Goal: Task Accomplishment & Management: Manage account settings

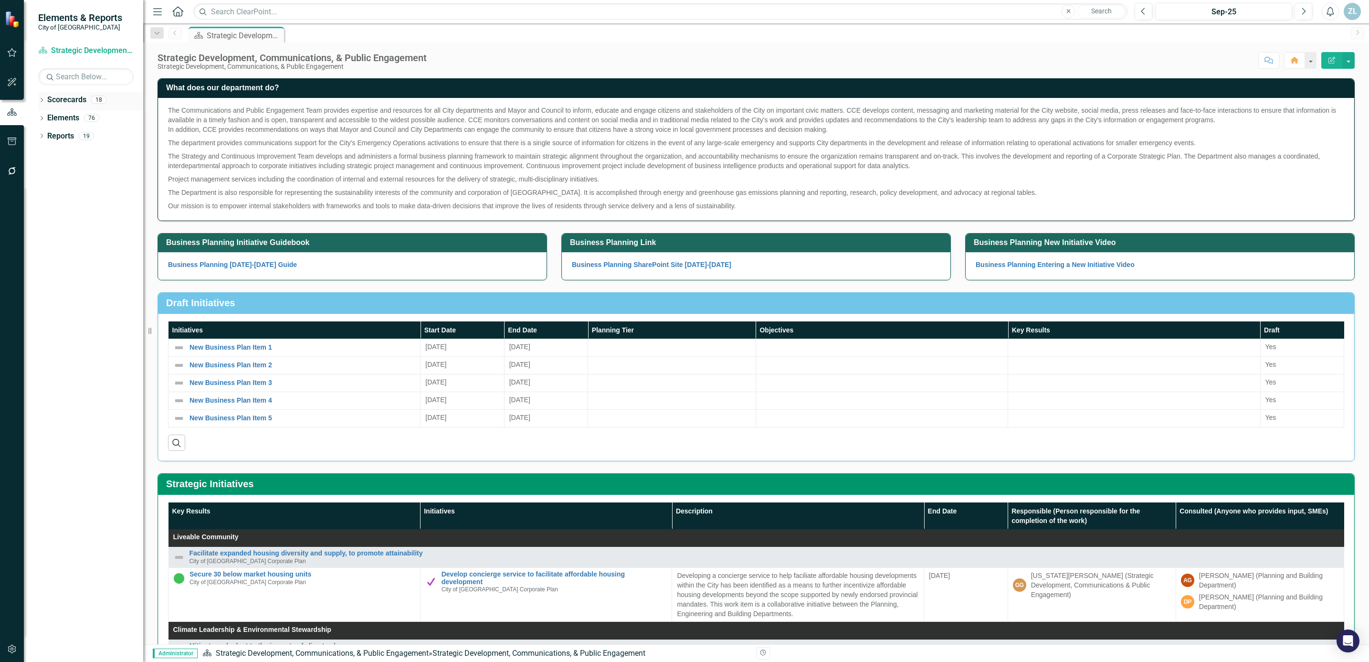
click at [42, 100] on icon "Dropdown" at bounding box center [41, 100] width 7 height 5
click at [58, 115] on link "City of [GEOGRAPHIC_DATA] Corporate Plan" at bounding box center [98, 118] width 91 height 11
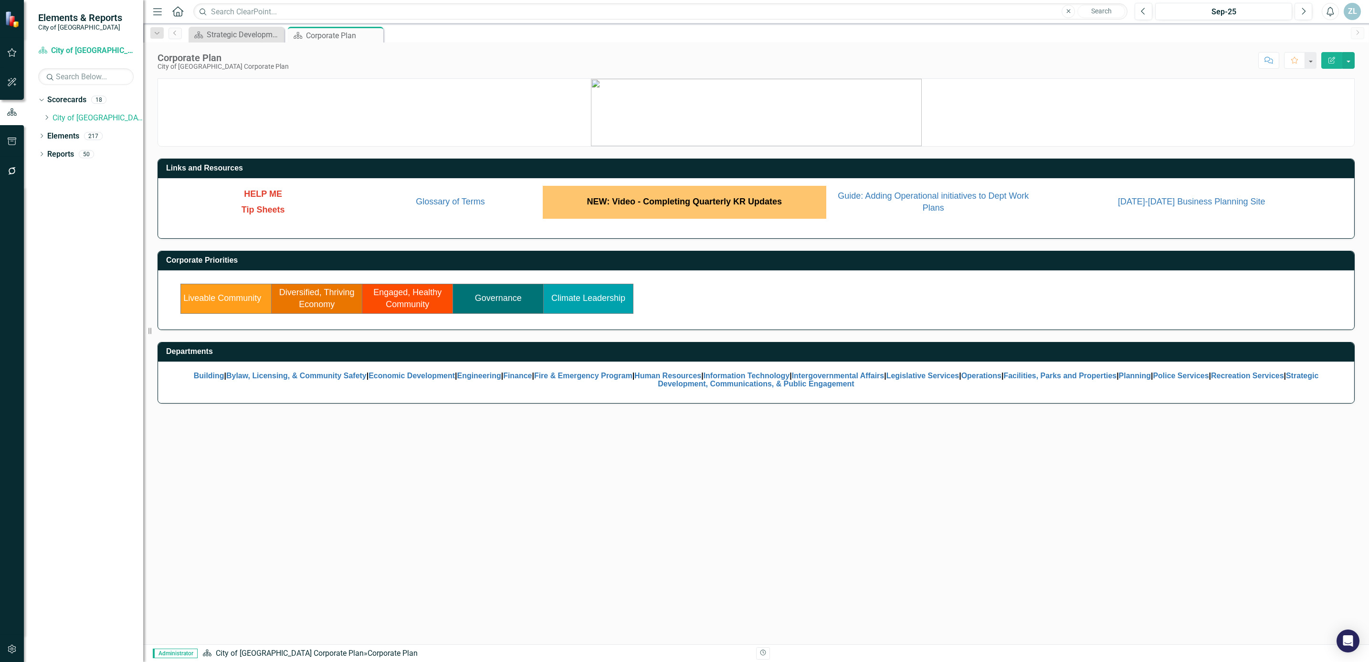
click at [589, 298] on link "Climate Leadership" at bounding box center [588, 298] width 74 height 10
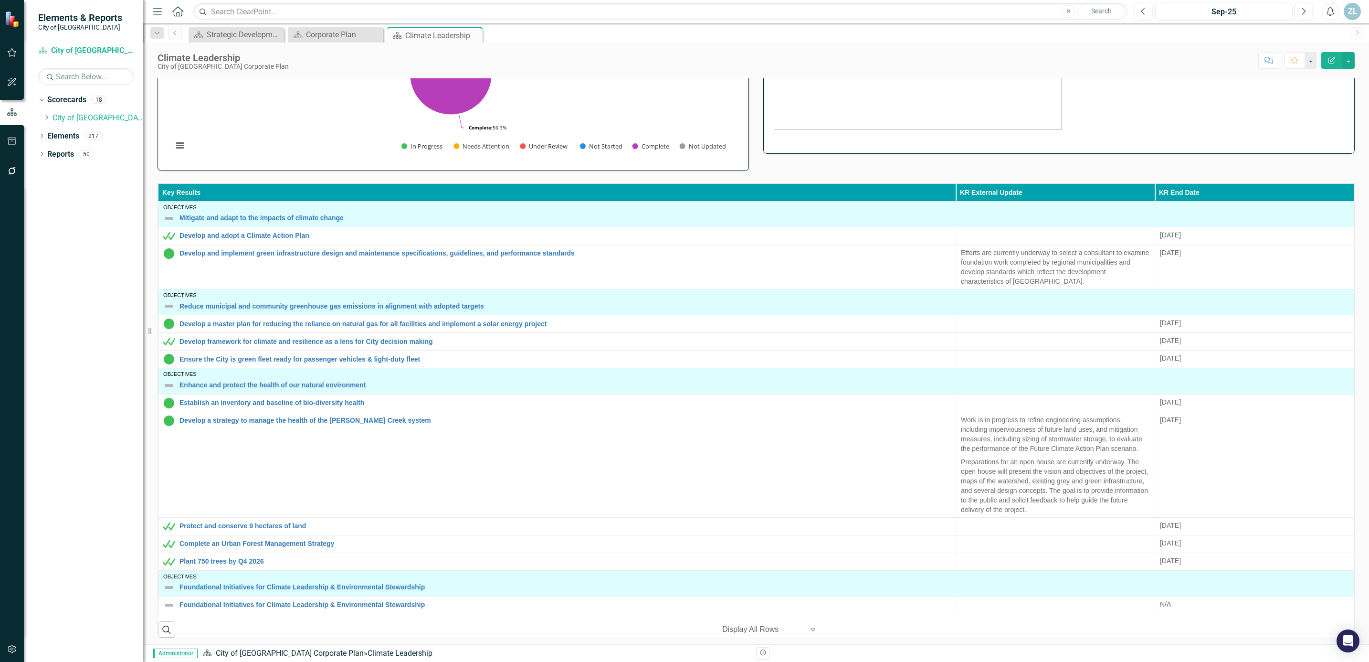
scroll to position [149, 0]
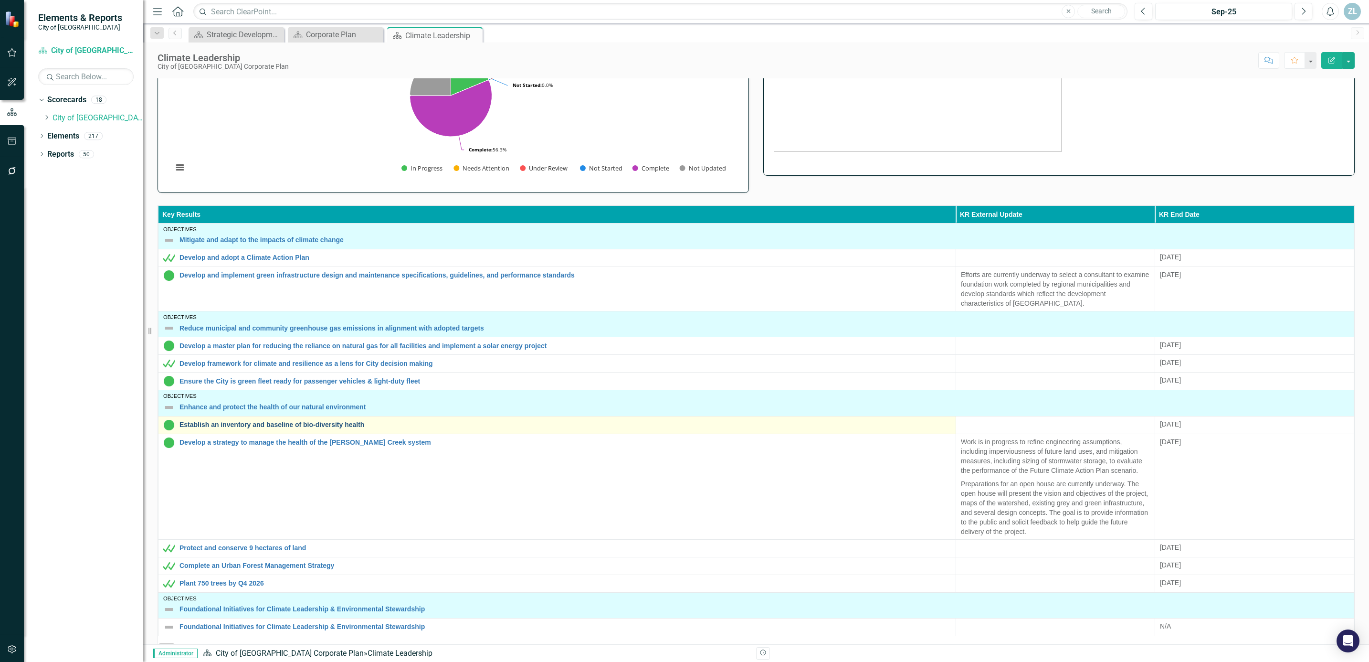
click at [294, 428] on link "Establish an inventory and baseline of bio-diversity health" at bounding box center [566, 424] width 772 height 7
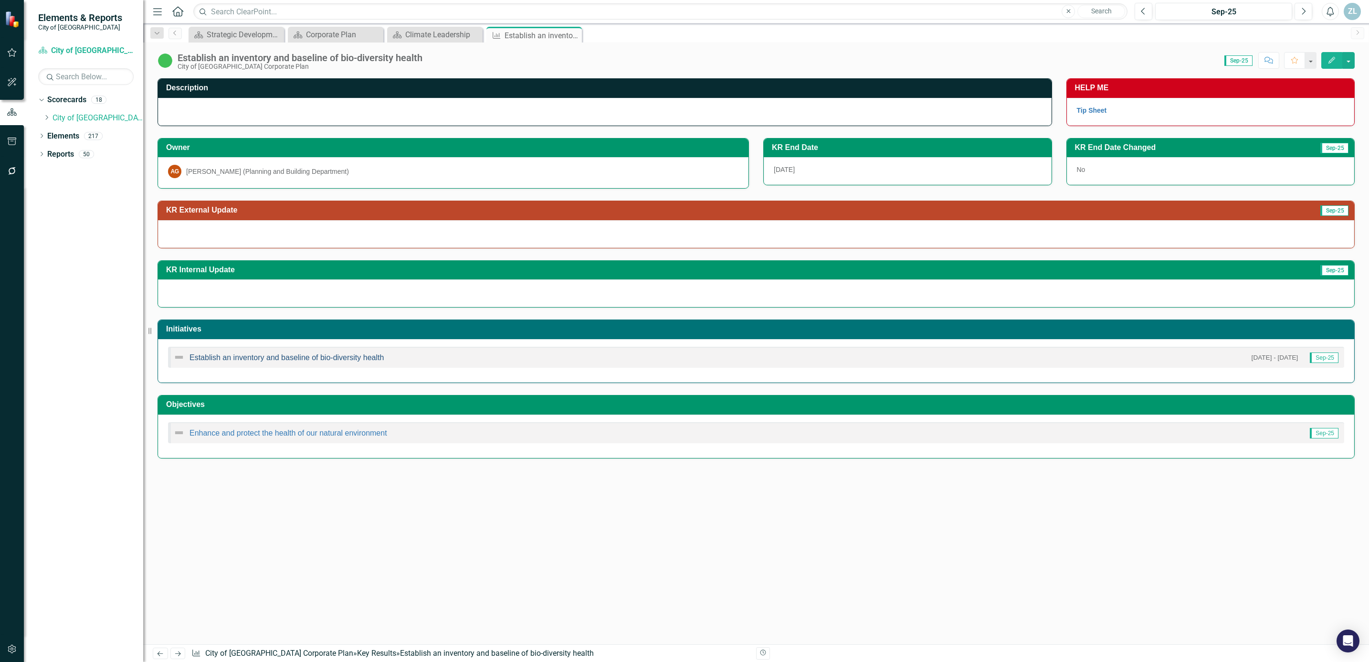
click at [244, 357] on link "Establish an inventory and baseline of bio-diversity health" at bounding box center [287, 357] width 194 height 8
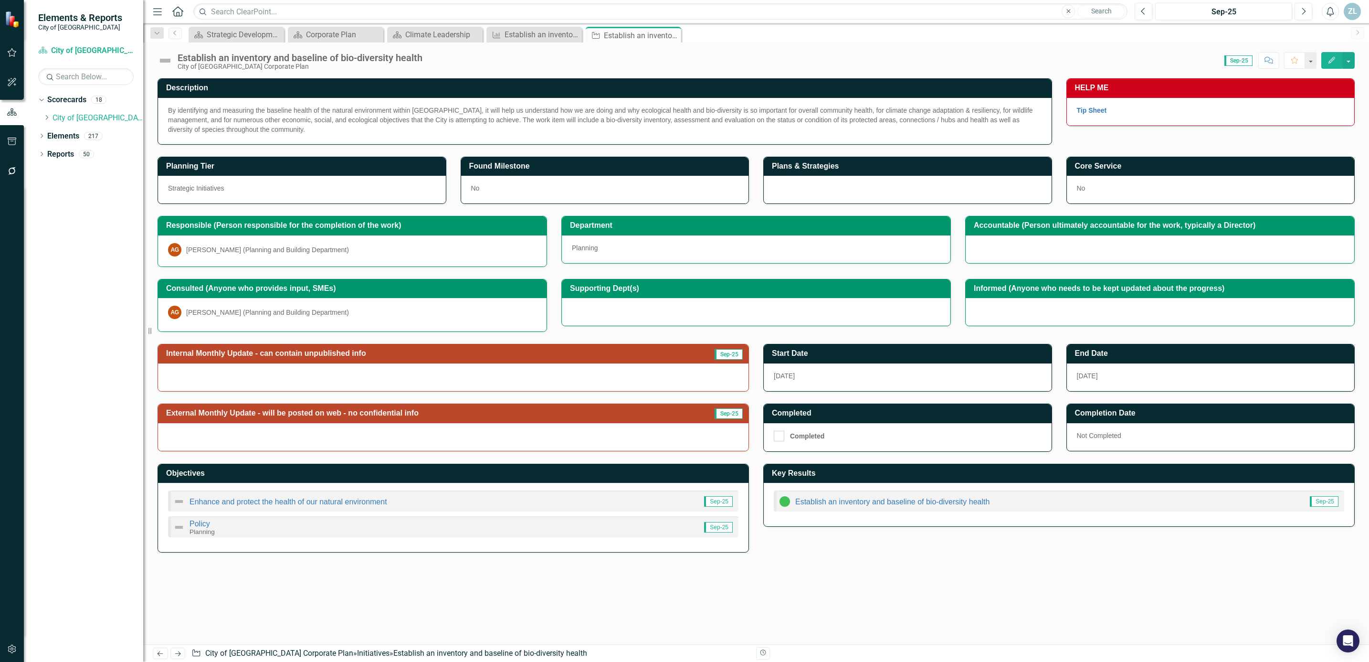
click at [1065, 250] on div at bounding box center [1160, 249] width 389 height 28
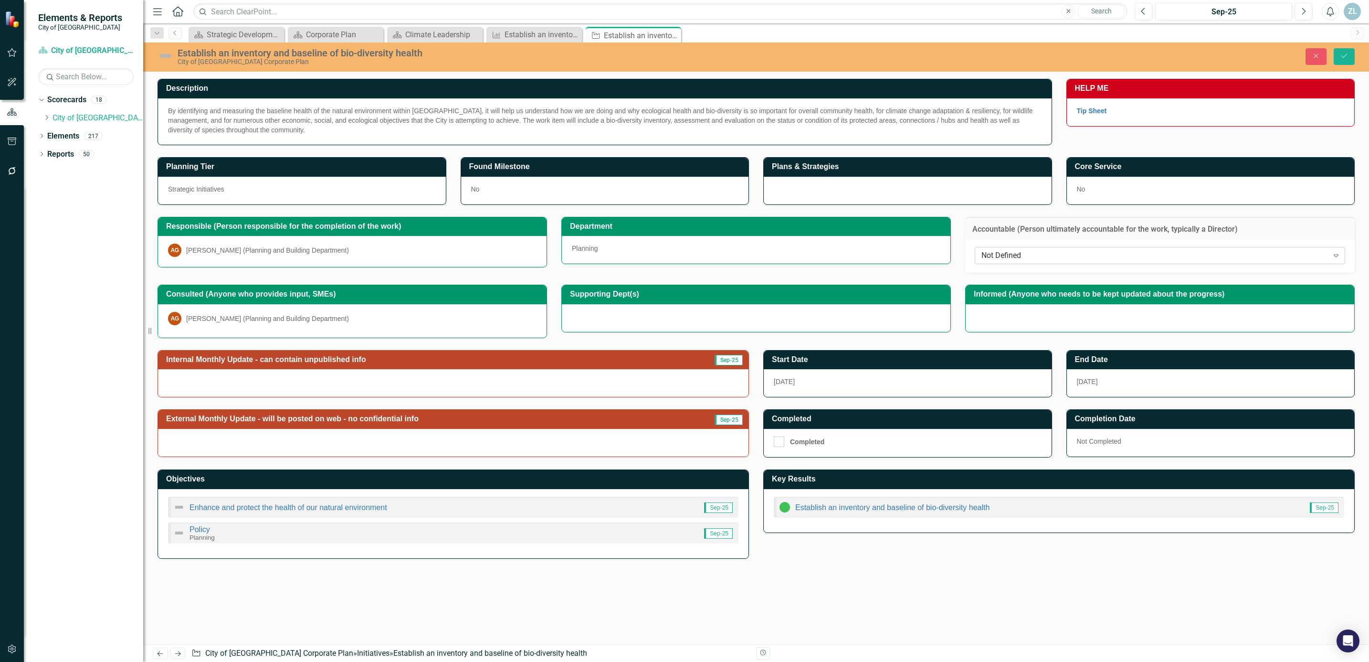
click at [1056, 257] on div "Not Defined" at bounding box center [1155, 255] width 347 height 11
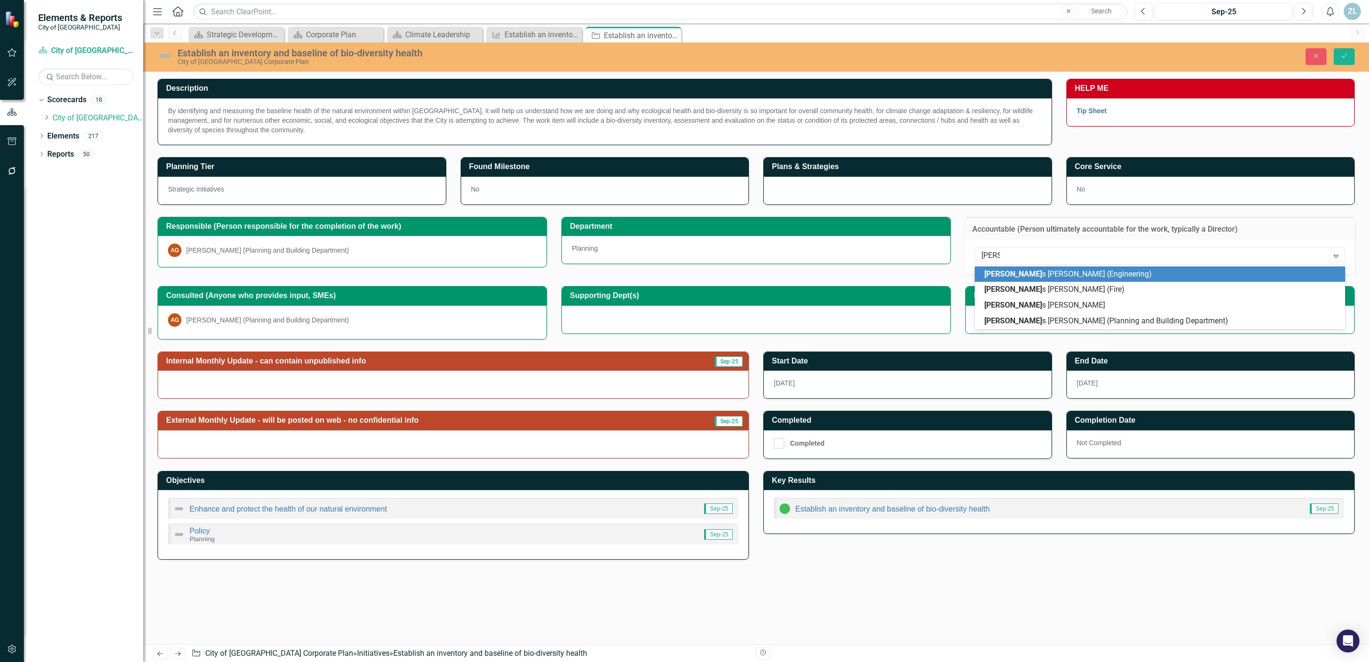
type input "[PERSON_NAME]"
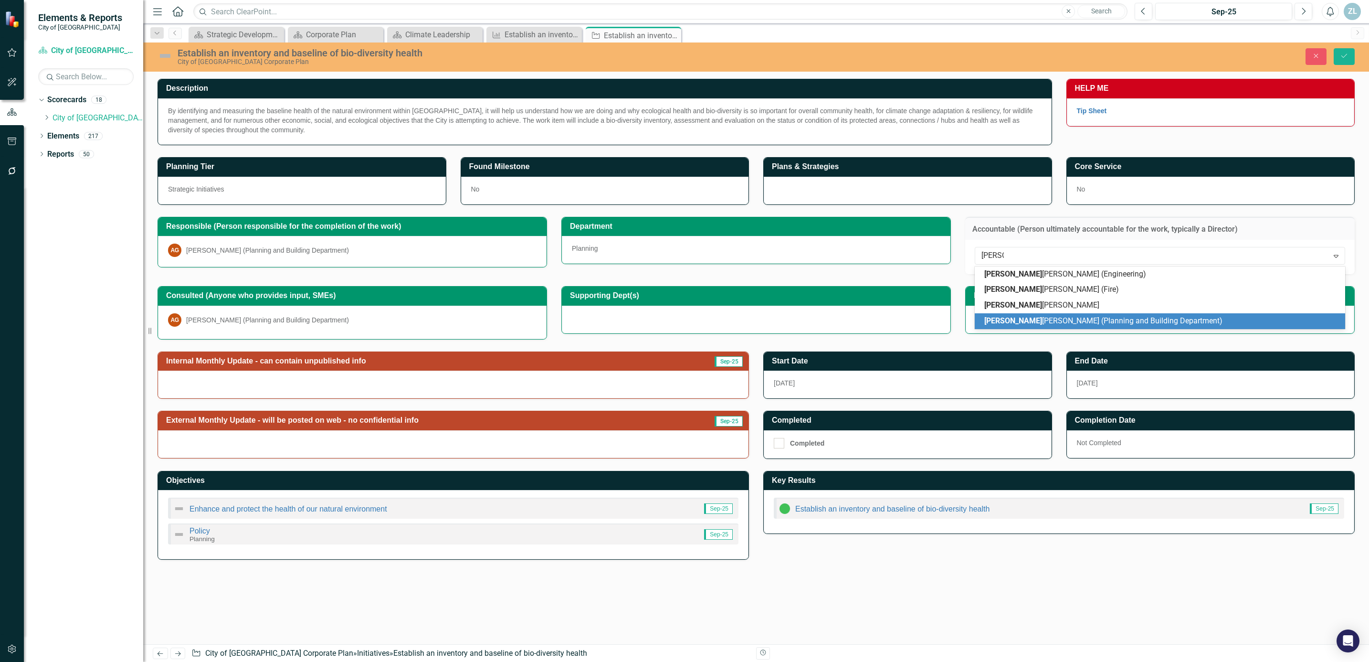
click at [1028, 317] on span "[PERSON_NAME] (Planning and Building Department)" at bounding box center [1104, 320] width 238 height 9
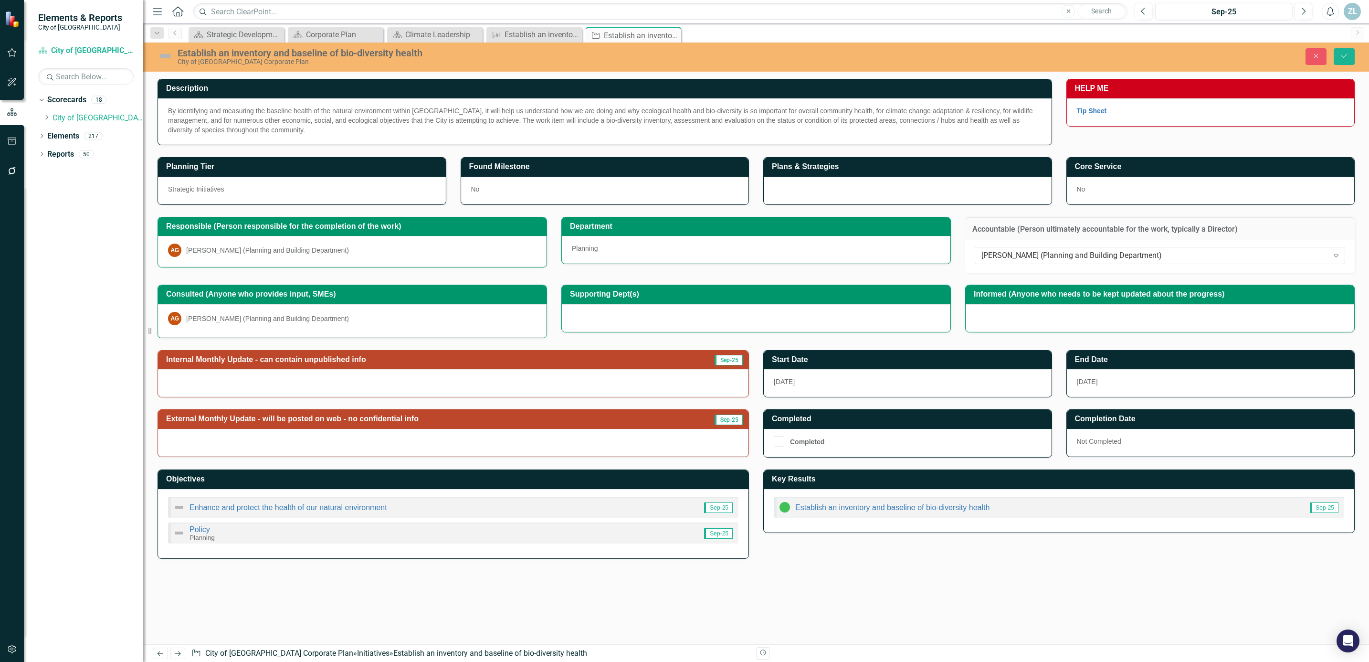
click at [1063, 318] on div at bounding box center [1160, 318] width 389 height 28
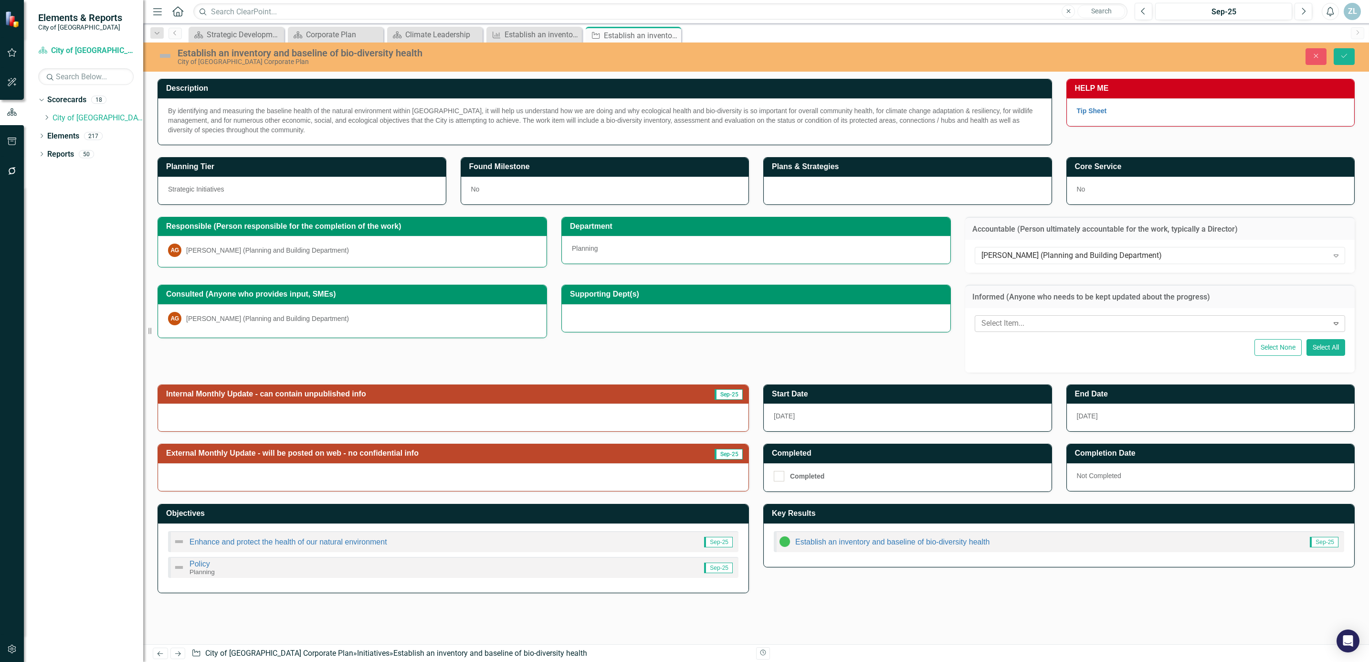
click at [1057, 323] on div at bounding box center [1153, 323] width 351 height 13
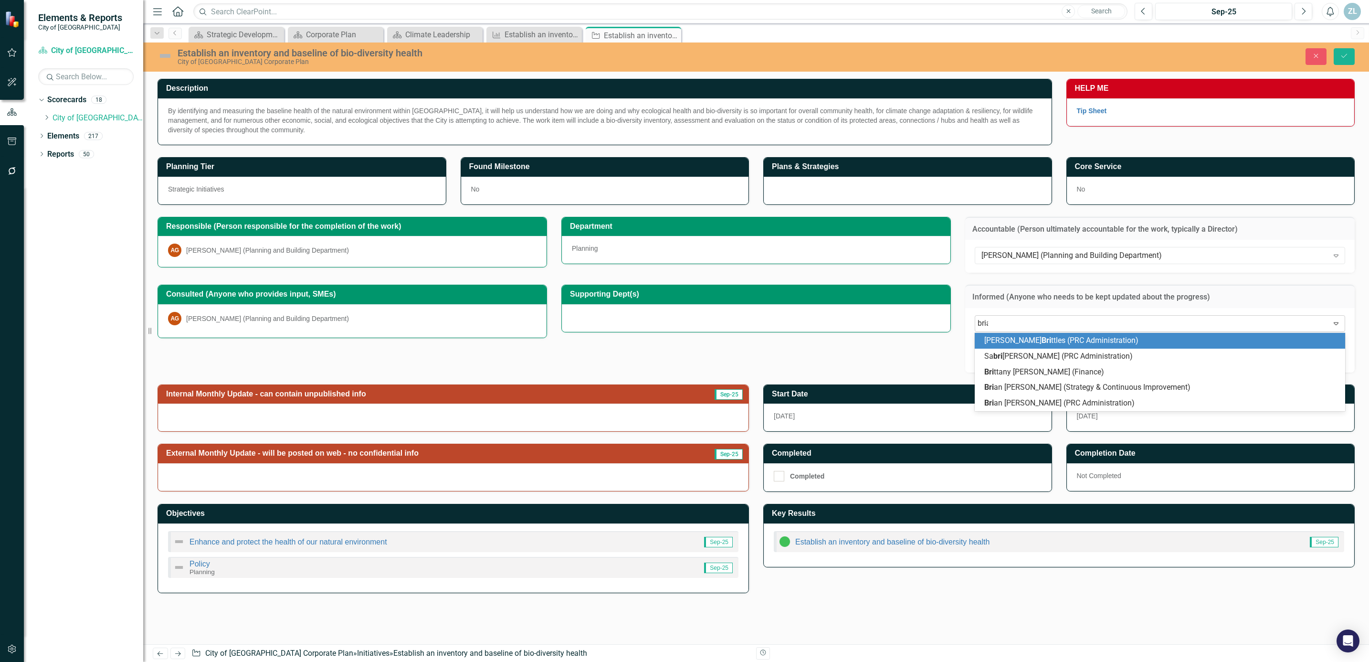
type input "[PERSON_NAME]"
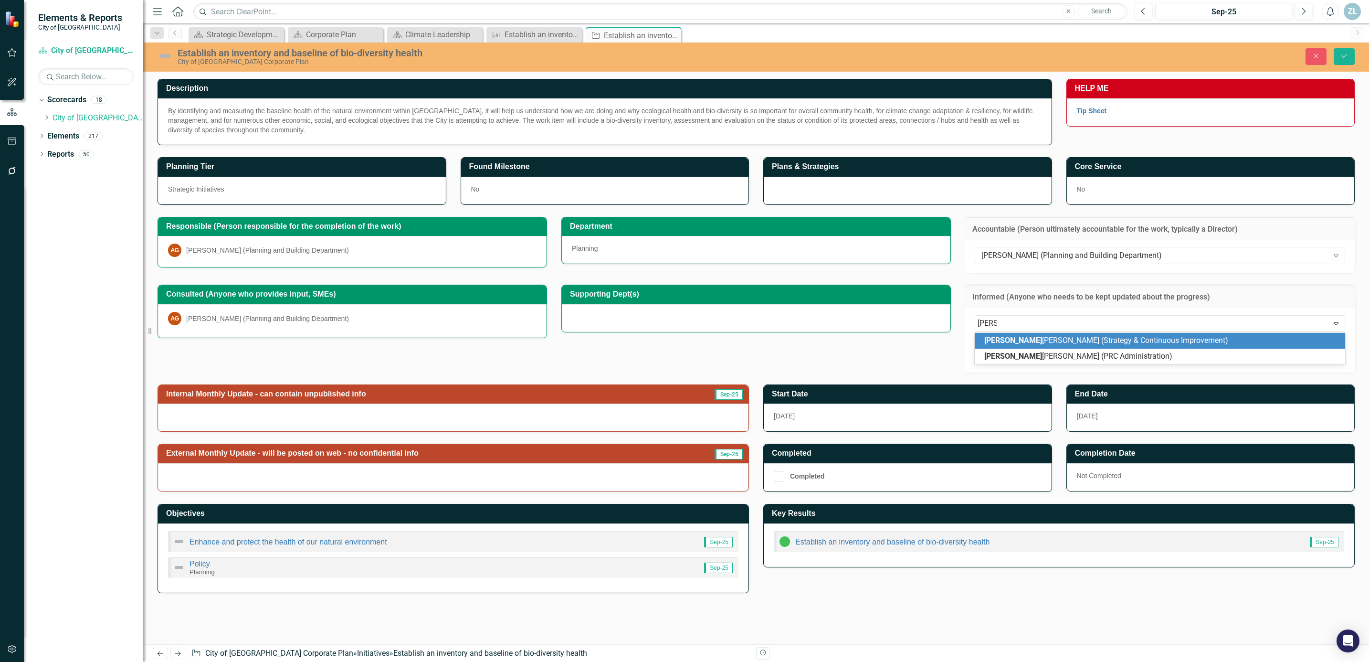
click at [1056, 340] on span "[PERSON_NAME] (Strategy & Continuous Improvement)" at bounding box center [1107, 340] width 244 height 9
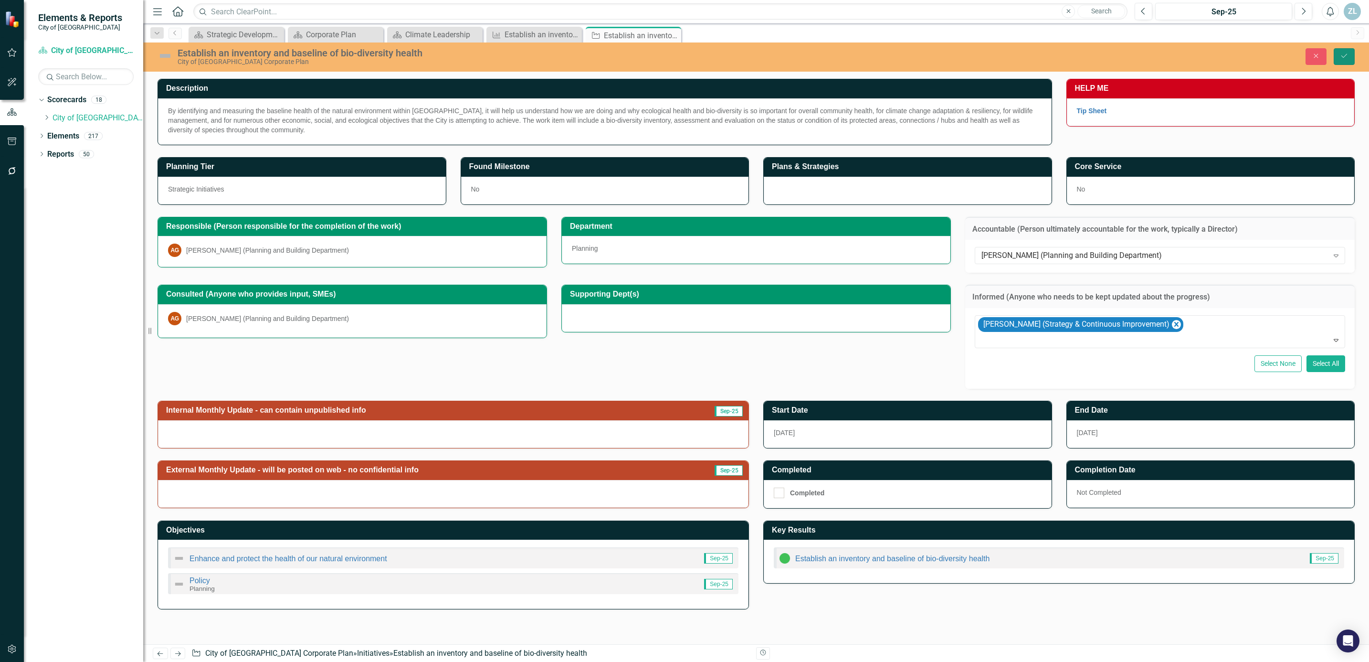
click at [1346, 54] on icon "Save" at bounding box center [1344, 56] width 9 height 7
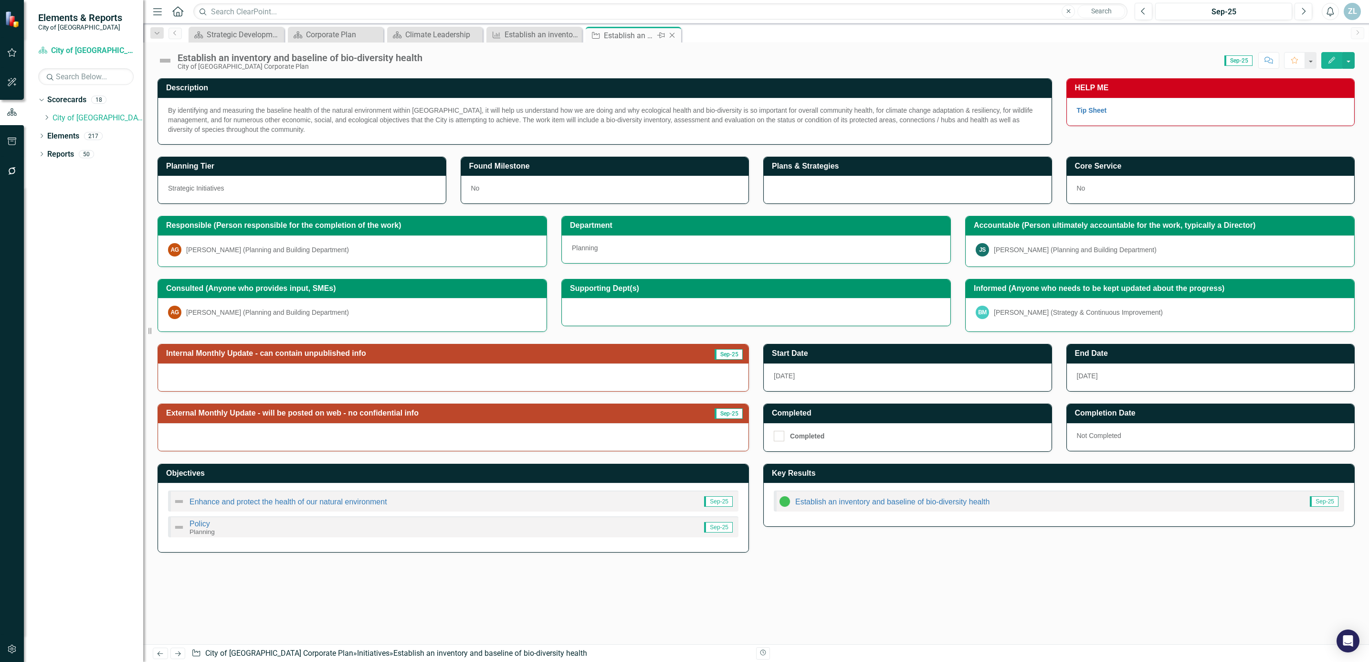
click at [675, 37] on icon "Close" at bounding box center [673, 36] width 10 height 8
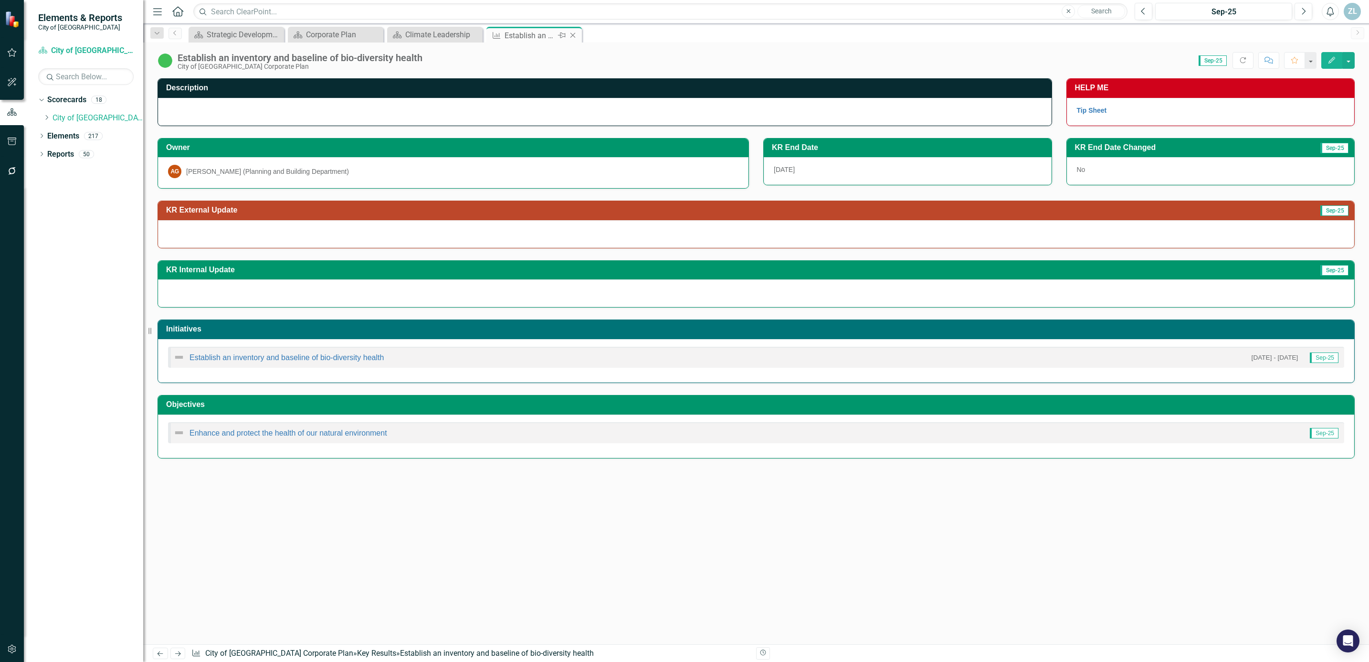
click at [571, 36] on icon "Close" at bounding box center [573, 36] width 10 height 8
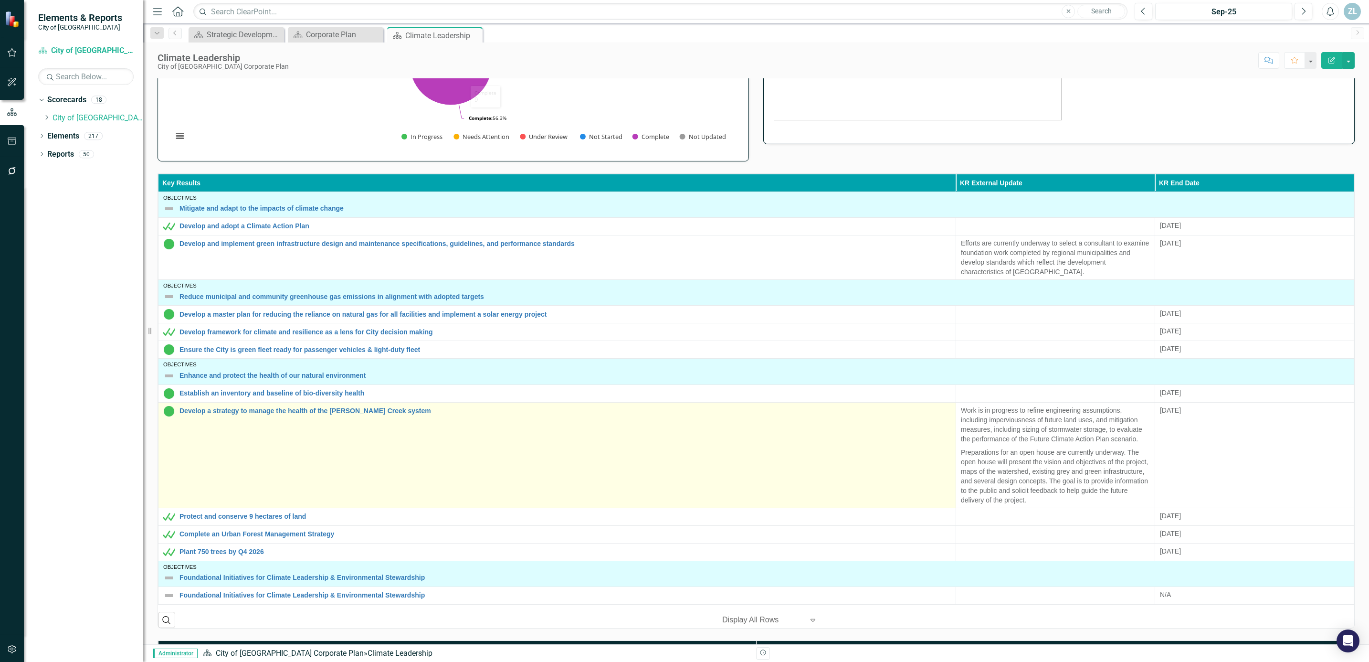
scroll to position [215, 0]
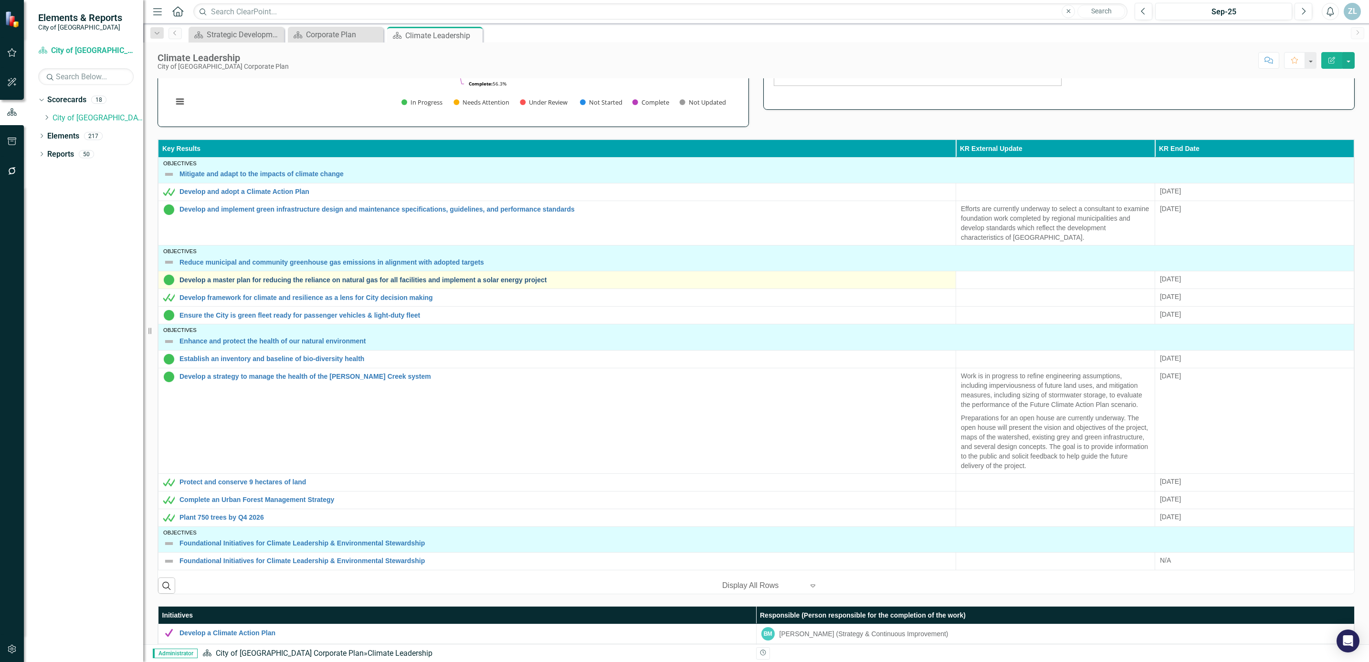
click at [414, 284] on link "Develop a master plan for reducing the reliance on natural gas for all faciliti…" at bounding box center [566, 279] width 772 height 7
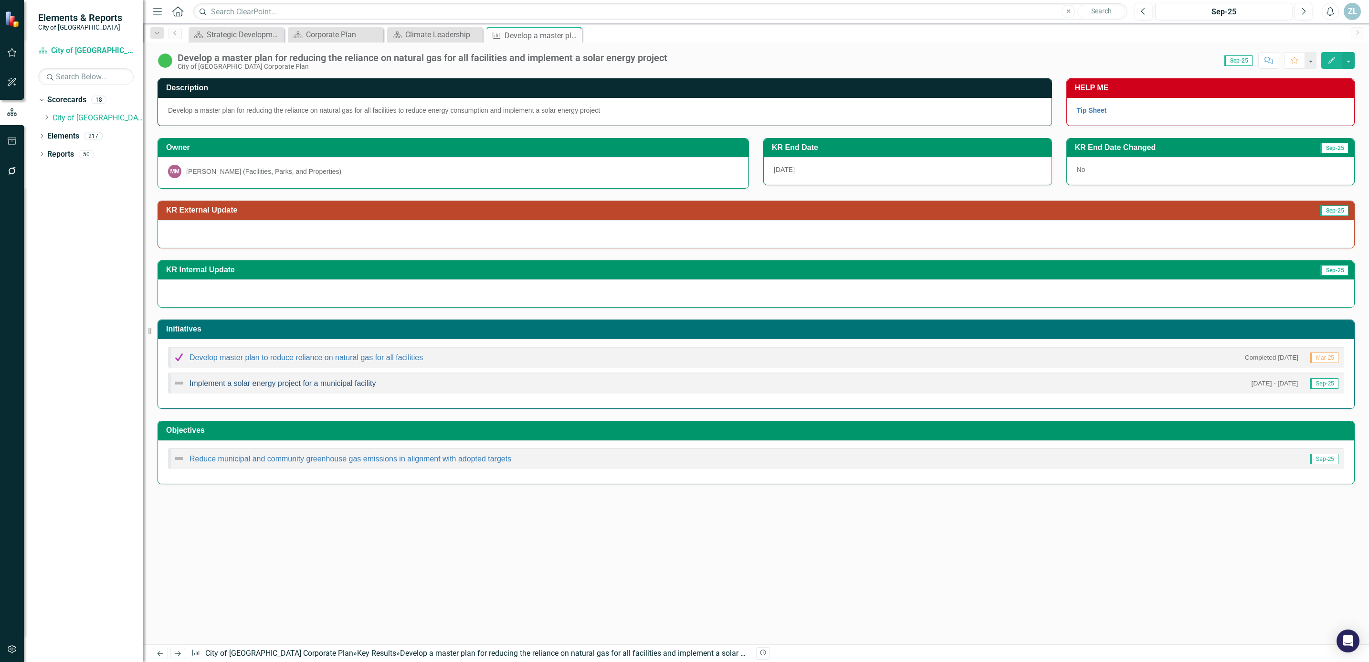
click at [297, 387] on link "Implement a solar energy project for a municipal facility" at bounding box center [283, 383] width 186 height 8
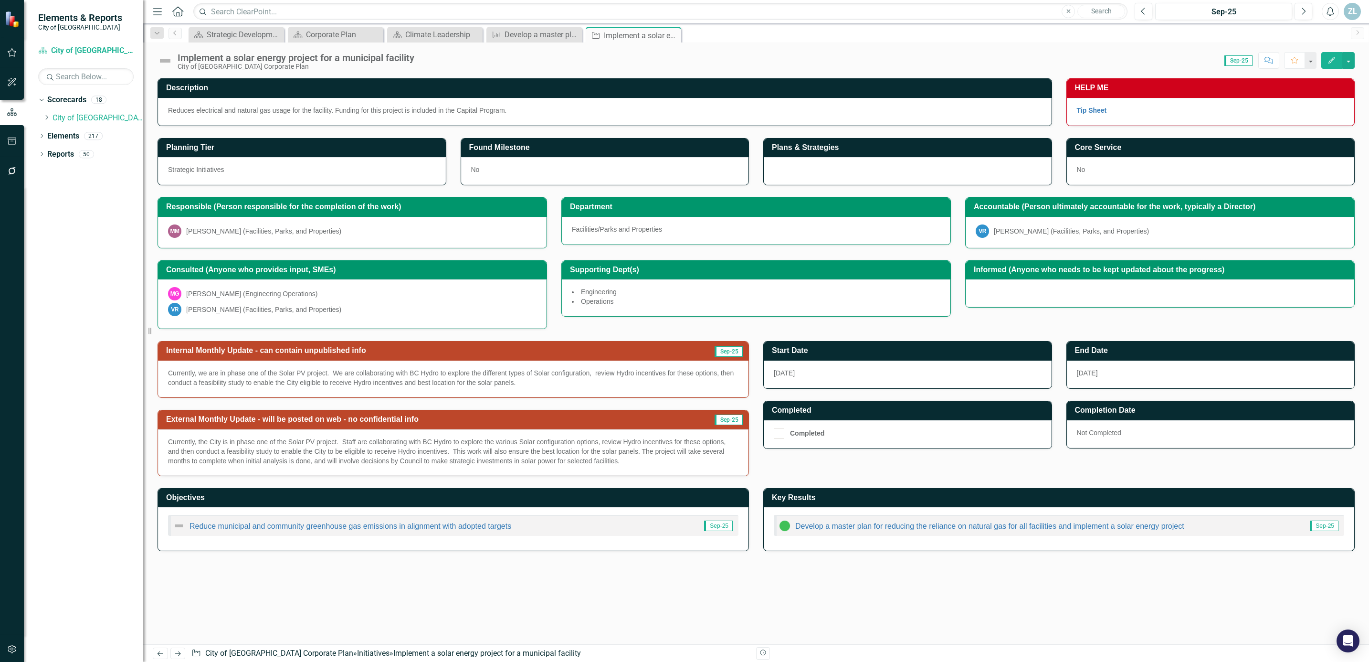
click at [350, 450] on p "Currently, the City is in phase one of the Solar PV project. Staff are collabor…" at bounding box center [453, 451] width 571 height 29
click at [344, 446] on p "Currently, the City is in phase one of the Solar PV project. Staff are collabor…" at bounding box center [453, 451] width 571 height 29
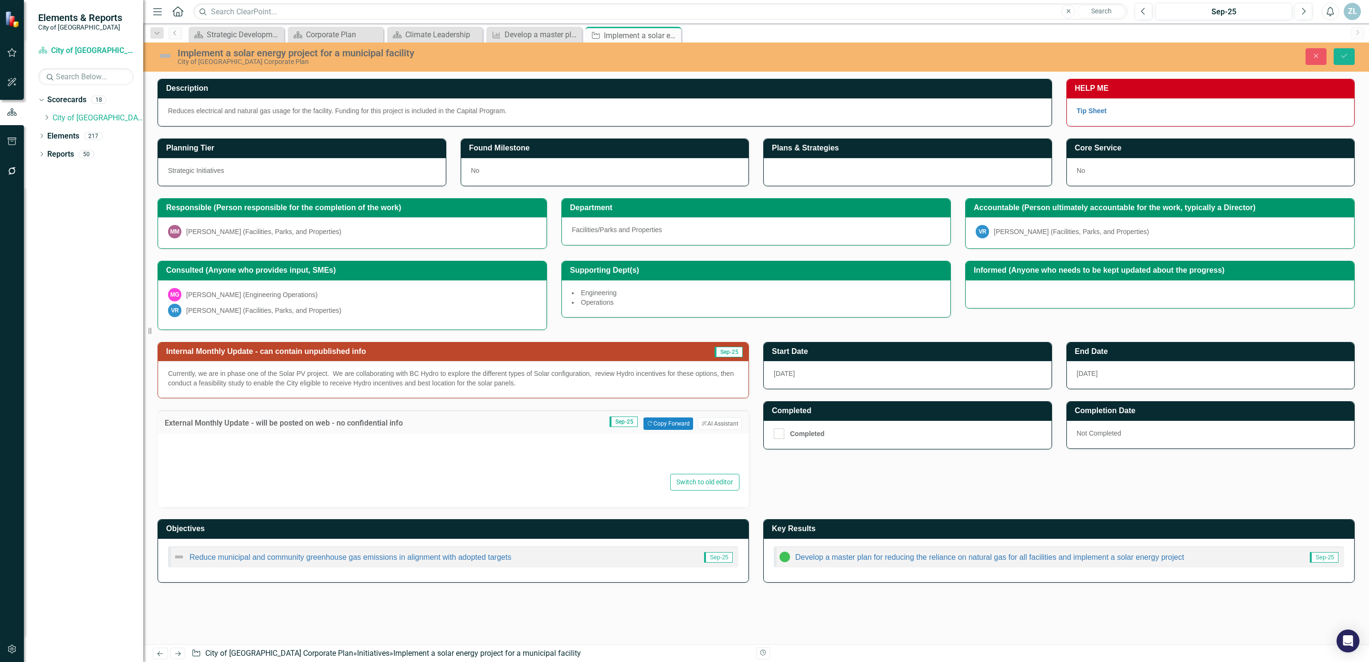
type textarea "<p>Currently, the City is in phase one of the Solar PV project.&nbsp; Staff are…"
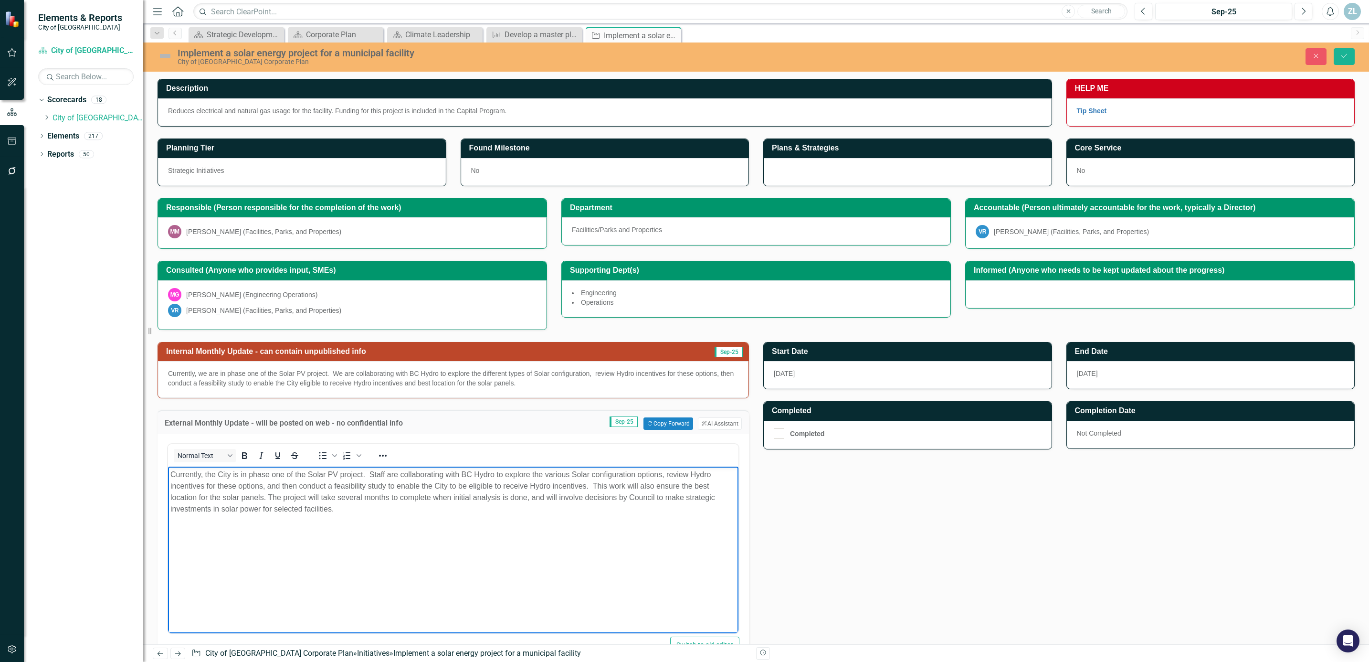
drag, startPoint x: 352, startPoint y: 511, endPoint x: 319, endPoint y: 938, distance: 427.7
click at [168, 467] on html "Currently, the City is in phase one of the Solar PV project. Staff are collabor…" at bounding box center [453, 537] width 571 height 143
copy p "Currently, the City is in phase one of the Solar PV project. Staff are collabor…"
click at [1036, 297] on div at bounding box center [1160, 294] width 389 height 28
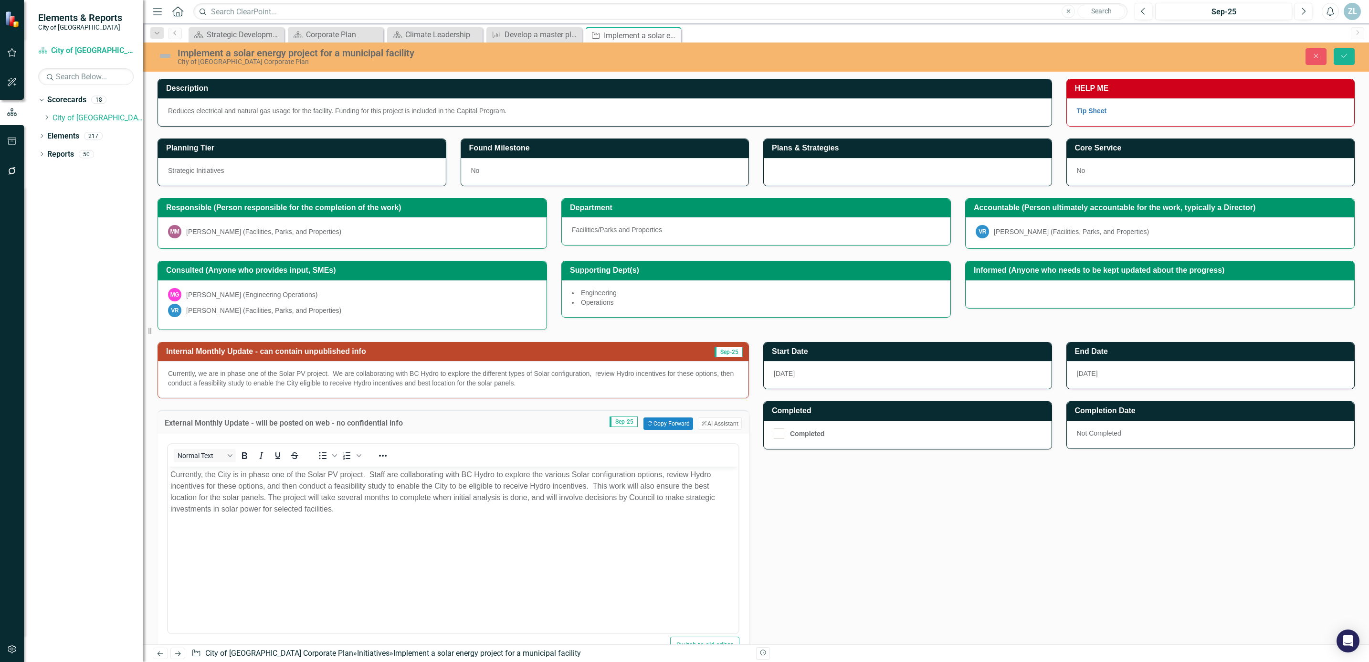
click at [1036, 297] on div at bounding box center [1160, 294] width 389 height 28
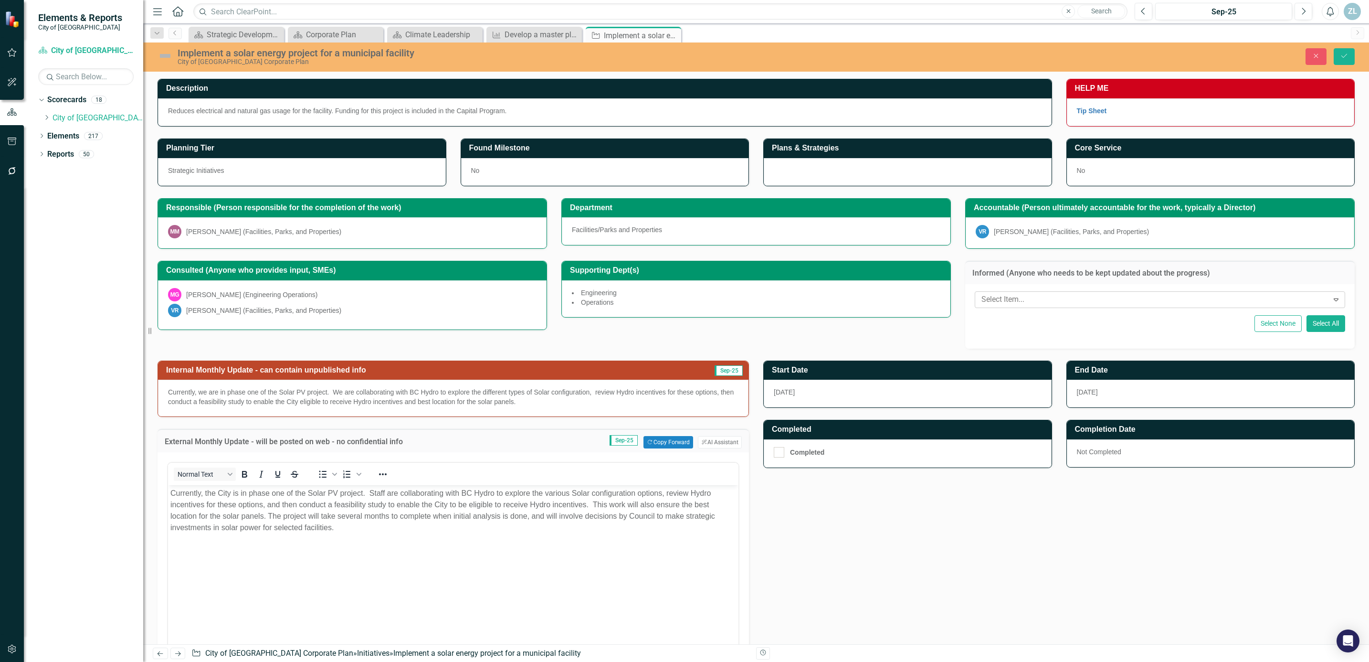
click at [1039, 299] on div at bounding box center [1153, 299] width 351 height 13
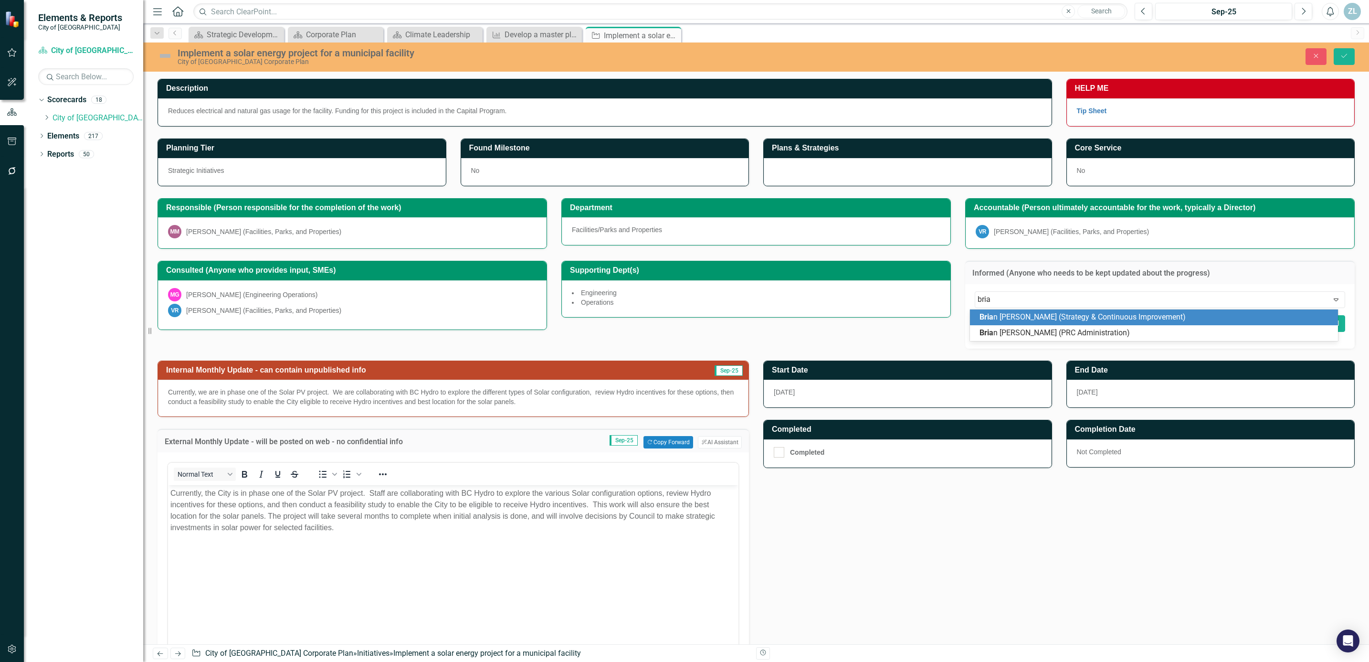
type input "[PERSON_NAME]"
click at [1043, 318] on span "[PERSON_NAME] (Strategy & Continuous Improvement)" at bounding box center [1102, 316] width 244 height 9
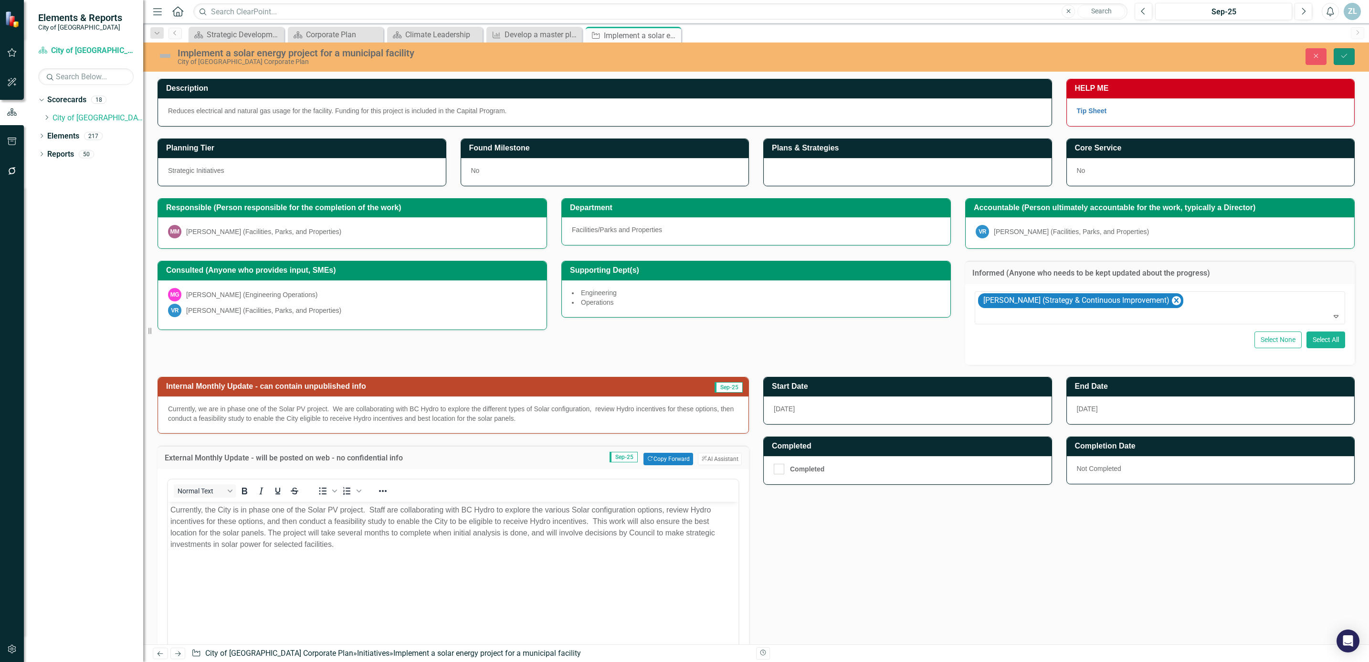
click at [1348, 53] on button "Save" at bounding box center [1344, 56] width 21 height 17
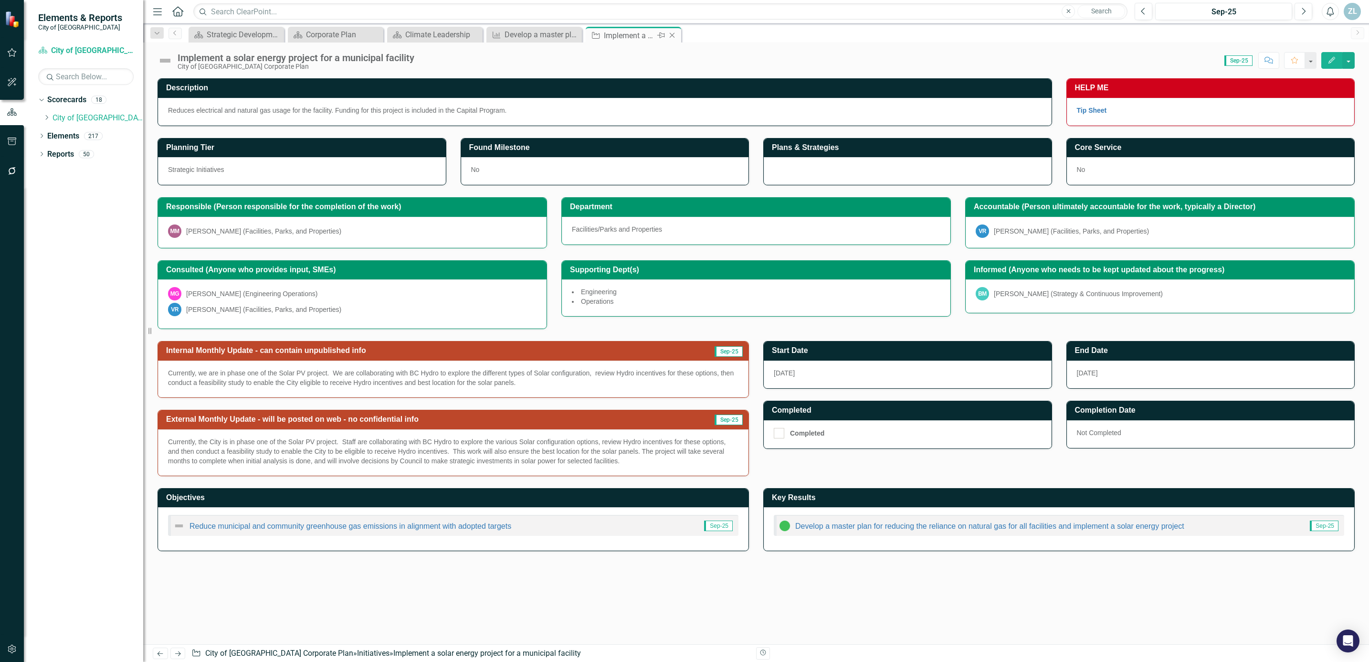
click at [673, 34] on icon at bounding box center [672, 35] width 5 height 5
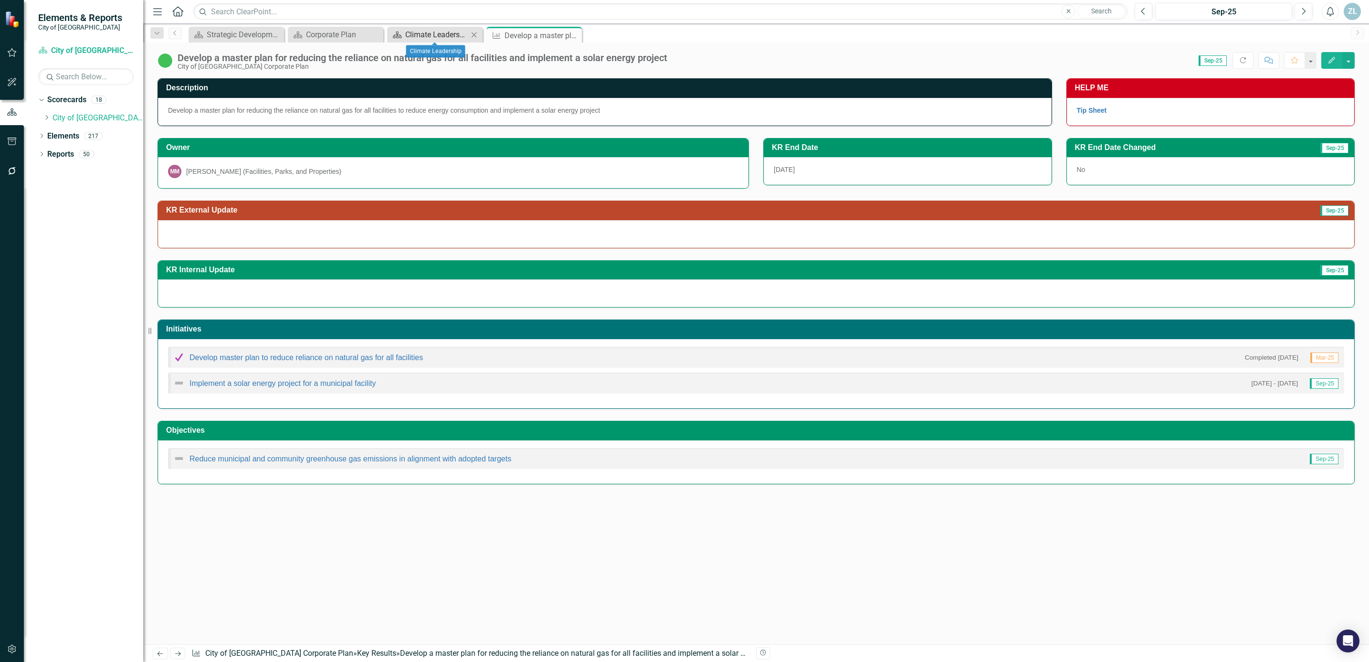
click at [417, 36] on div "Climate Leadership" at bounding box center [436, 35] width 63 height 12
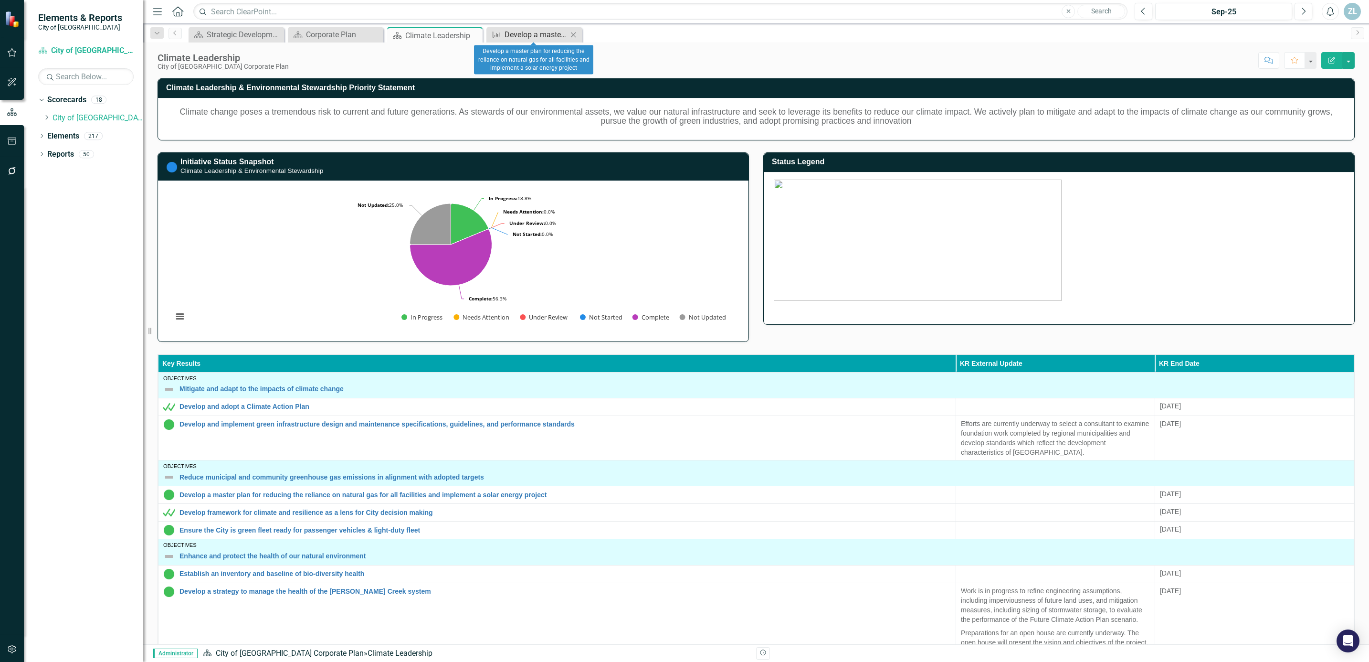
click at [529, 36] on div "Develop a master plan for reducing the reliance on natural gas for all faciliti…" at bounding box center [536, 35] width 63 height 12
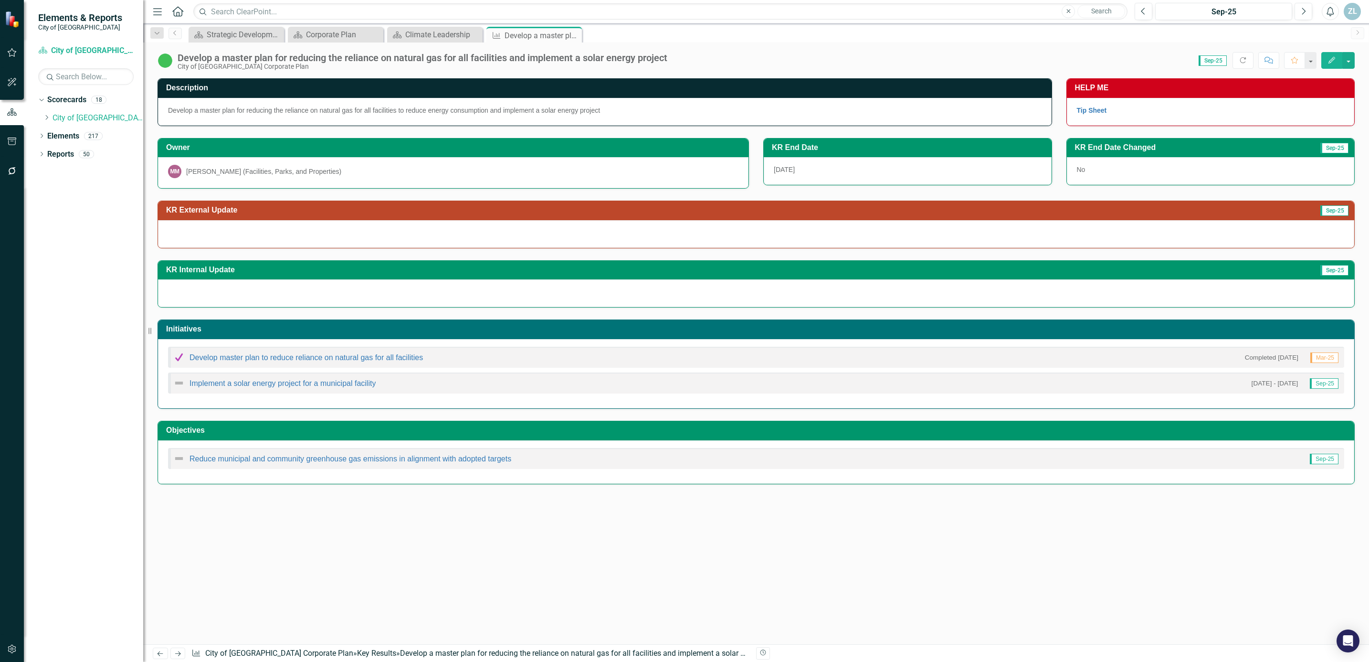
click at [1023, 241] on div at bounding box center [756, 234] width 1197 height 28
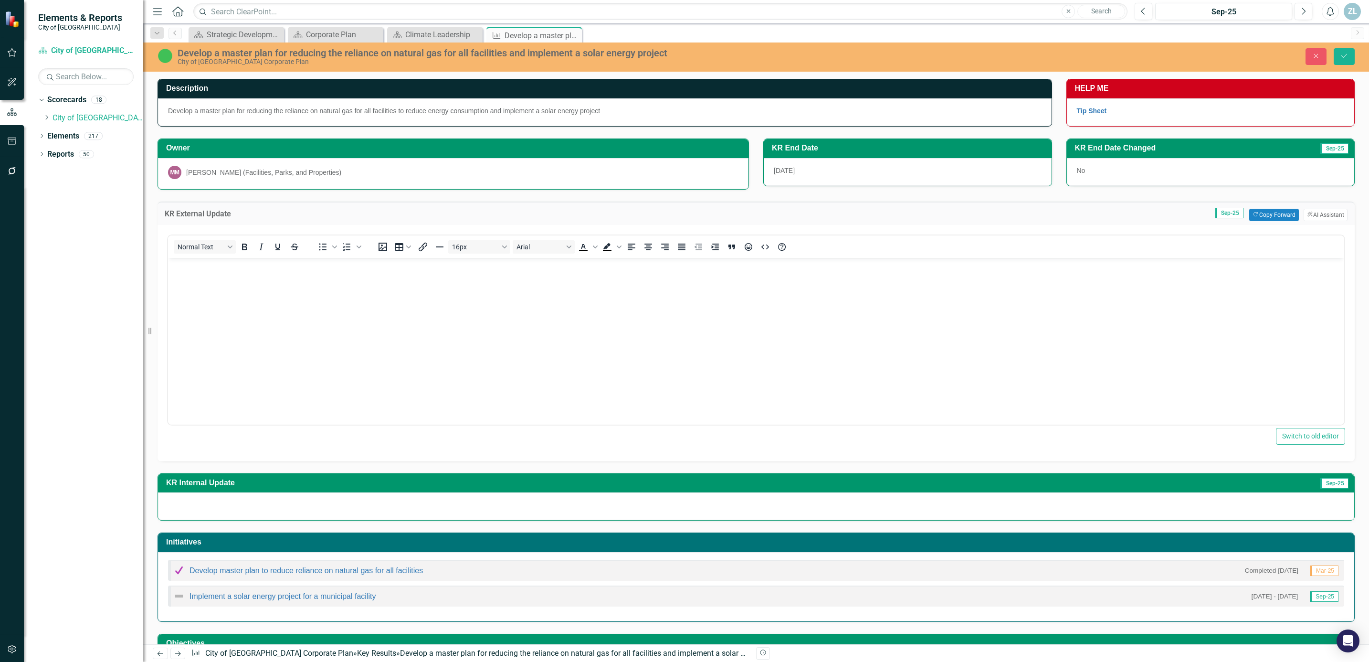
click at [216, 282] on body "Rich Text Area. Press ALT-0 for help." at bounding box center [756, 328] width 1177 height 143
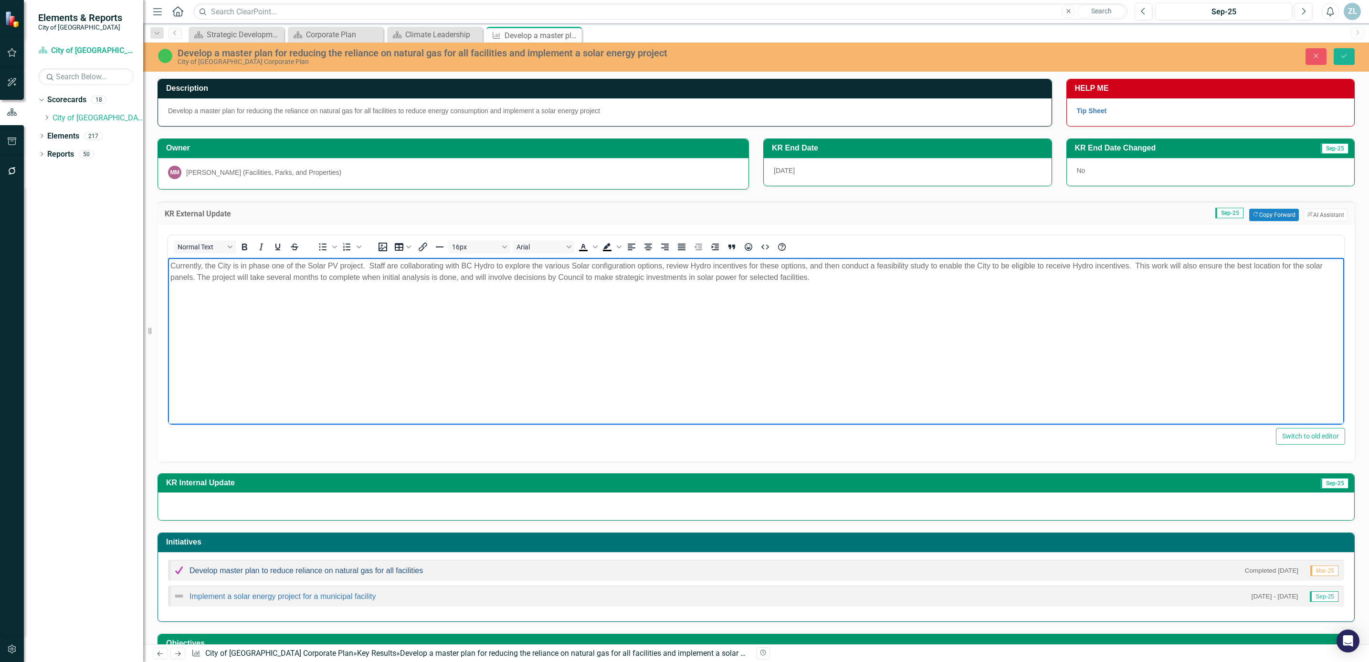
click at [307, 574] on link "Develop master plan to reduce reliance on natural gas for all facilities" at bounding box center [306, 570] width 233 height 8
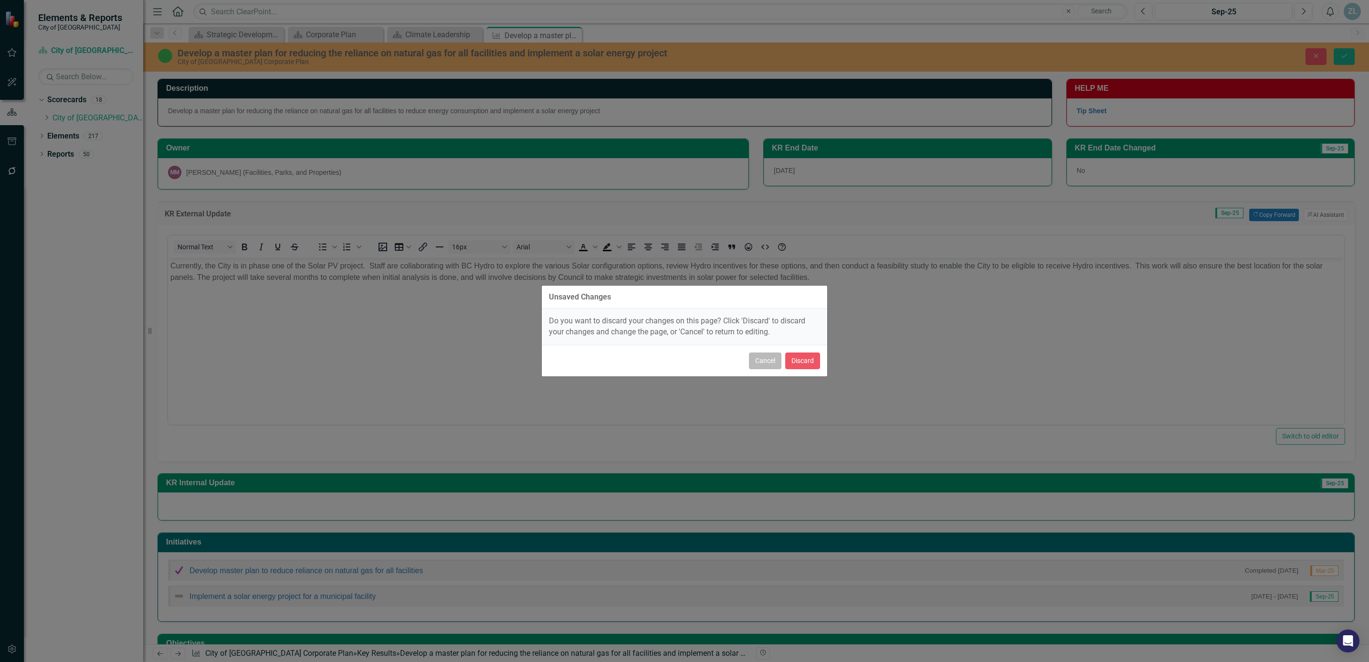
click at [774, 366] on button "Cancel" at bounding box center [765, 360] width 32 height 17
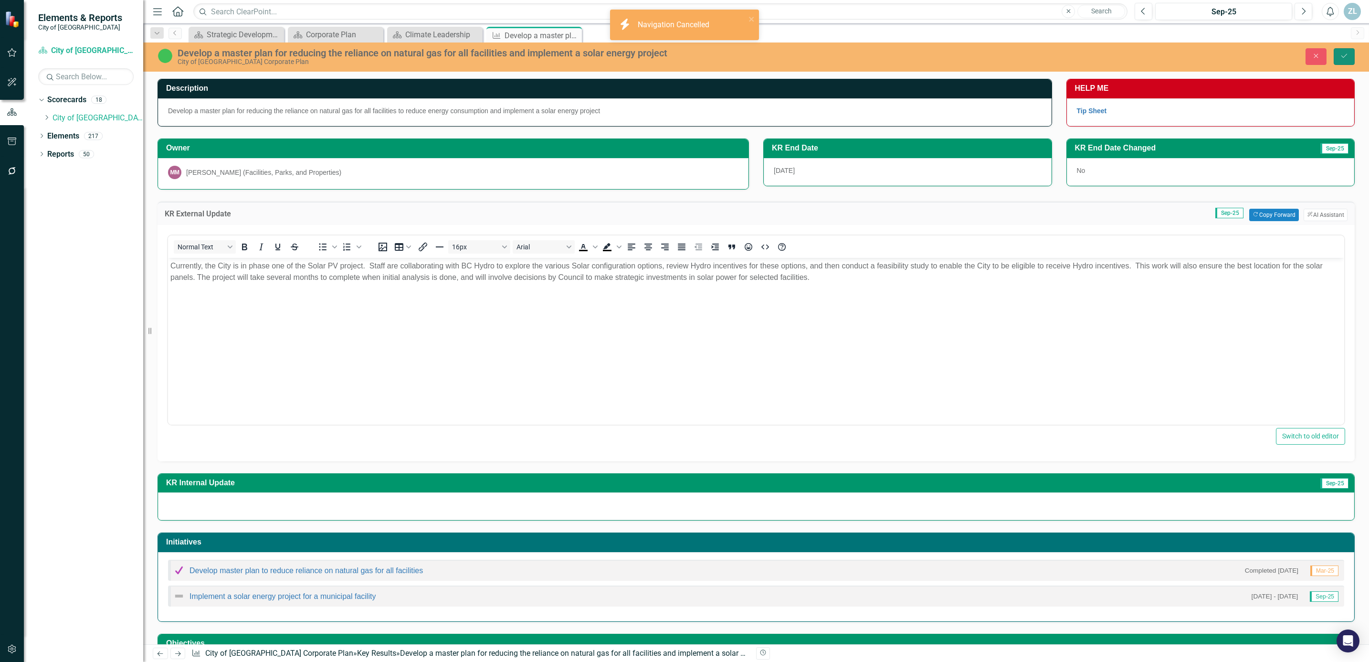
click at [1343, 54] on icon "Save" at bounding box center [1344, 56] width 9 height 7
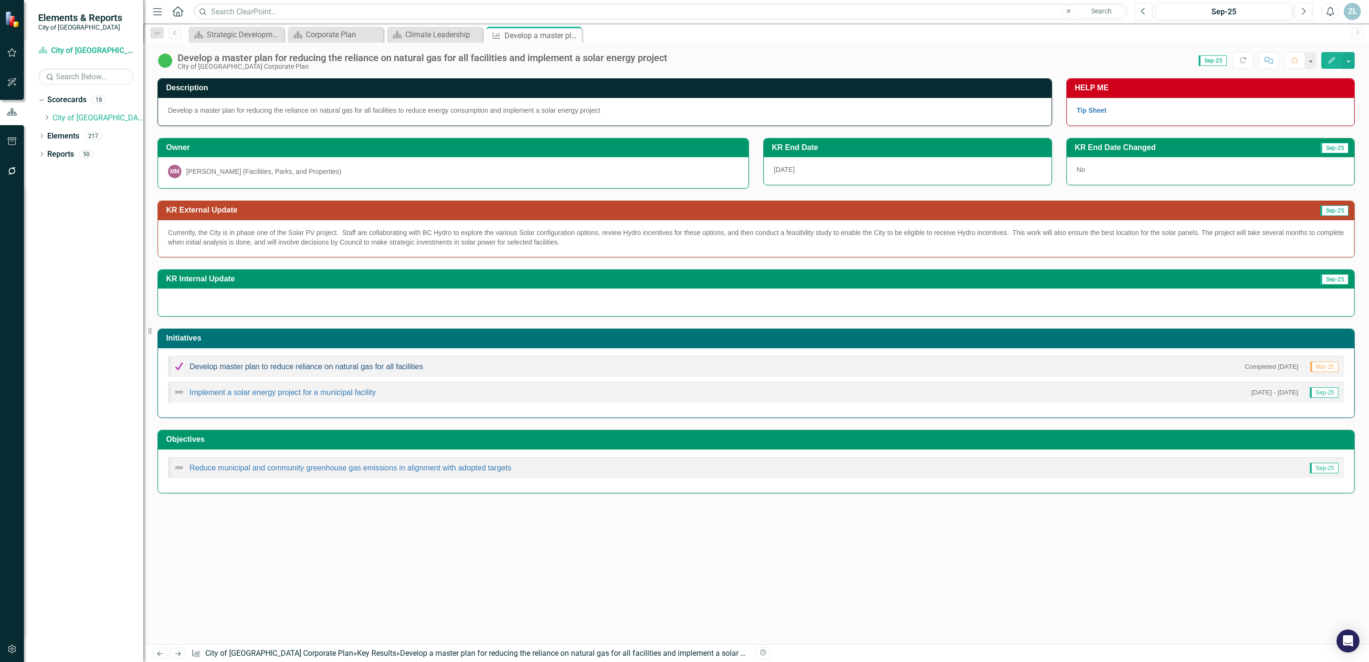
click at [322, 370] on link "Develop master plan to reduce reliance on natural gas for all facilities" at bounding box center [306, 366] width 233 height 8
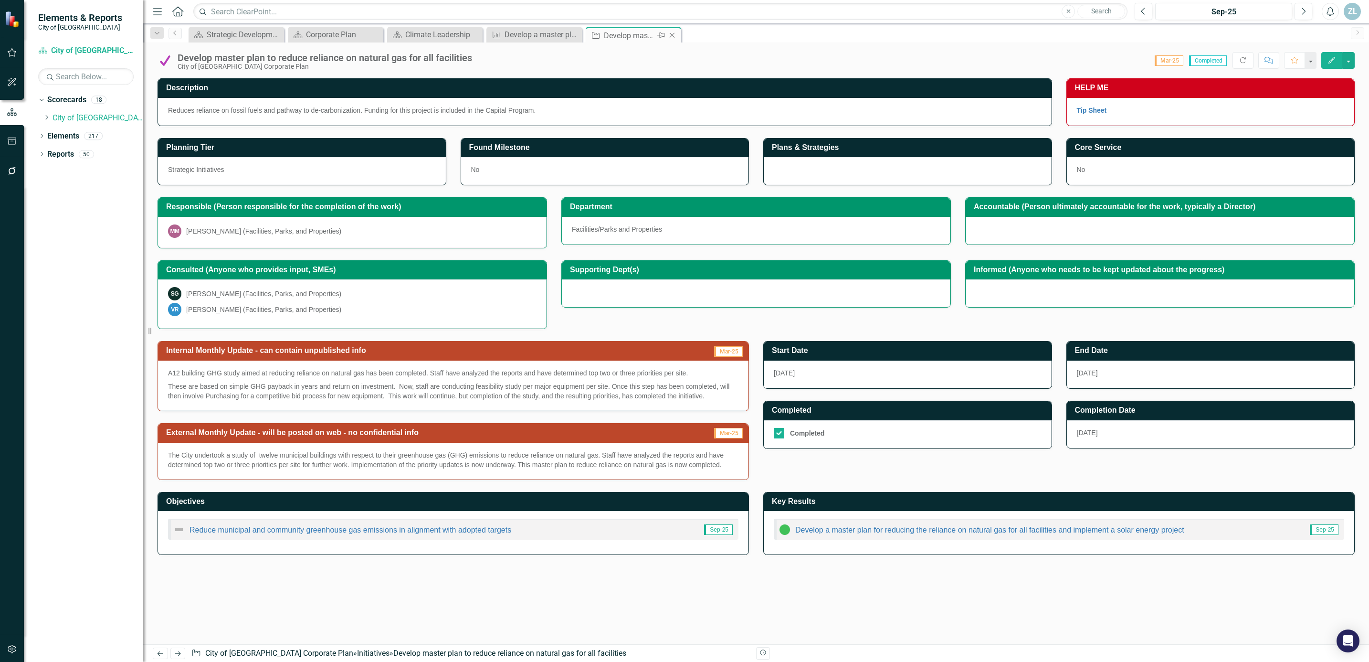
click at [672, 32] on icon "Close" at bounding box center [673, 36] width 10 height 8
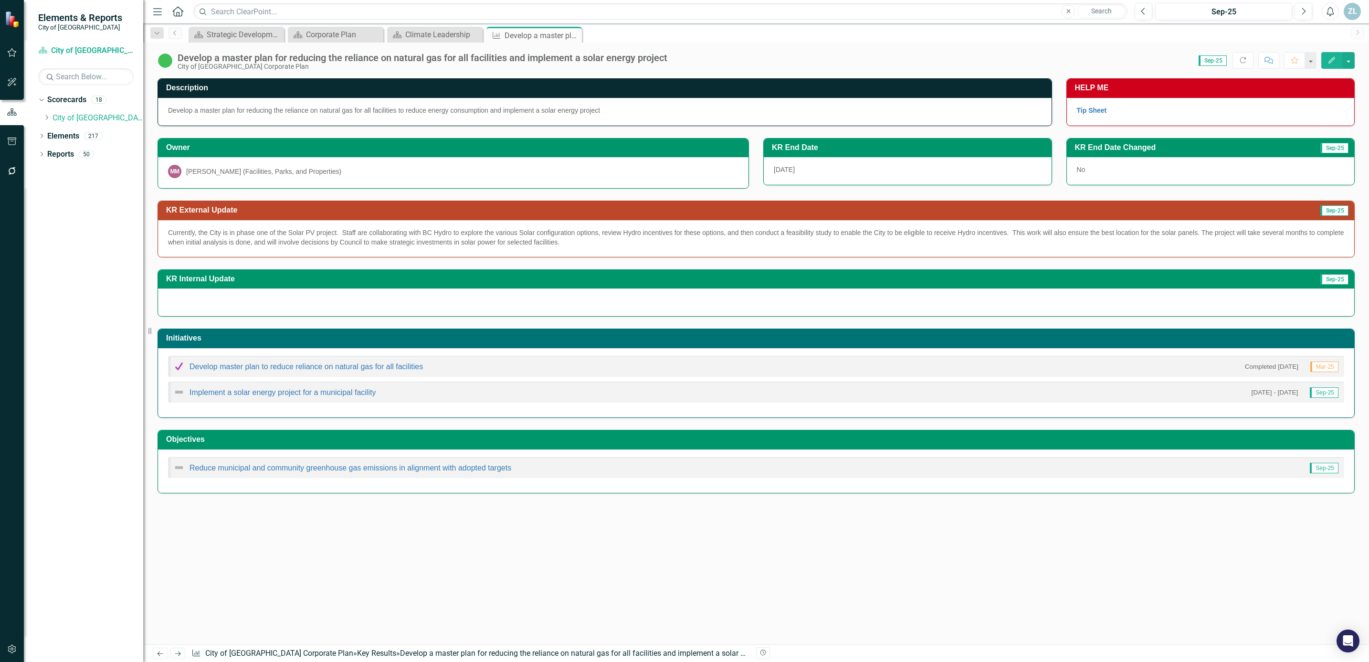
click at [401, 235] on p "Currently, the City is in phase one of the Solar PV project. Staff are collabor…" at bounding box center [756, 237] width 1177 height 19
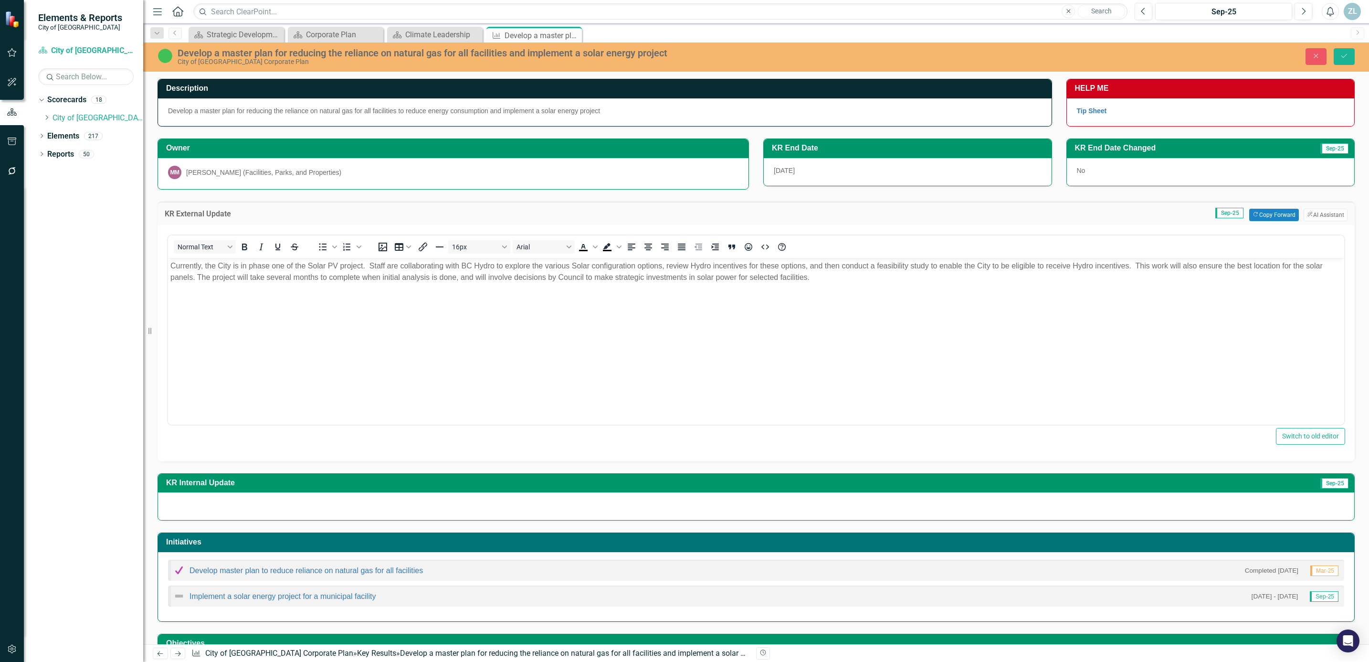
click at [170, 265] on p "Currently, the City is in phase one of the Solar PV project. Staff are collabor…" at bounding box center [756, 271] width 1172 height 23
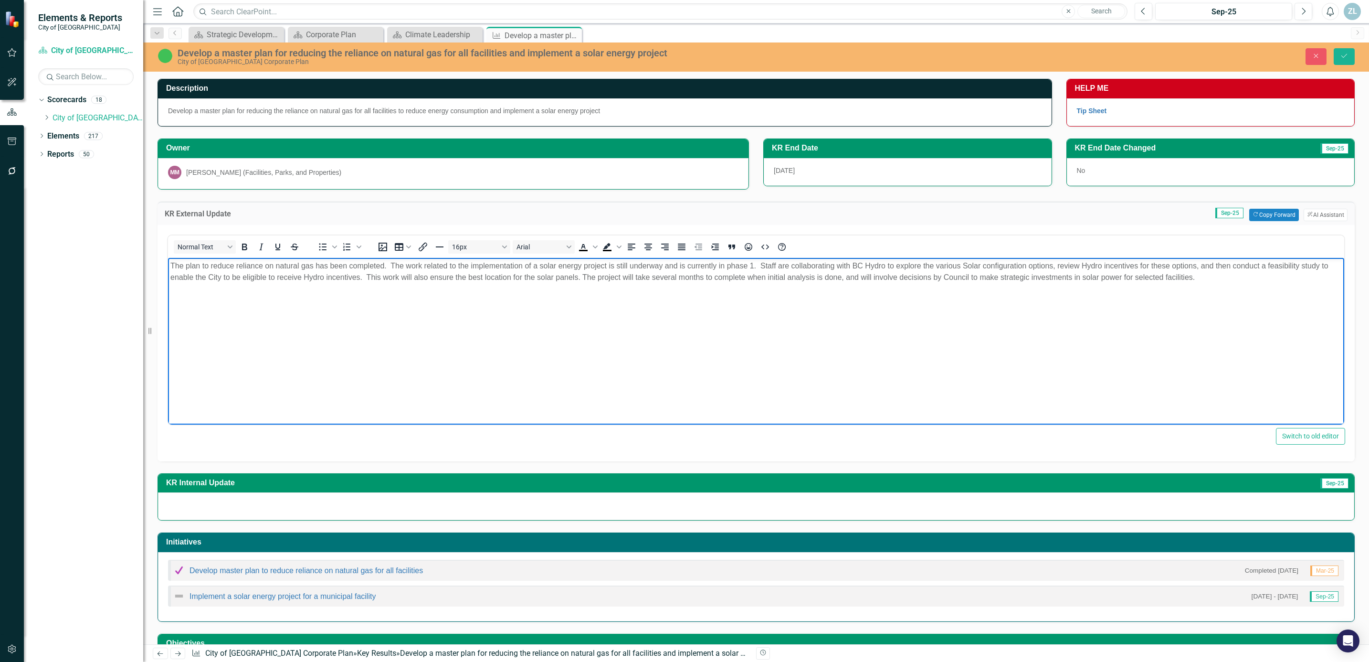
drag, startPoint x: 1221, startPoint y: 276, endPoint x: 1039, endPoint y: 285, distance: 183.1
click at [1039, 285] on body "The plan to reduce reliance on natural gas has been completed. The work related…" at bounding box center [756, 328] width 1177 height 143
click at [1054, 279] on p "The plan to reduce reliance on natural gas has been completed. The work related…" at bounding box center [756, 271] width 1172 height 23
drag, startPoint x: 1080, startPoint y: 276, endPoint x: 970, endPoint y: 282, distance: 110.5
click at [970, 282] on p "The plan to reduce reliance on natural gas has been completed. The work related…" at bounding box center [756, 271] width 1172 height 23
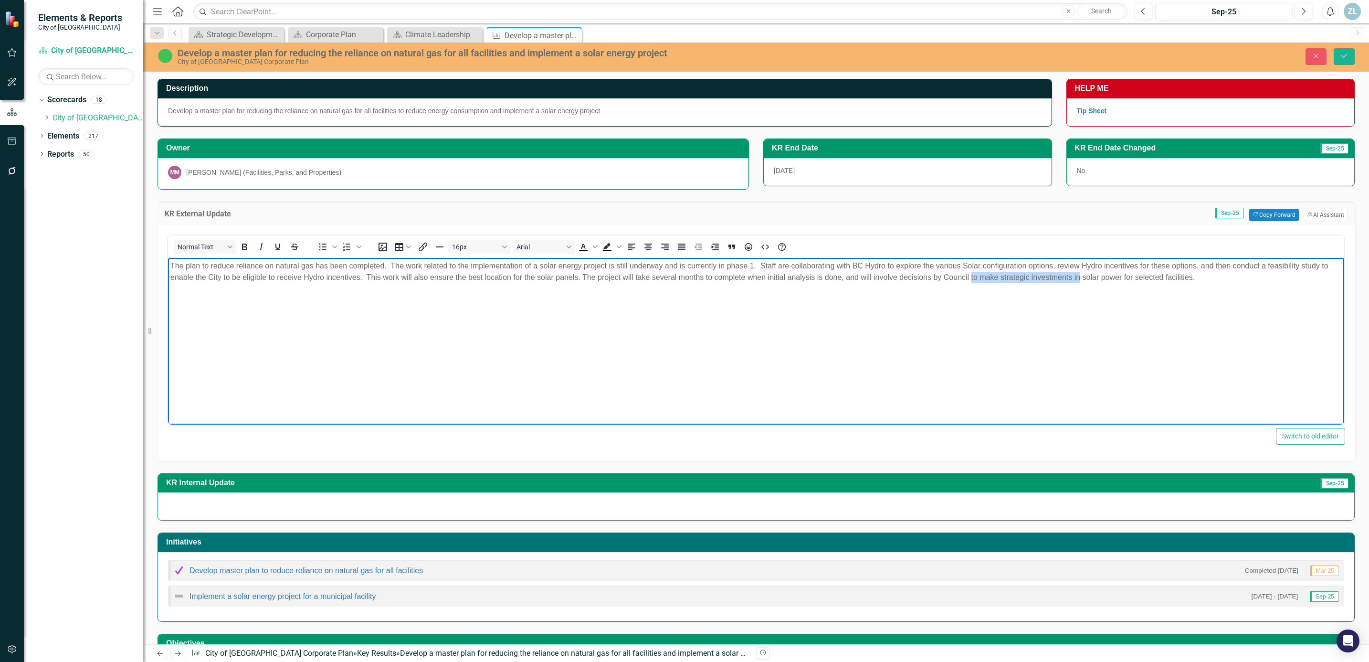
click at [1019, 276] on p "The plan to reduce reliance on natural gas has been completed. The work related…" at bounding box center [756, 271] width 1172 height 23
drag, startPoint x: 1027, startPoint y: 273, endPoint x: 970, endPoint y: 280, distance: 57.7
click at [970, 280] on p "The plan to reduce reliance on natural gas has been completed. The work related…" at bounding box center [756, 271] width 1172 height 23
click at [1108, 275] on p "The plan to reduce reliance on natural gas has been completed. The work related…" at bounding box center [756, 271] width 1172 height 23
click at [1193, 276] on p "The plan to reduce reliance on natural gas has been completed. The work related…" at bounding box center [756, 271] width 1172 height 23
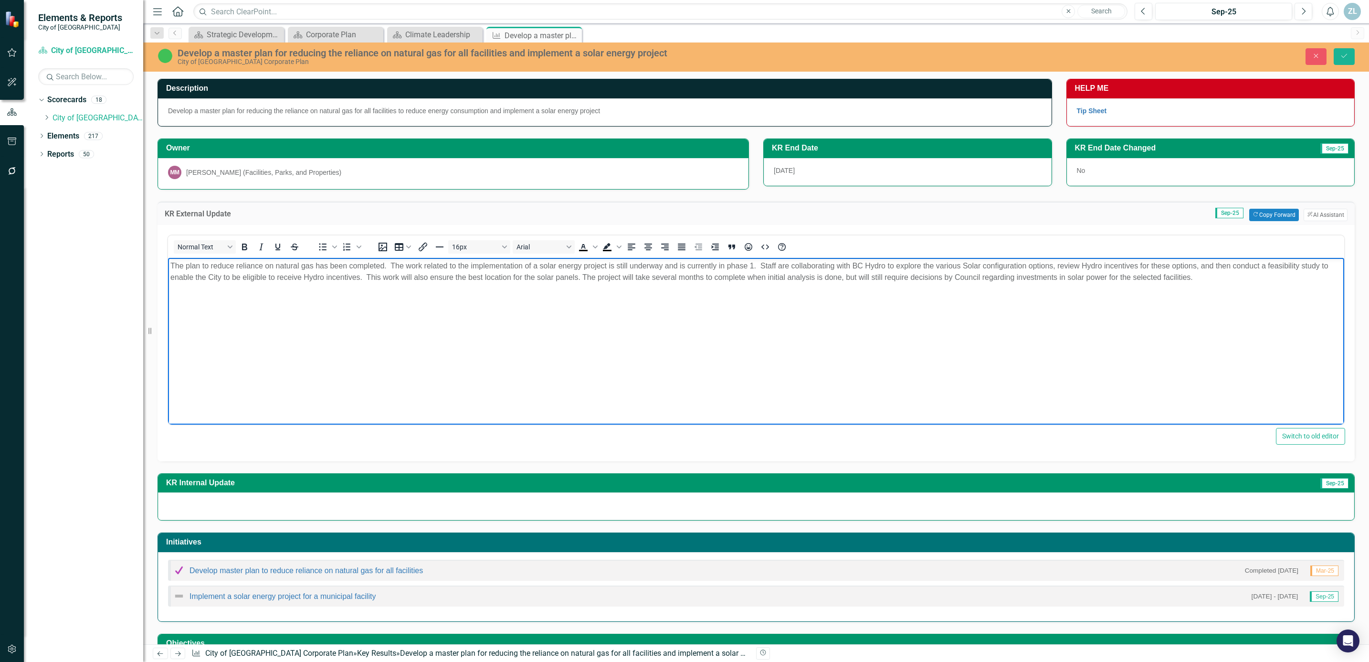
click at [871, 276] on p "The plan to reduce reliance on natural gas has been completed. The work related…" at bounding box center [756, 271] width 1172 height 23
click at [1053, 273] on p "The plan to reduce reliance on natural gas has been completed. The work related…" at bounding box center [756, 277] width 1172 height 34
drag, startPoint x: 1313, startPoint y: 276, endPoint x: 1316, endPoint y: 300, distance: 24.6
click at [1316, 300] on body "The plan to reduce reliance on natural gas has been completed. The work related…" at bounding box center [756, 328] width 1177 height 143
drag, startPoint x: 1196, startPoint y: 276, endPoint x: 1270, endPoint y: 279, distance: 74.5
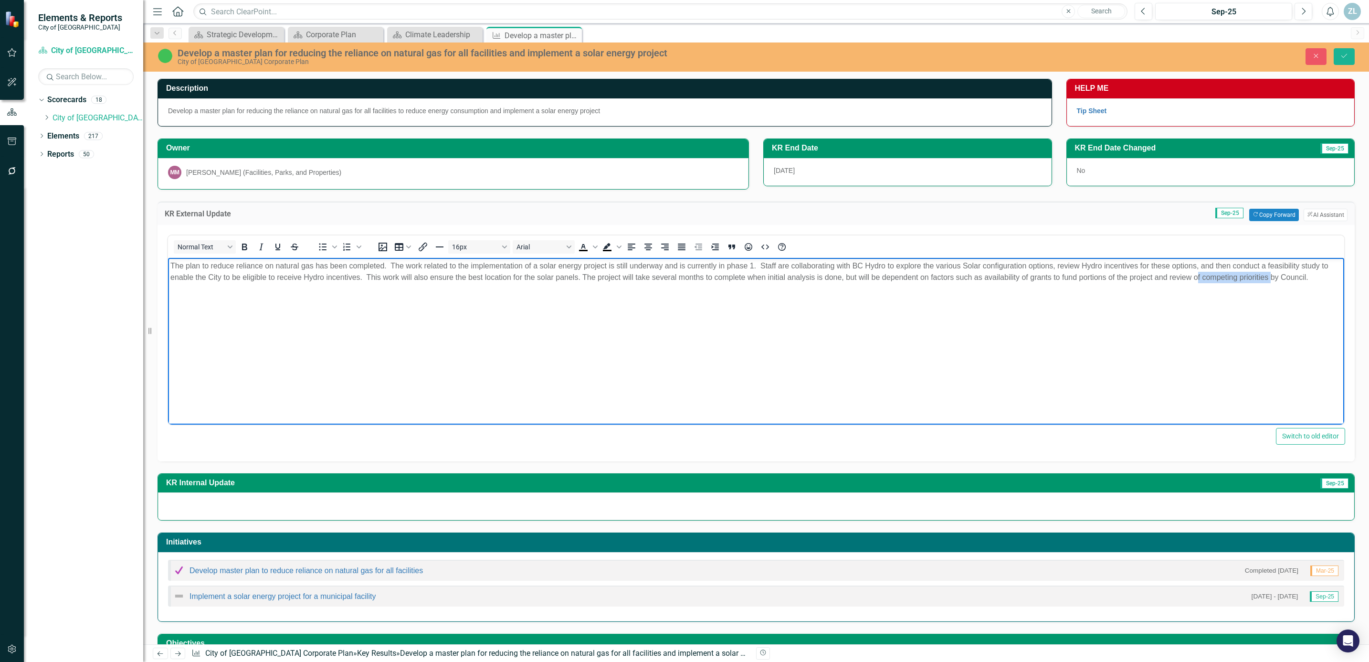
click at [1270, 279] on p "The plan to reduce reliance on natural gas has been completed. The work related…" at bounding box center [756, 271] width 1172 height 23
click at [870, 275] on p "The plan to reduce reliance on natural gas has been completed. The work related…" at bounding box center [756, 271] width 1172 height 23
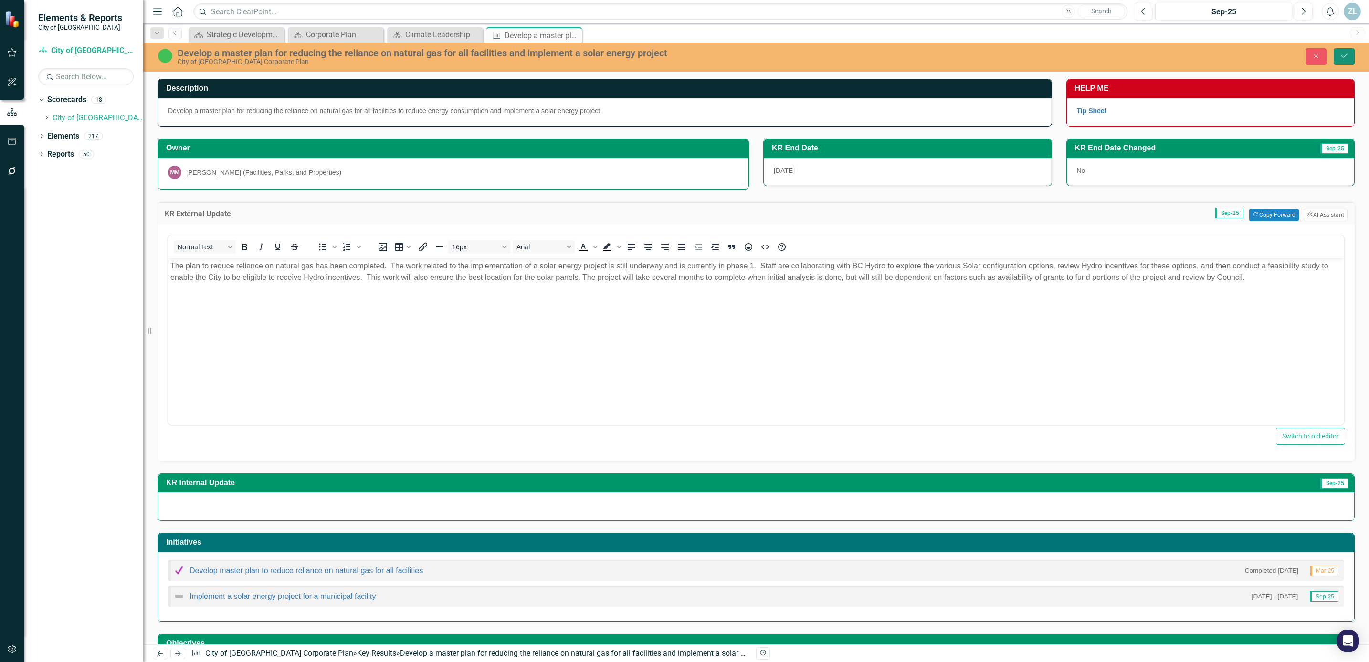
click at [1338, 53] on button "Save" at bounding box center [1344, 56] width 21 height 17
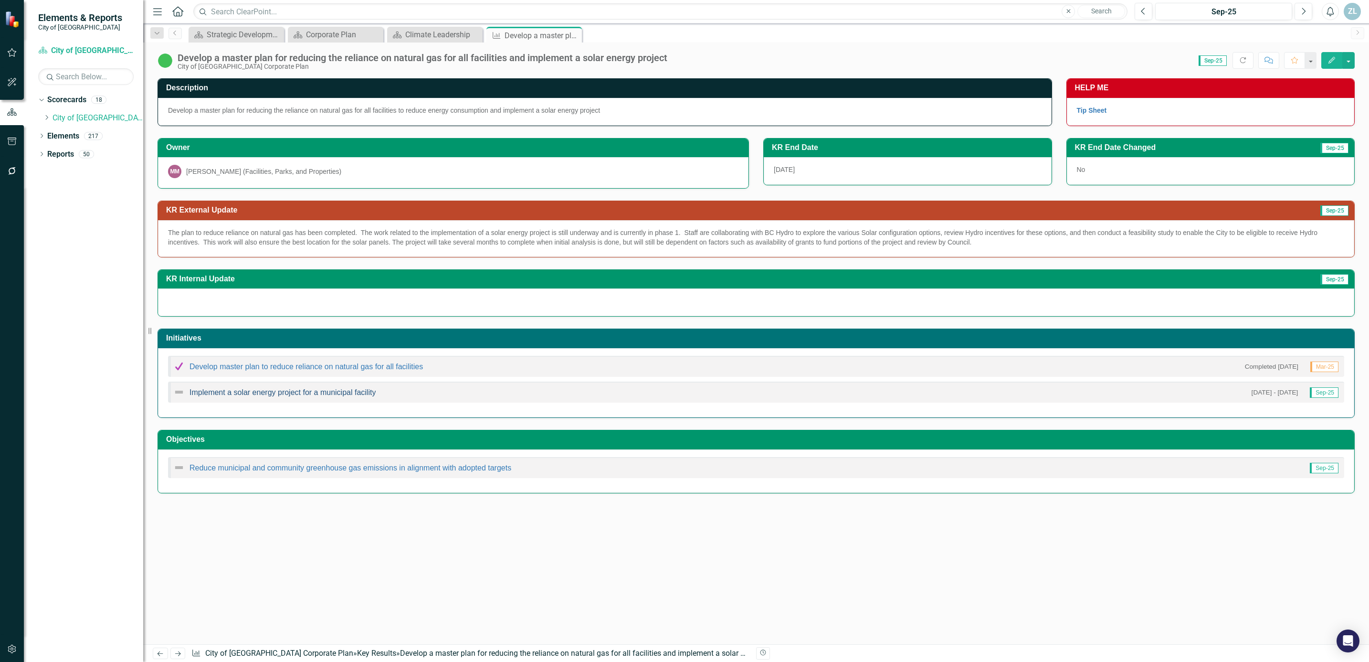
click at [313, 396] on link "Implement a solar energy project for a municipal facility" at bounding box center [283, 392] width 186 height 8
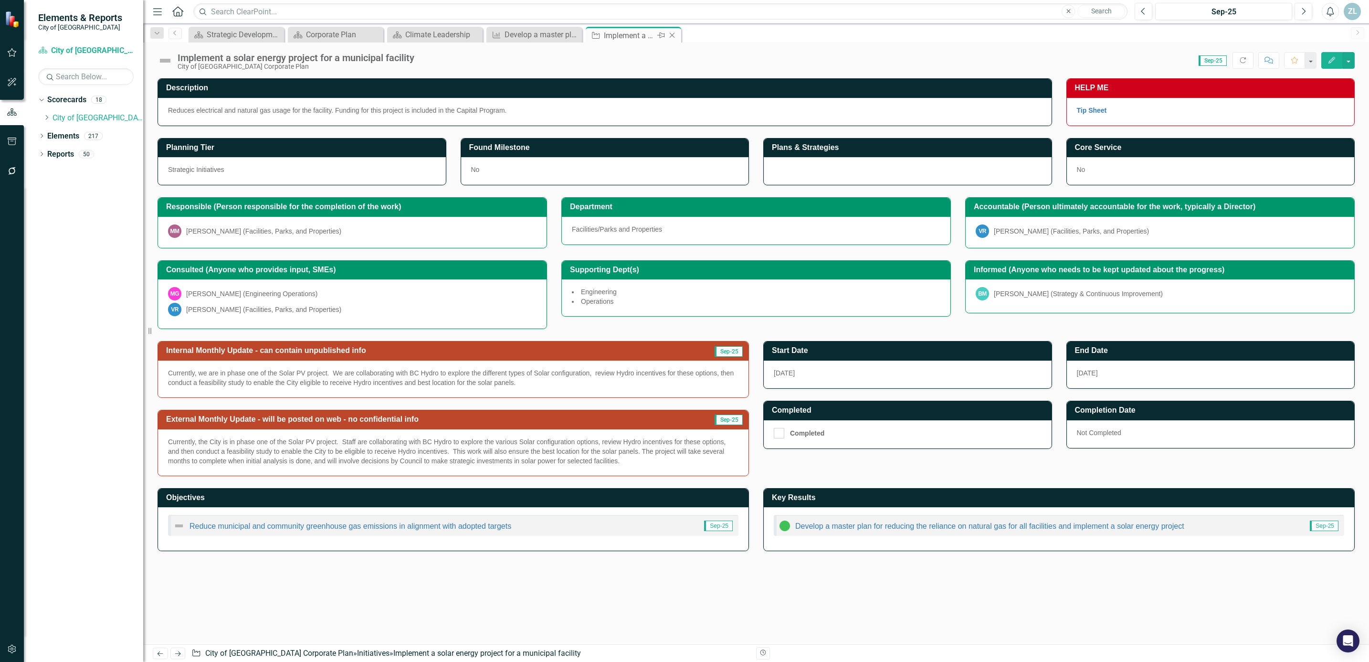
click at [676, 35] on icon "Close" at bounding box center [673, 36] width 10 height 8
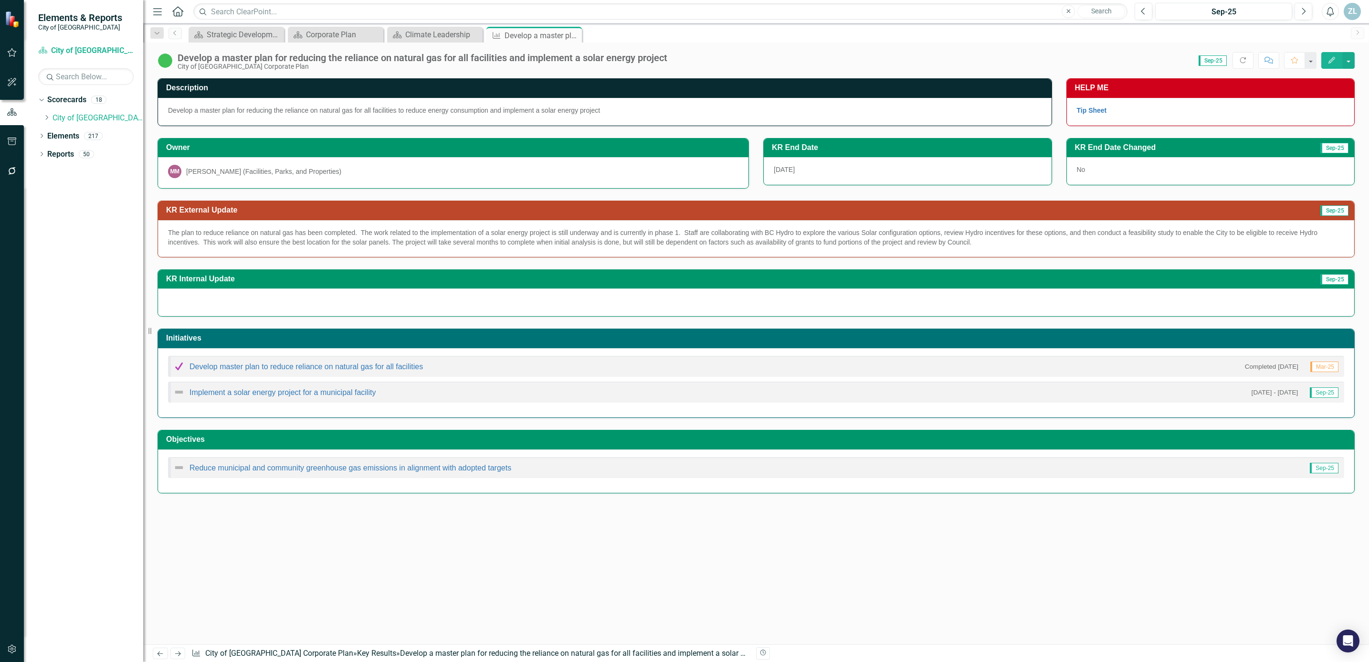
click at [0, 0] on icon "Close" at bounding box center [0, 0] width 0 height 0
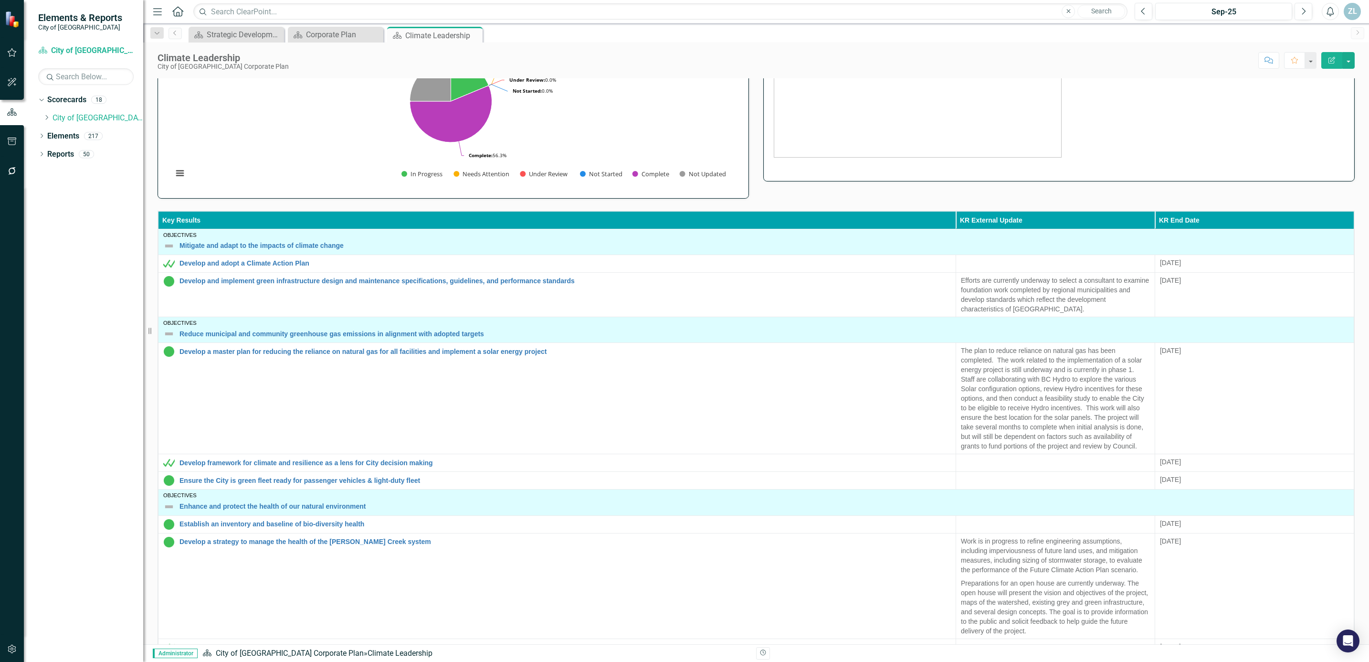
scroll to position [215, 0]
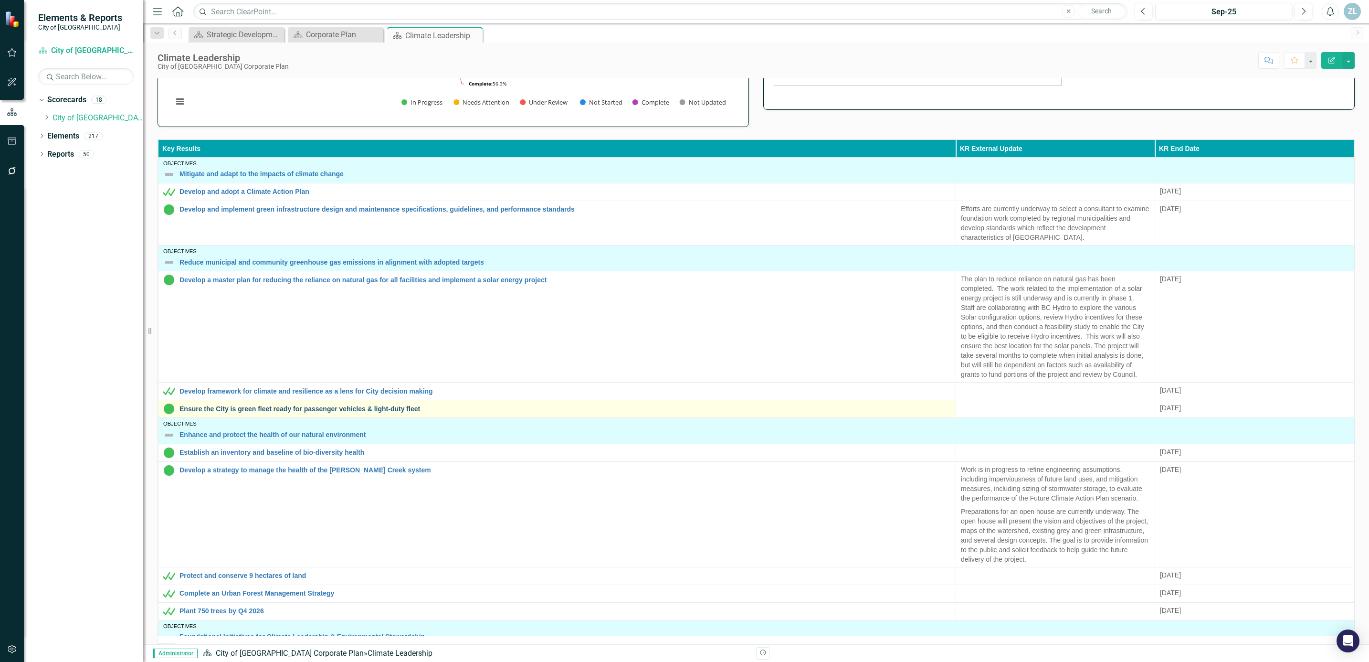
click at [371, 413] on link "Ensure the City is green fleet ready for passenger vehicles & light-duty fleet" at bounding box center [566, 408] width 772 height 7
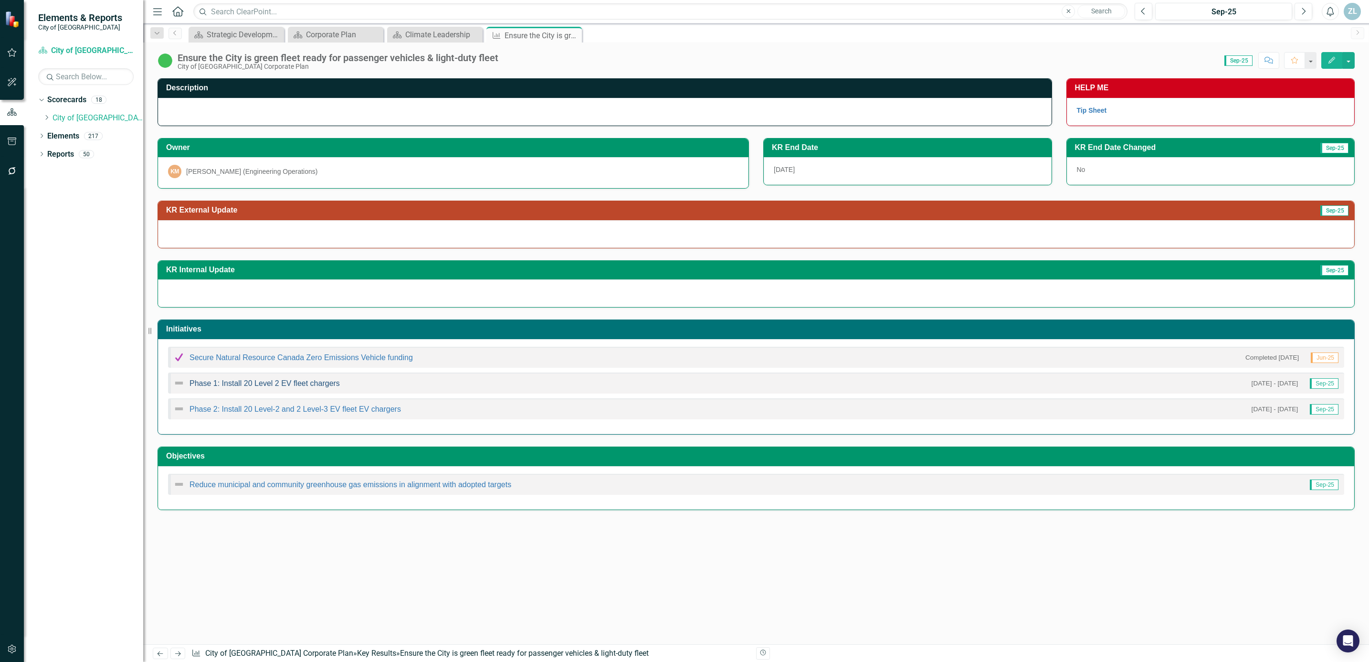
click at [308, 386] on link "Phase 1: Install 20 Level 2 EV fleet chargers" at bounding box center [265, 383] width 150 height 8
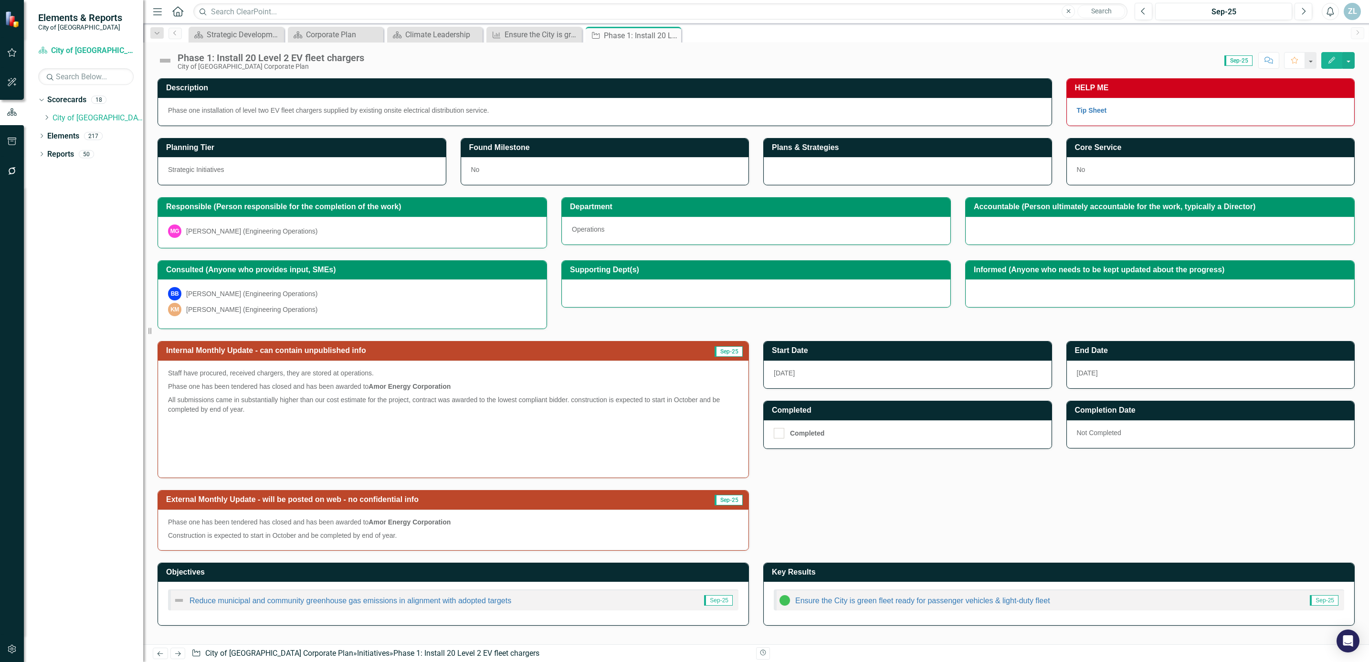
drag, startPoint x: 265, startPoint y: 414, endPoint x: 182, endPoint y: 401, distance: 83.7
click at [182, 401] on p "All submissions came in substantially higher than our cost estimate for the pro…" at bounding box center [453, 404] width 571 height 23
click at [178, 380] on p "Staff have procured, received chargers, they are stored at operations." at bounding box center [453, 373] width 571 height 11
click at [179, 380] on p "Staff have procured, received chargers, they are stored at operations." at bounding box center [453, 373] width 571 height 11
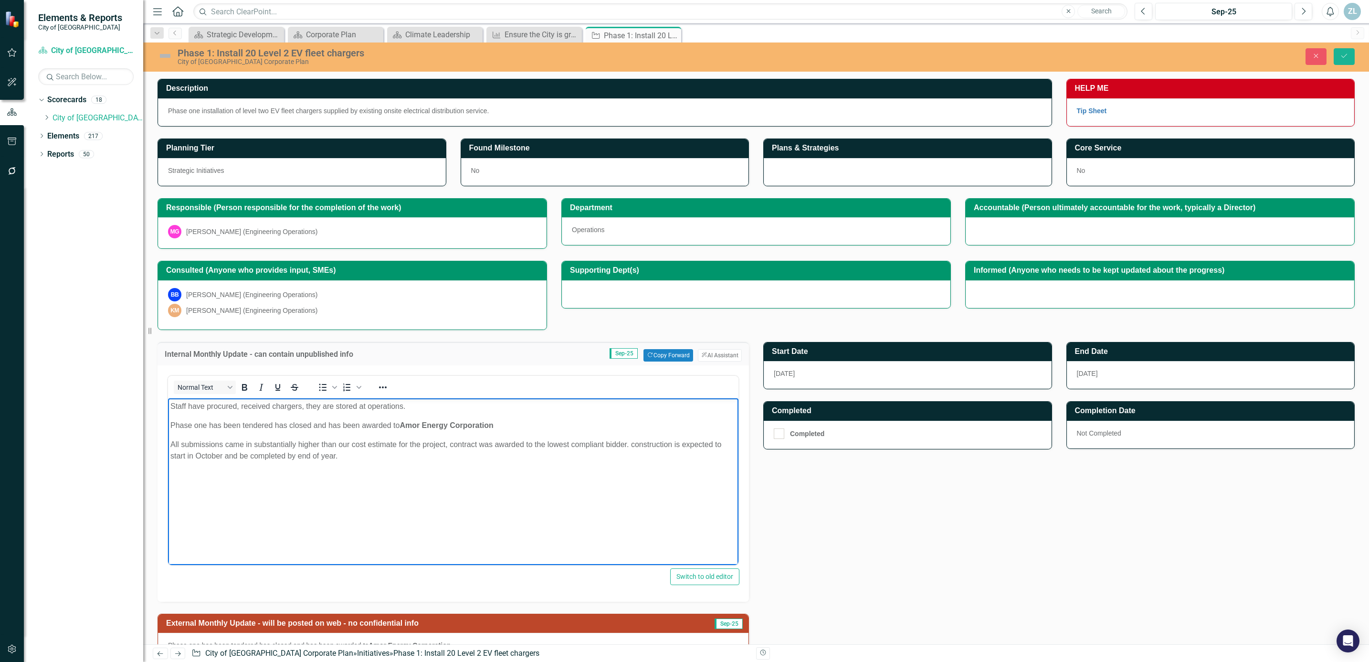
drag, startPoint x: 170, startPoint y: 405, endPoint x: 396, endPoint y: 456, distance: 231.3
click at [396, 456] on body "Staff have procured, received chargers, they are stored at operations. Phase on…" at bounding box center [453, 473] width 571 height 150
copy body "Staff have procured, received chargers, they are stored at operations. Phase on…"
click at [1312, 53] on icon "Close" at bounding box center [1316, 56] width 9 height 7
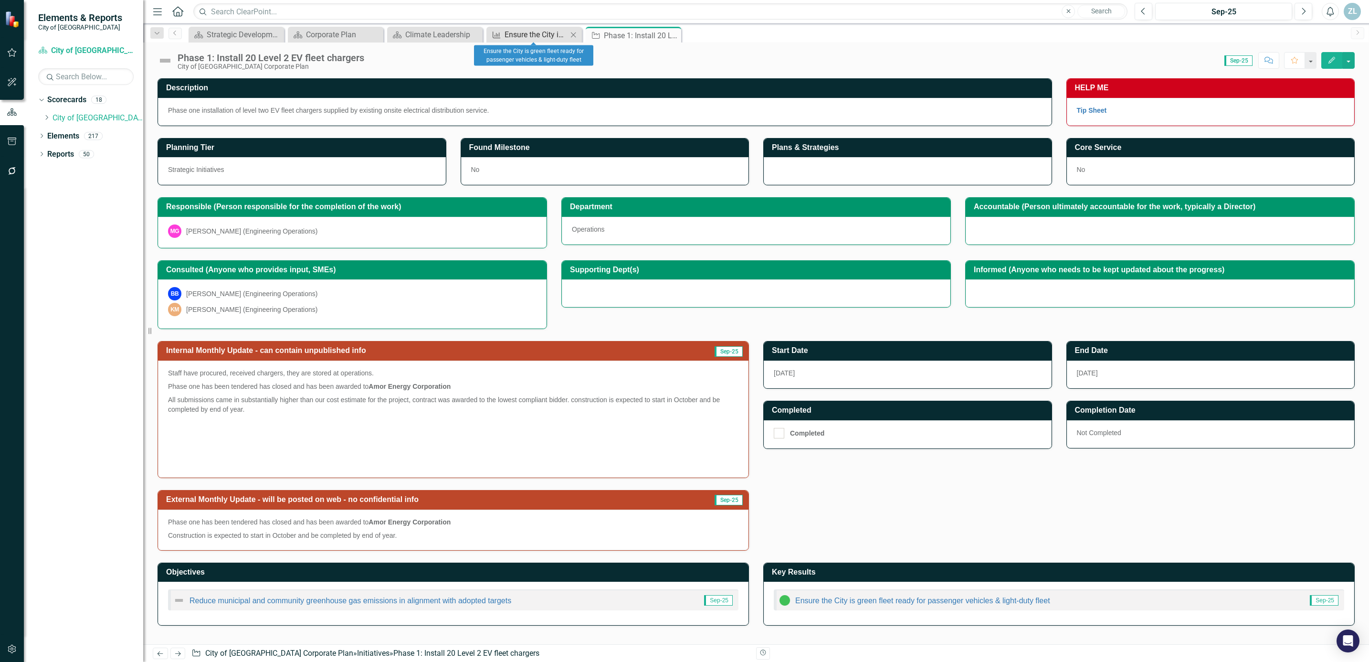
click at [516, 33] on div "Ensure the City is green fleet ready for passenger vehicles & light-duty fleet" at bounding box center [536, 35] width 63 height 12
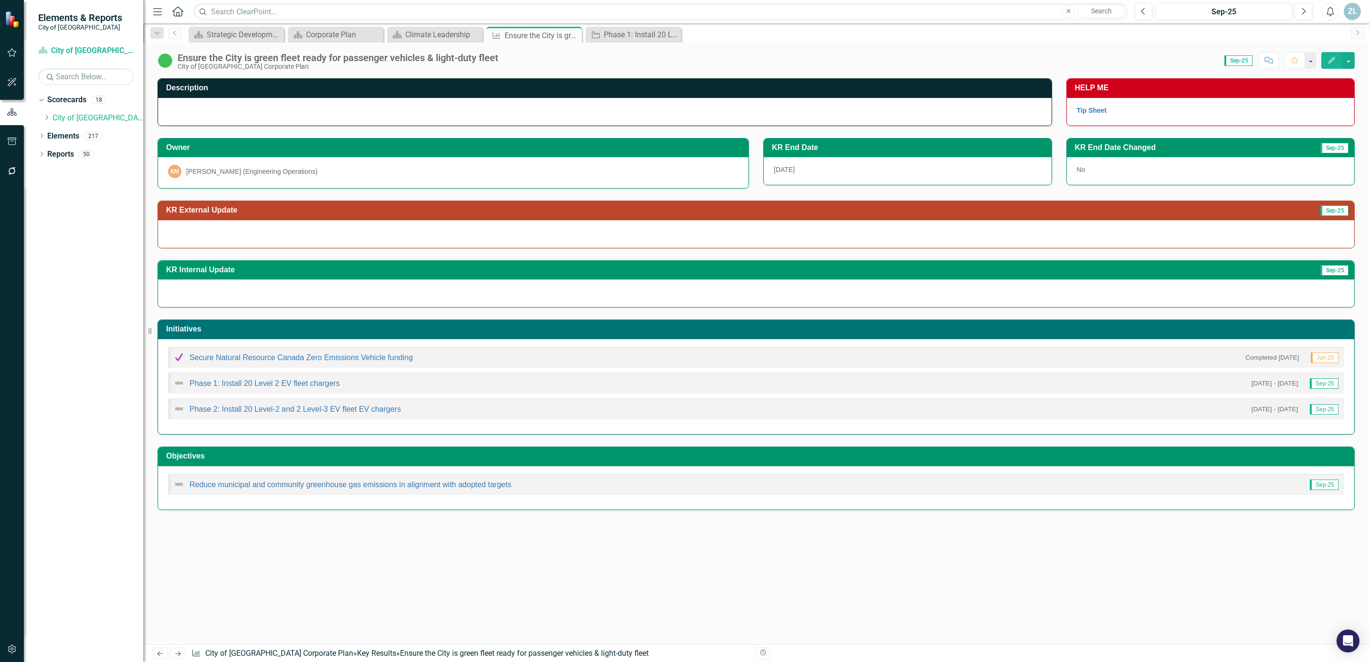
click at [276, 233] on div at bounding box center [756, 234] width 1197 height 28
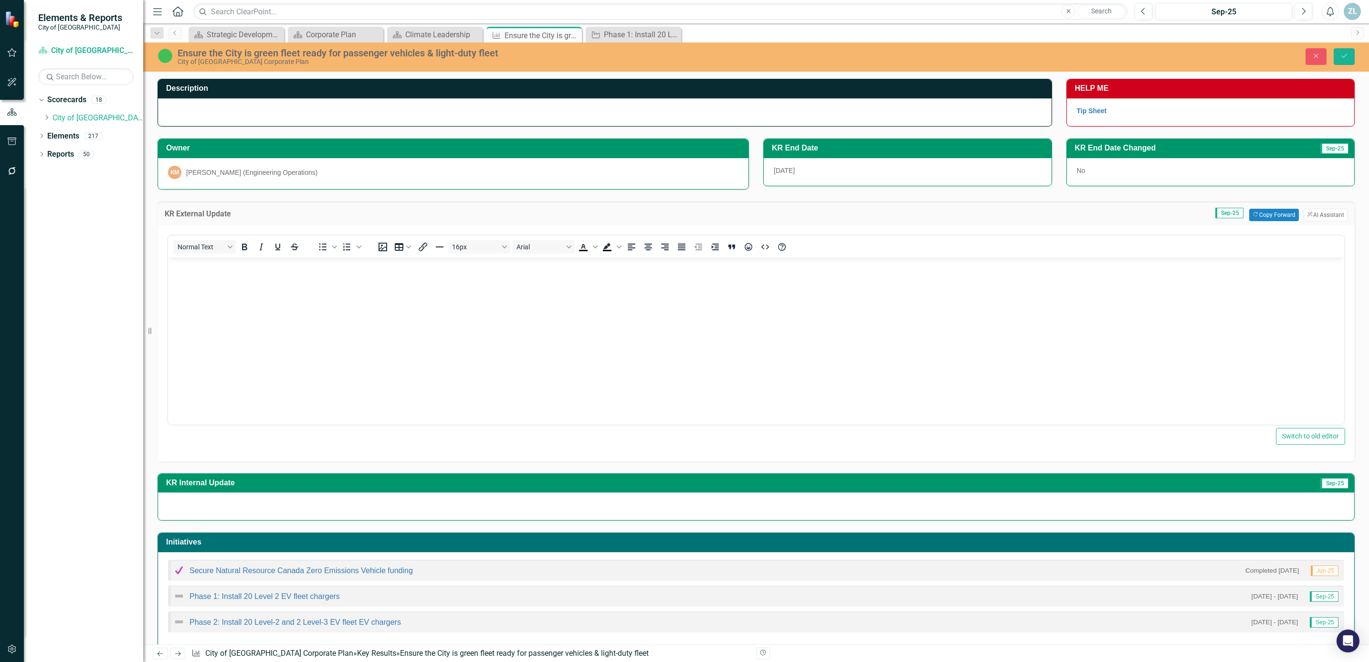
click at [267, 279] on body "Rich Text Area. Press ALT-0 for help." at bounding box center [756, 328] width 1177 height 143
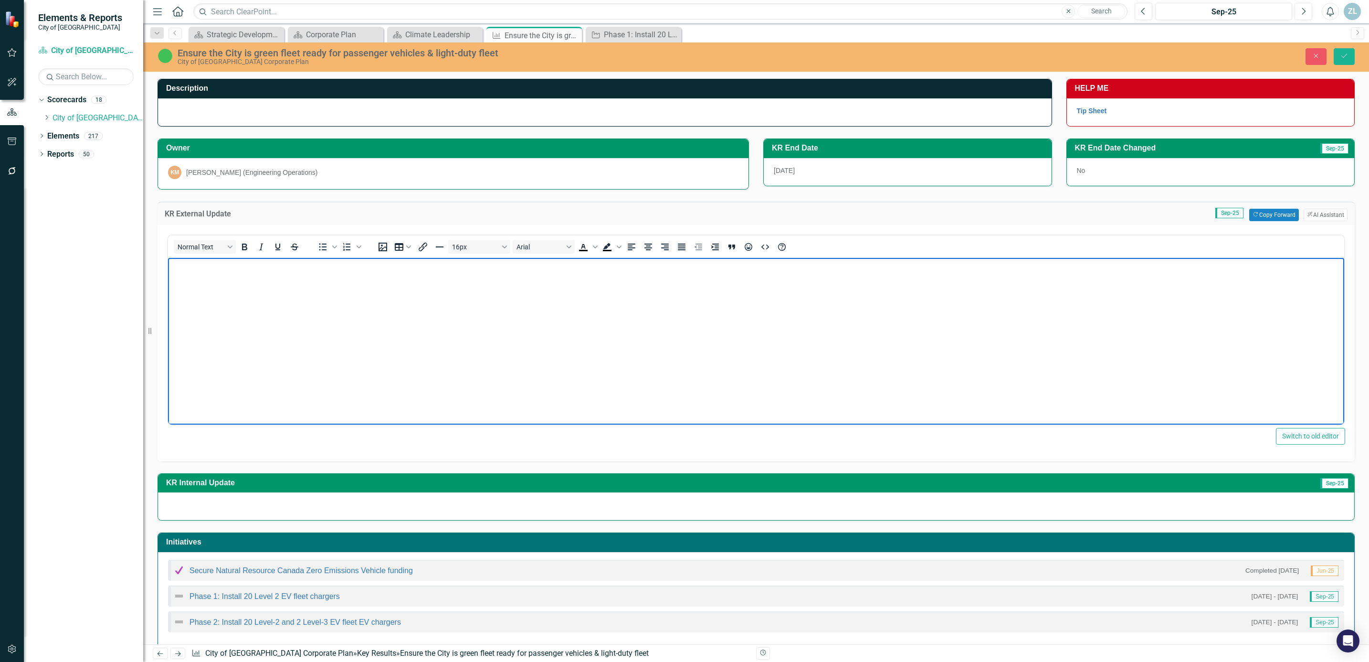
click at [245, 506] on div at bounding box center [756, 506] width 1197 height 28
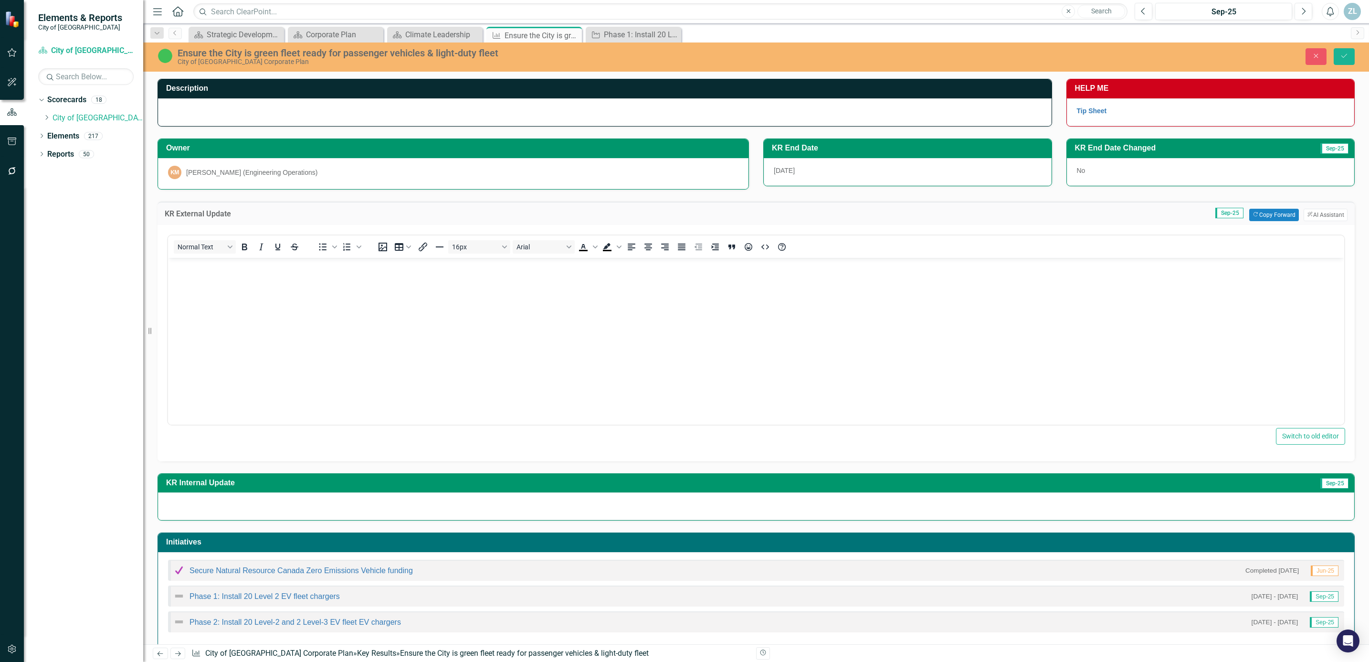
click at [245, 506] on div at bounding box center [756, 506] width 1197 height 28
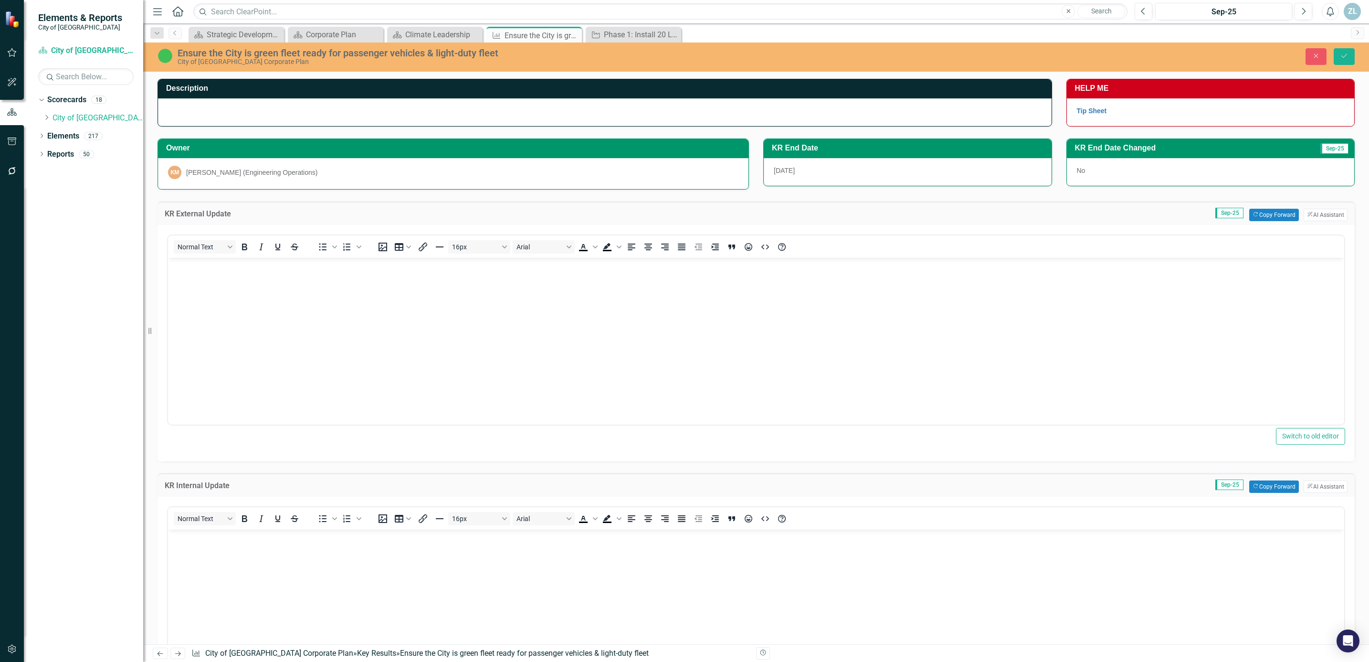
click at [212, 547] on body "Rich Text Area. Press ALT-0 for help." at bounding box center [756, 600] width 1177 height 143
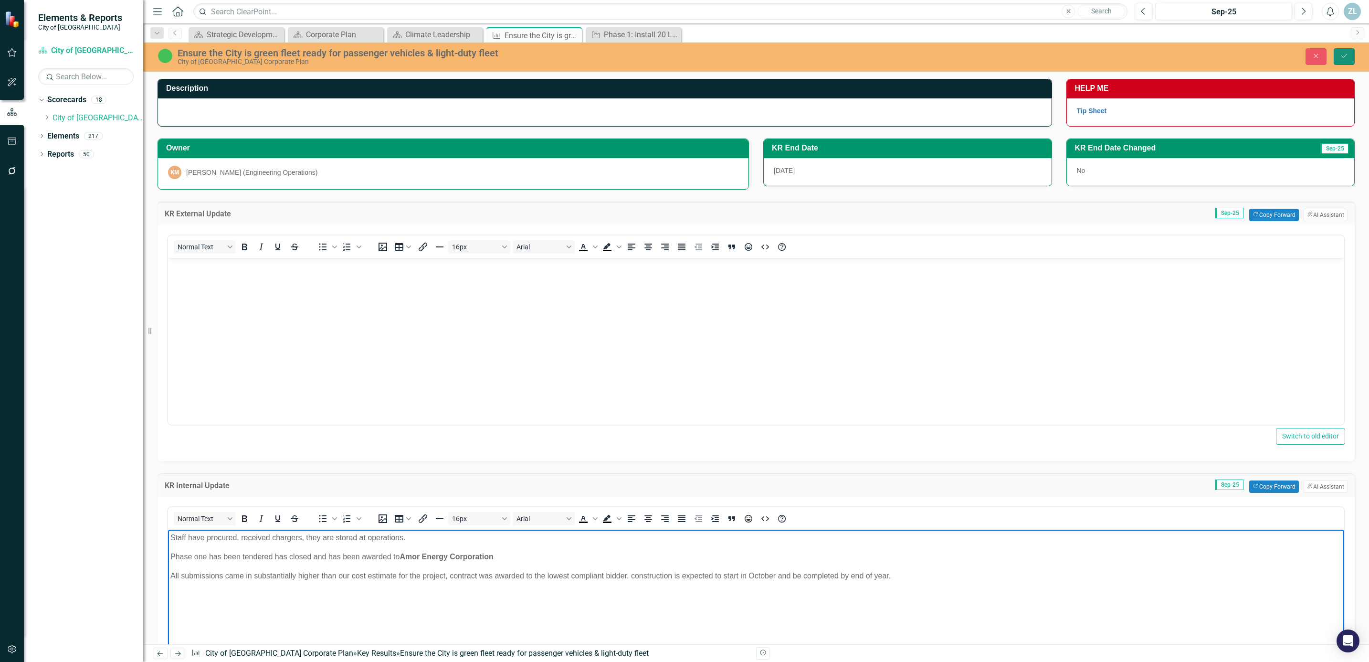
click at [1340, 57] on icon "Save" at bounding box center [1344, 56] width 9 height 7
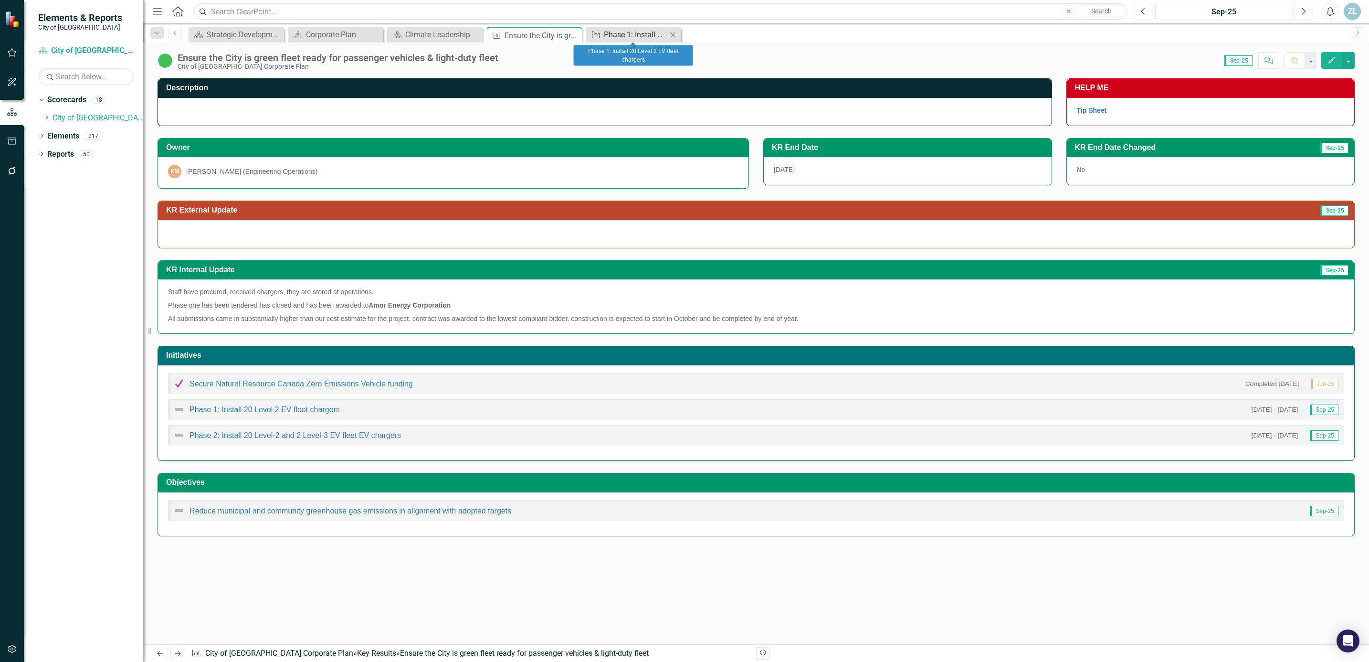
click at [606, 33] on div "Phase 1: Install 20 Level 2 EV fleet chargers" at bounding box center [635, 35] width 63 height 12
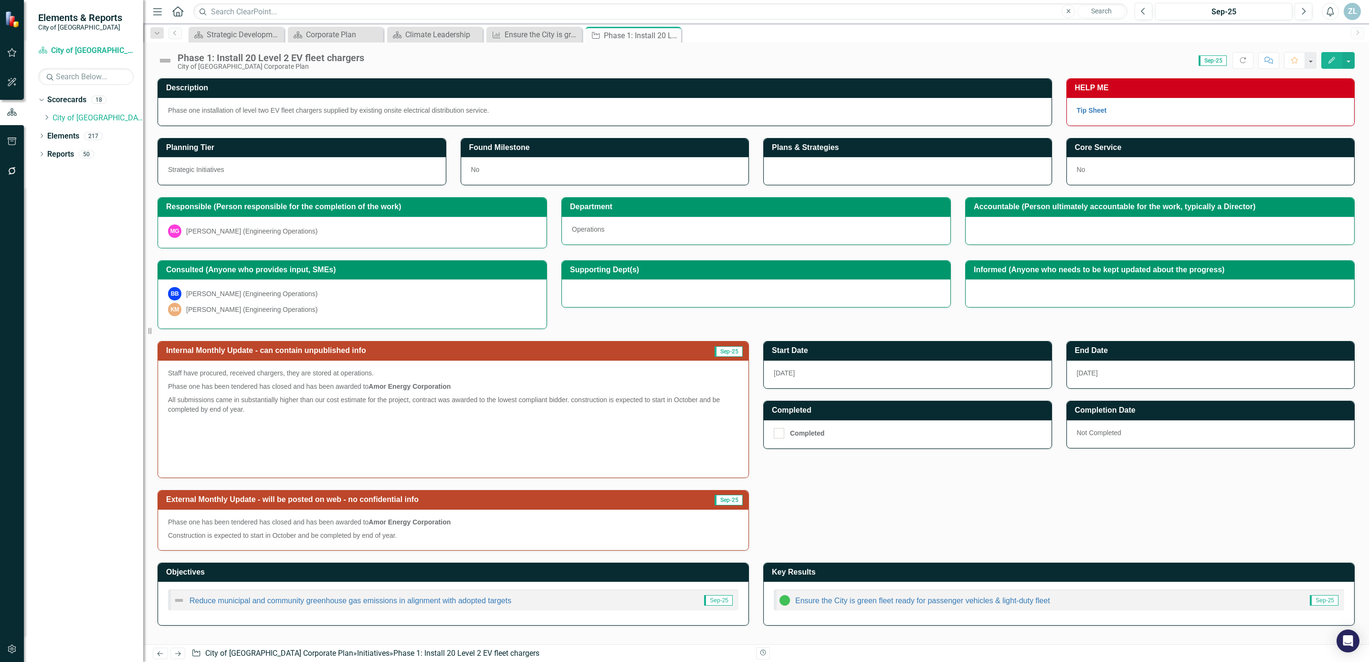
click at [295, 529] on p "Phase one has been tendered has closed and has been awarded to Amor Energy Corp…" at bounding box center [453, 522] width 571 height 11
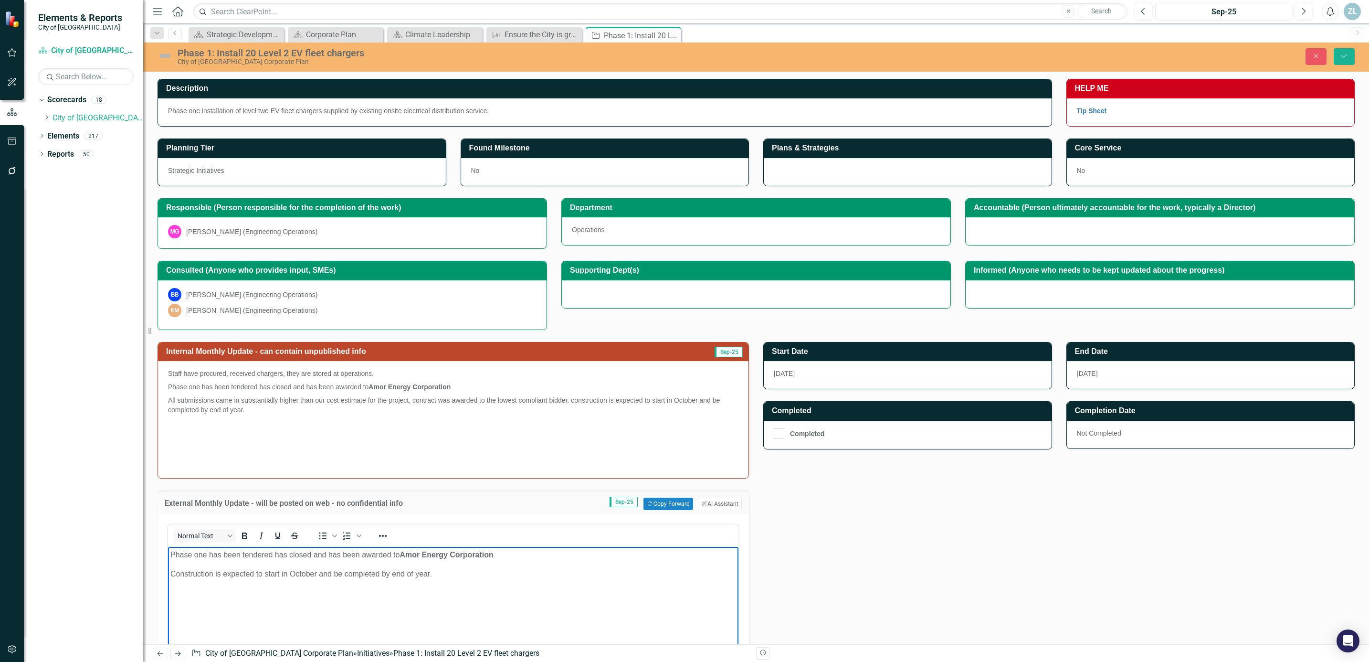
drag, startPoint x: 458, startPoint y: 574, endPoint x: 465, endPoint y: 1082, distance: 508.6
click at [168, 555] on html "Phase one has been tendered has closed and has been awarded to Amor Energy Corp…" at bounding box center [453, 618] width 571 height 143
copy body "Phase one has been tendered has closed and has been awarded to Amor Energy Corp…"
click at [1314, 56] on icon "Close" at bounding box center [1316, 56] width 9 height 7
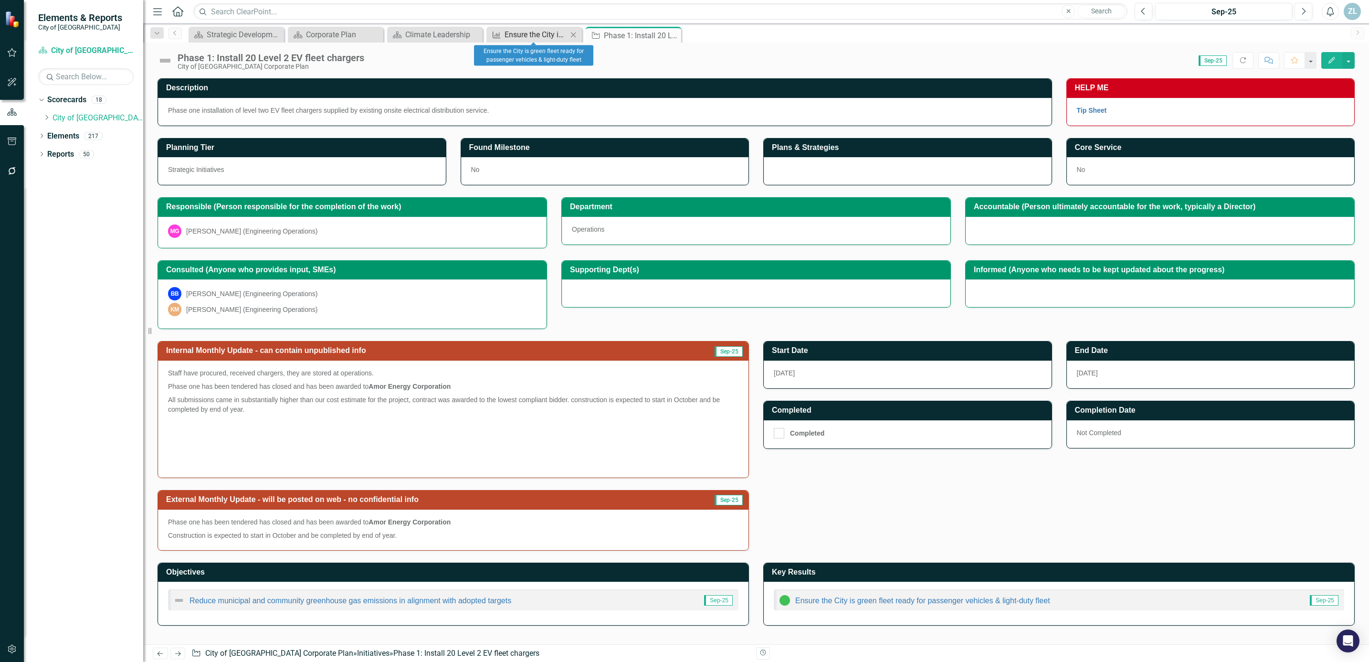
click at [534, 35] on div "Ensure the City is green fleet ready for passenger vehicles & light-duty fleet" at bounding box center [536, 35] width 63 height 12
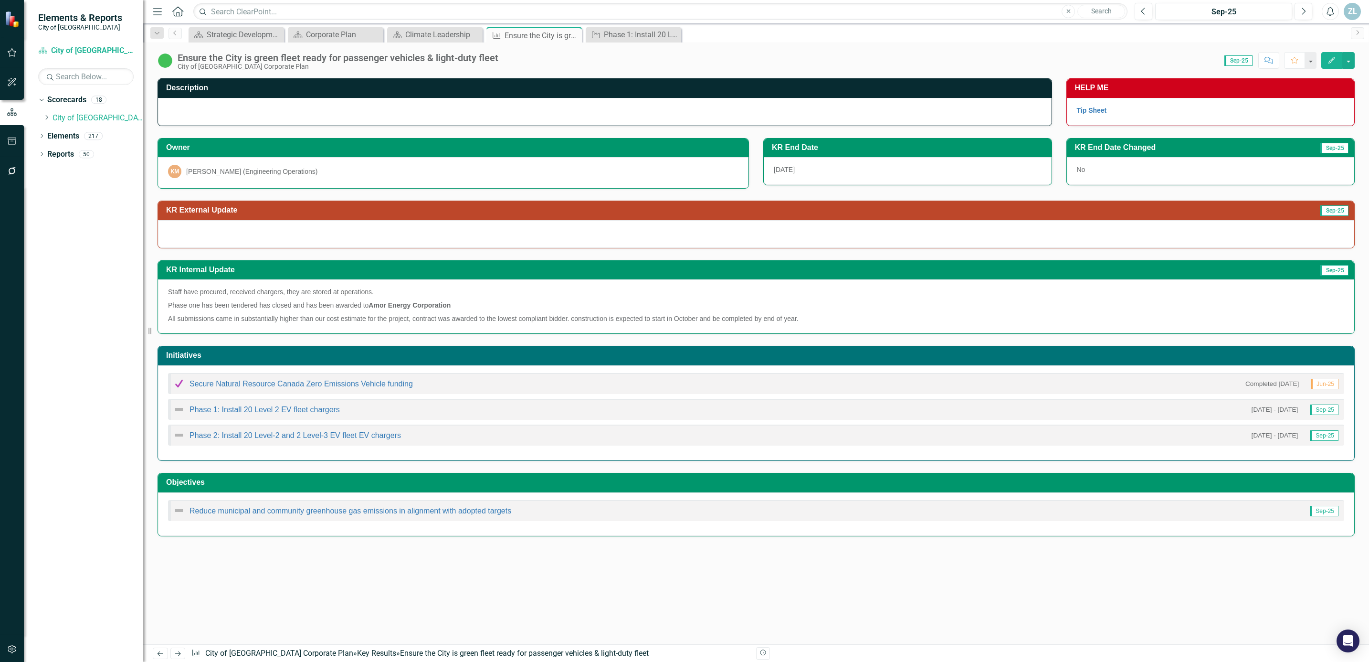
click at [304, 225] on div at bounding box center [756, 234] width 1197 height 28
click at [304, 233] on div at bounding box center [756, 234] width 1197 height 28
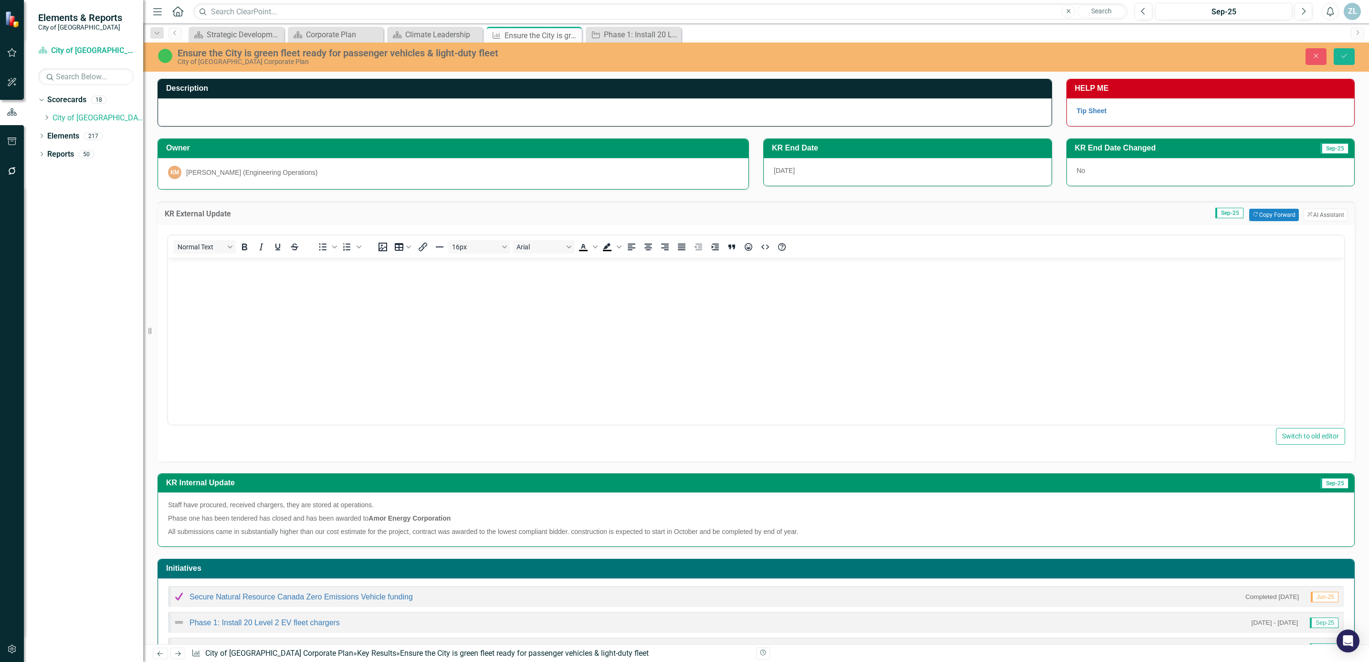
click at [248, 283] on body "Rich Text Area. Press ALT-0 for help." at bounding box center [756, 328] width 1177 height 143
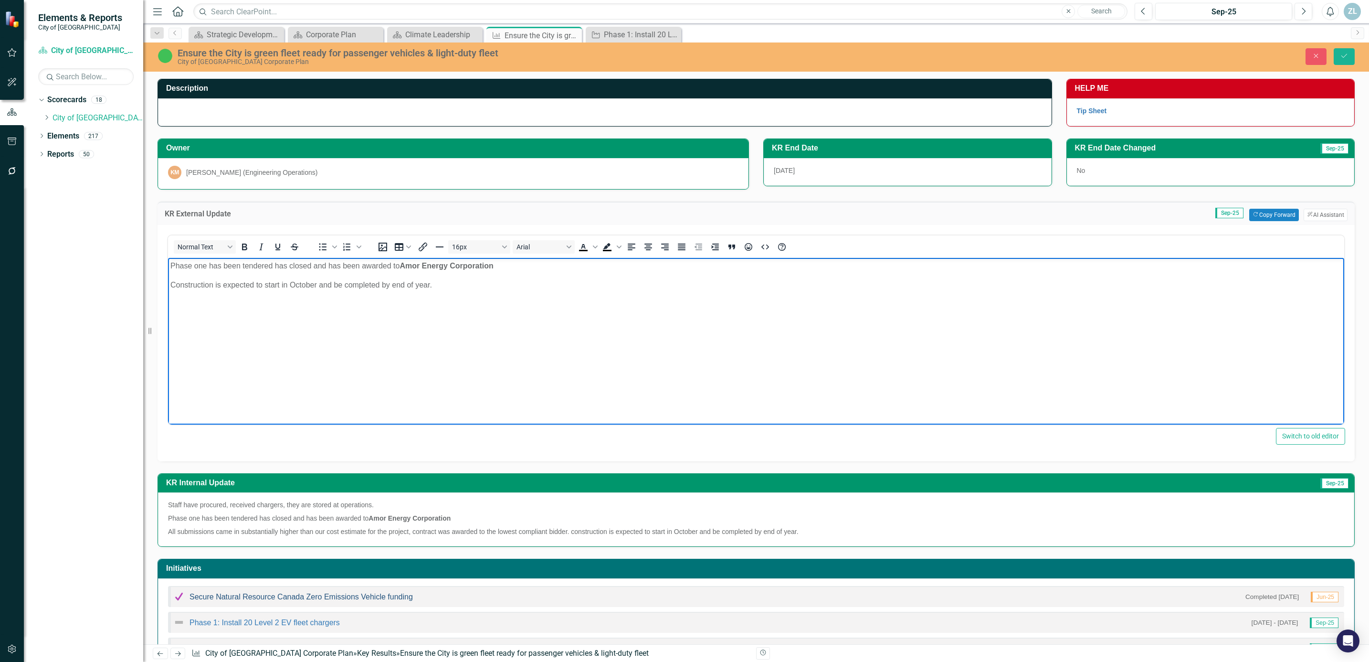
click at [388, 601] on link "Secure Natural Resource Canada Zero Emissions Vehicle funding" at bounding box center [301, 597] width 223 height 8
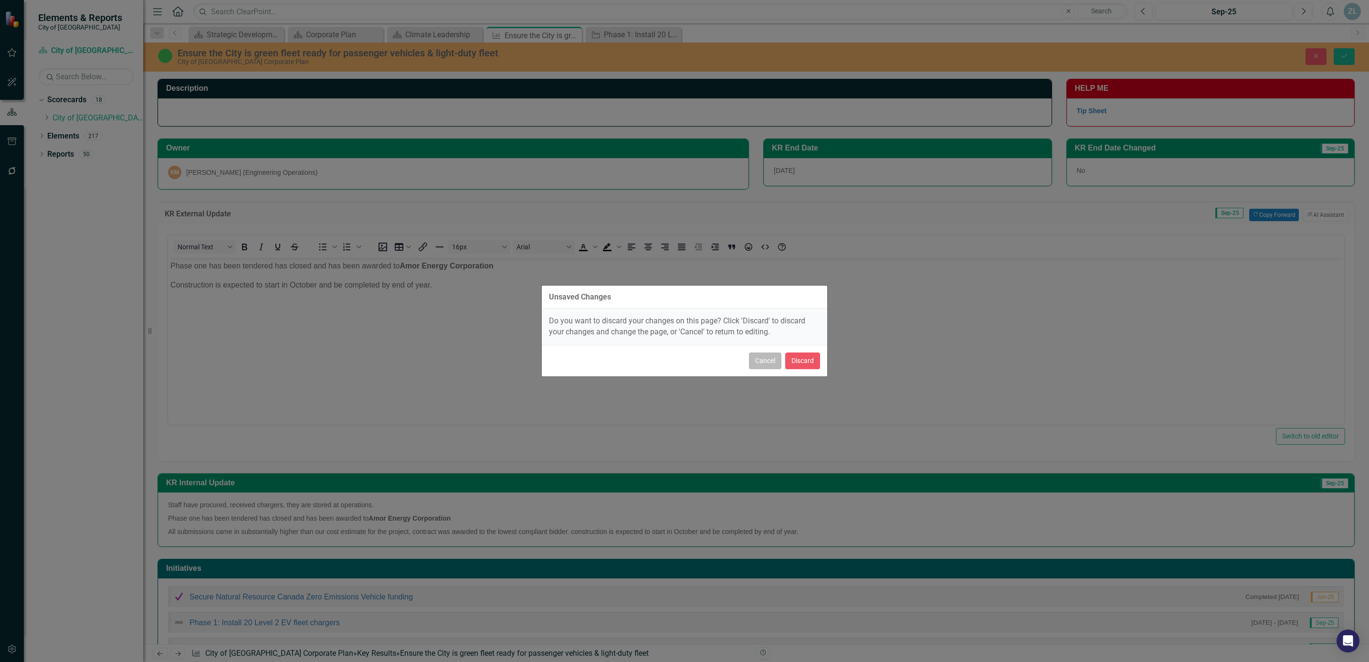
click at [771, 366] on button "Cancel" at bounding box center [765, 360] width 32 height 17
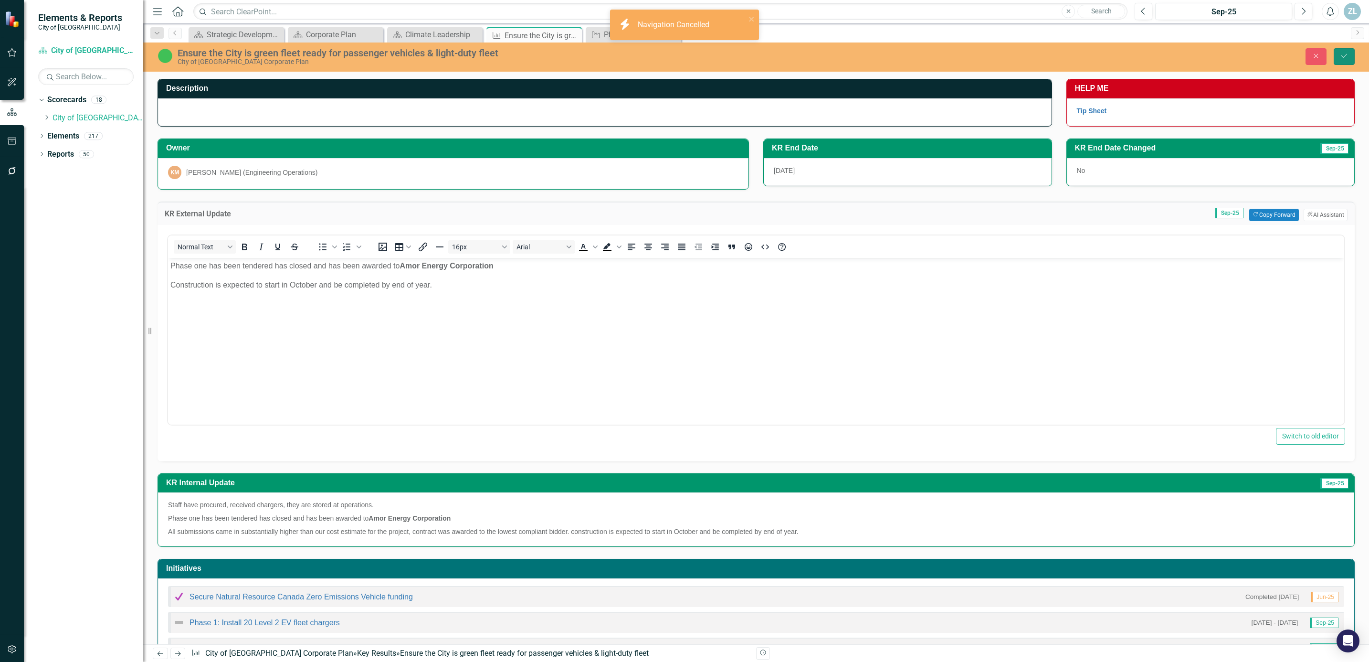
click at [1350, 56] on button "Save" at bounding box center [1344, 56] width 21 height 17
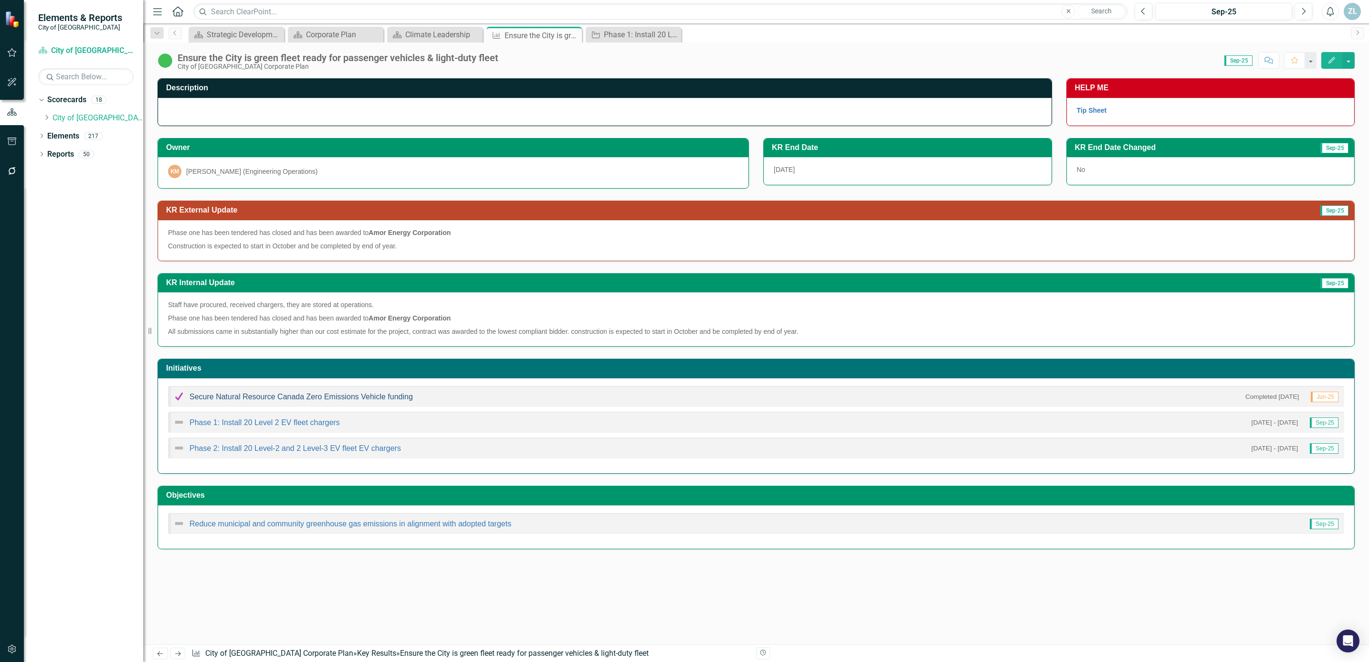
click at [275, 401] on link "Secure Natural Resource Canada Zero Emissions Vehicle funding" at bounding box center [301, 396] width 223 height 8
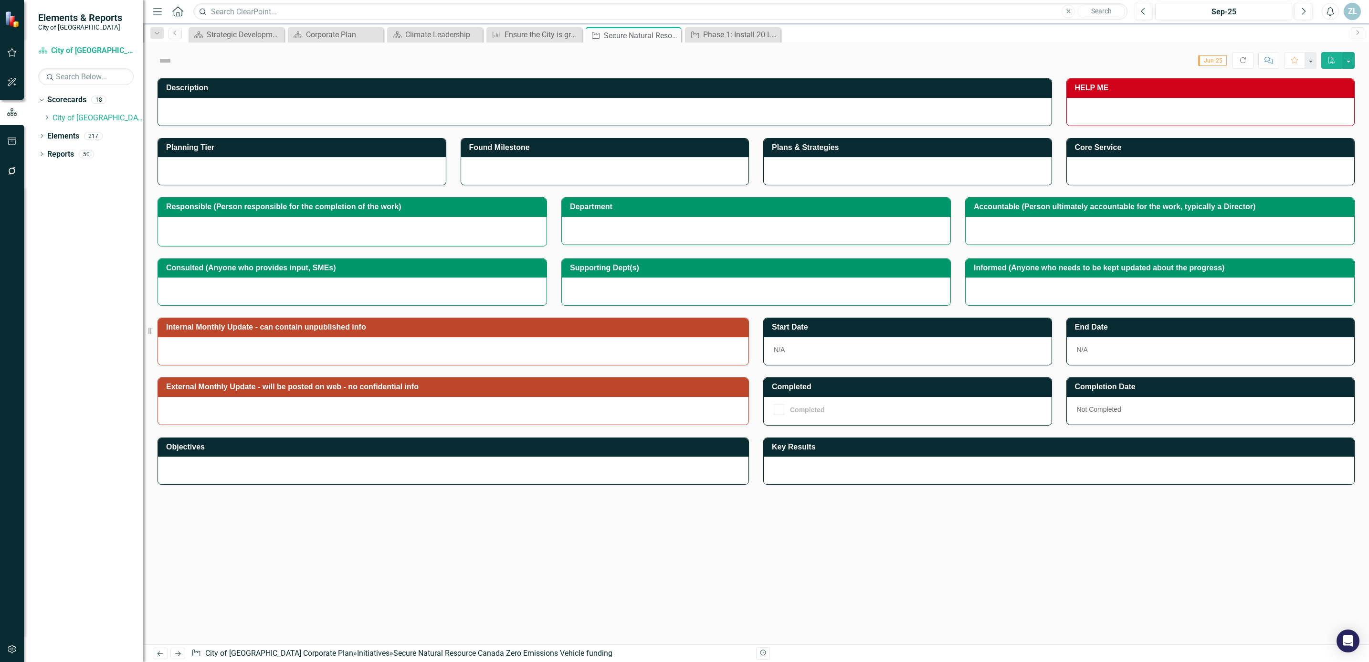
checkbox input "true"
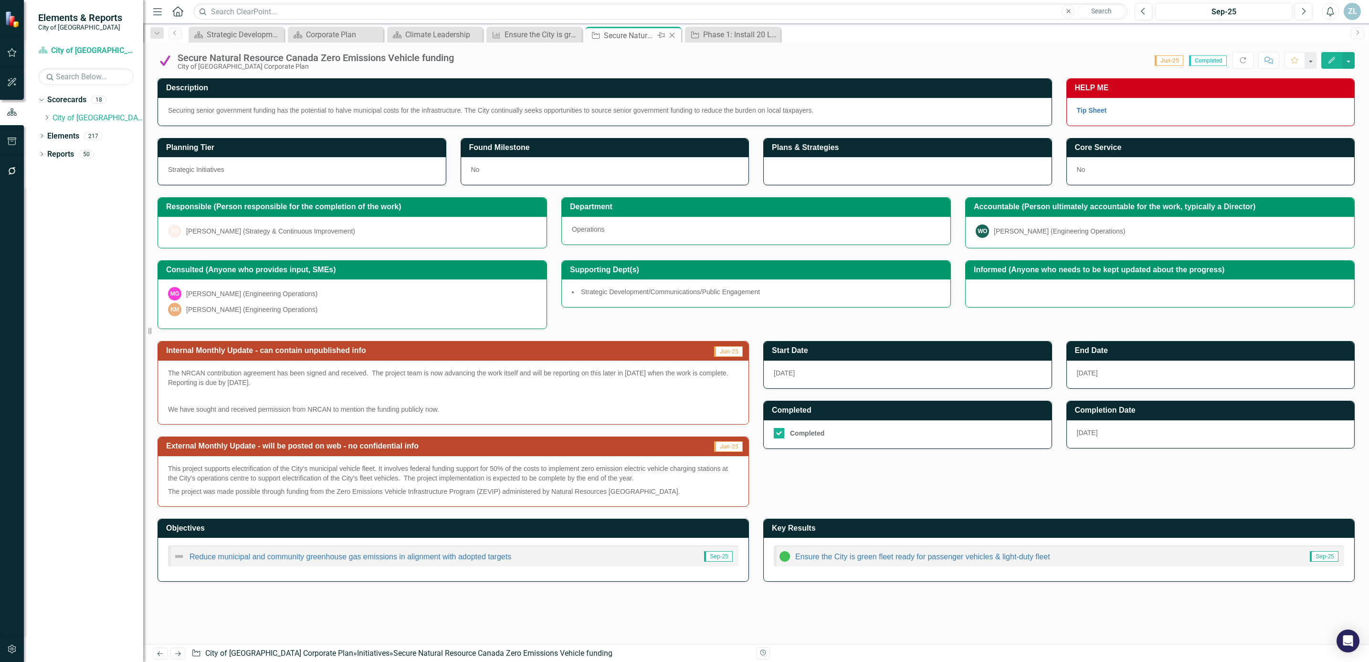
click at [675, 37] on icon "Close" at bounding box center [673, 36] width 10 height 8
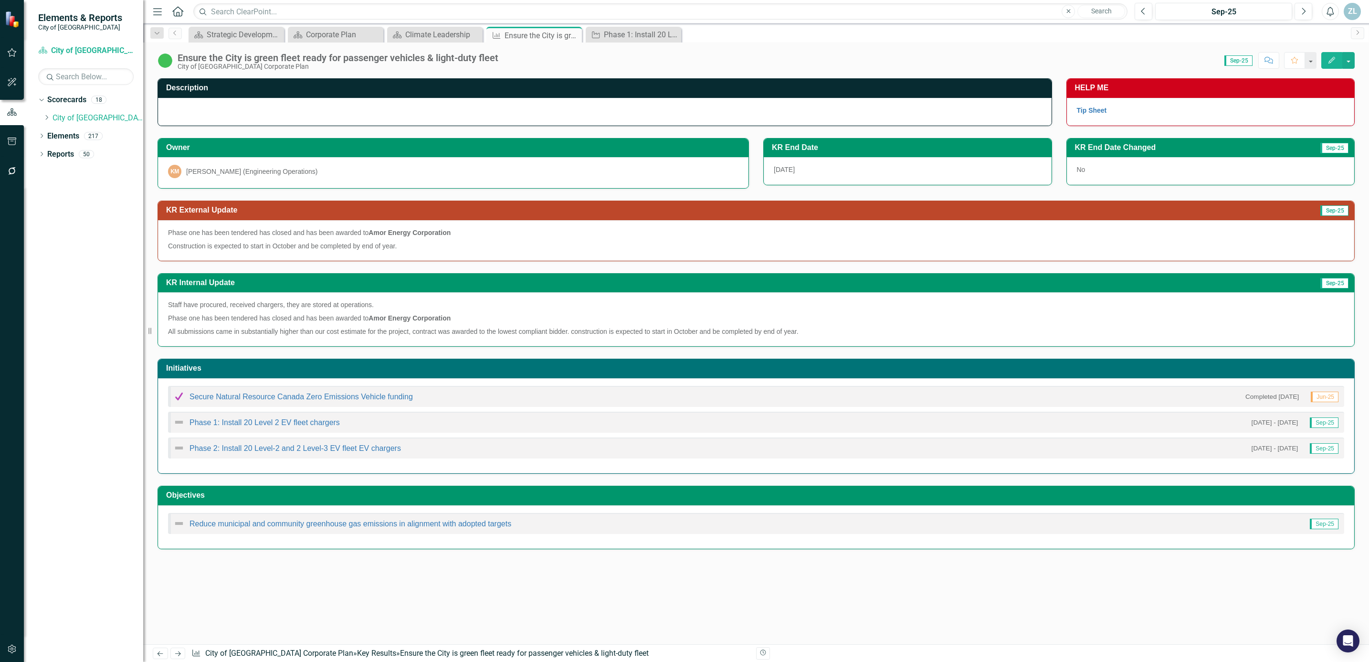
click at [307, 238] on p "Phase one has been tendered has closed and has been awarded to Amor Energy Corp…" at bounding box center [756, 233] width 1177 height 11
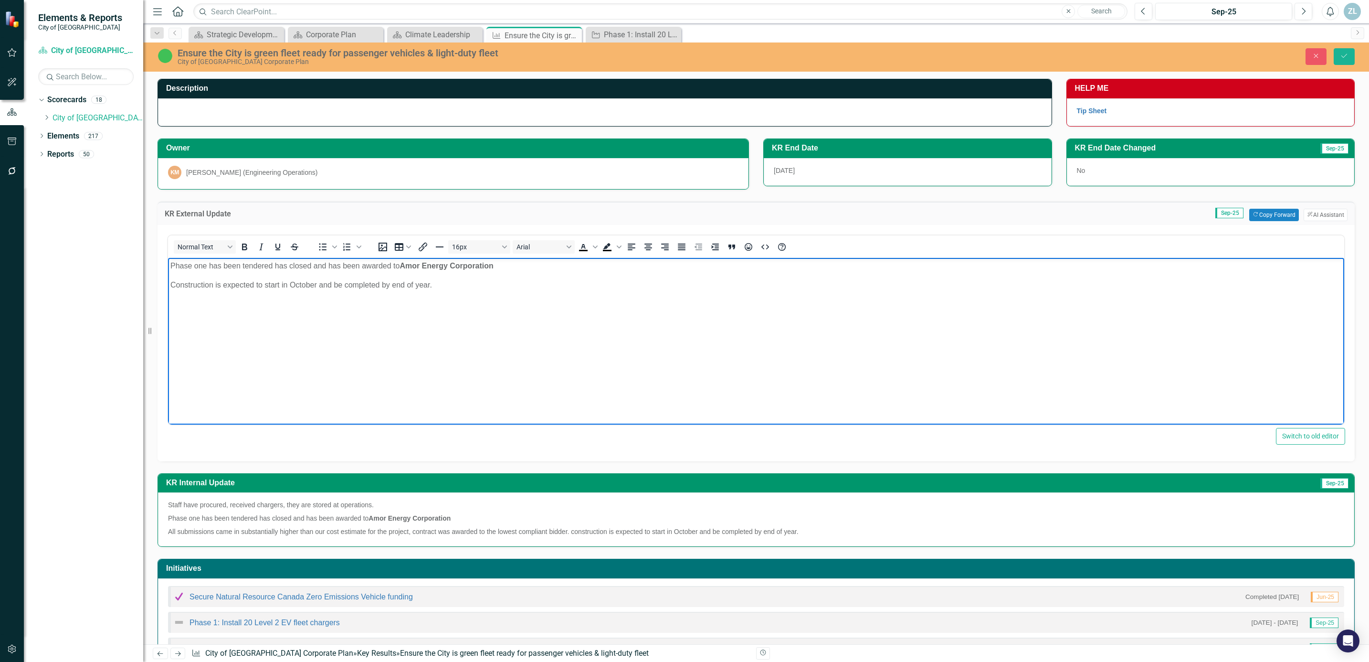
click at [169, 266] on body "Phase one has been tendered has closed and has been awarded to Amor Energy Corp…" at bounding box center [756, 328] width 1177 height 143
click at [366, 264] on p "The City has been approved for Natural Resource Canada funding Phase one has be…" at bounding box center [756, 265] width 1172 height 11
click at [209, 279] on p "Phase one has been tendered has closed and has been awarded to Amor Energy Corp…" at bounding box center [756, 284] width 1172 height 11
drag, startPoint x: 320, startPoint y: 284, endPoint x: 410, endPoint y: 281, distance: 89.3
click at [410, 281] on p "Phase one of the project has been tendered has closed and has been awarded to A…" at bounding box center [756, 284] width 1172 height 11
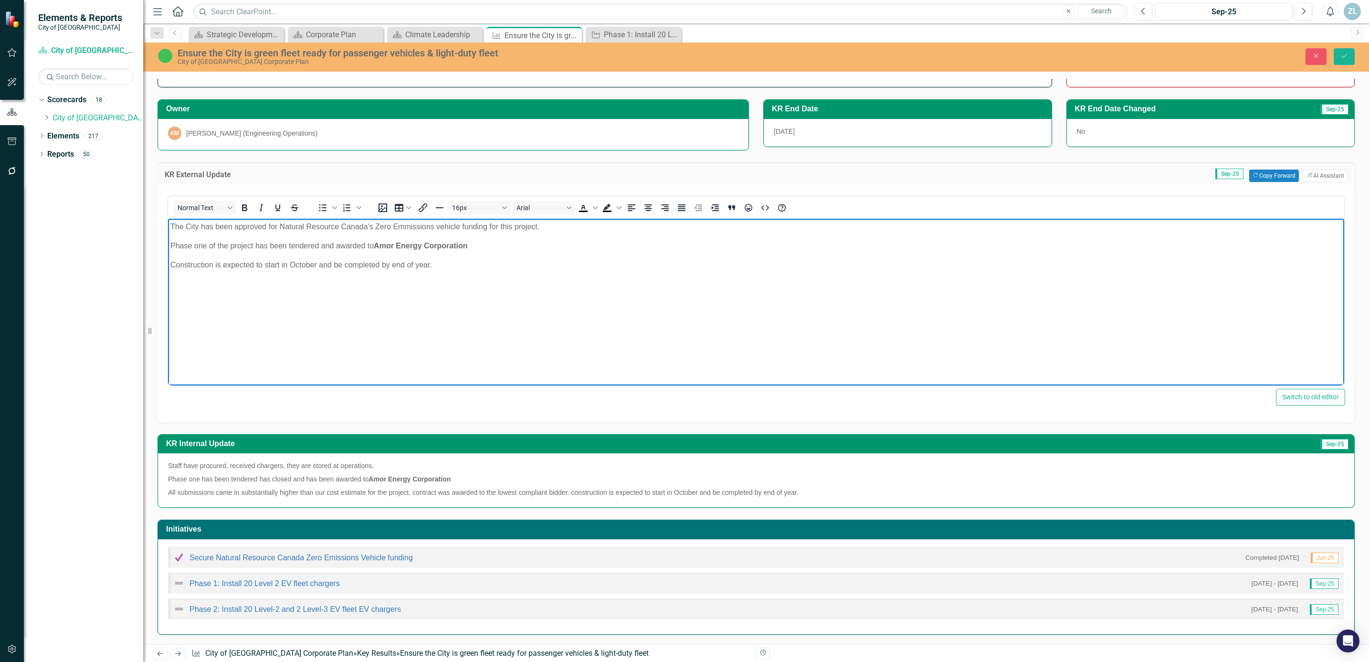
scroll to position [72, 0]
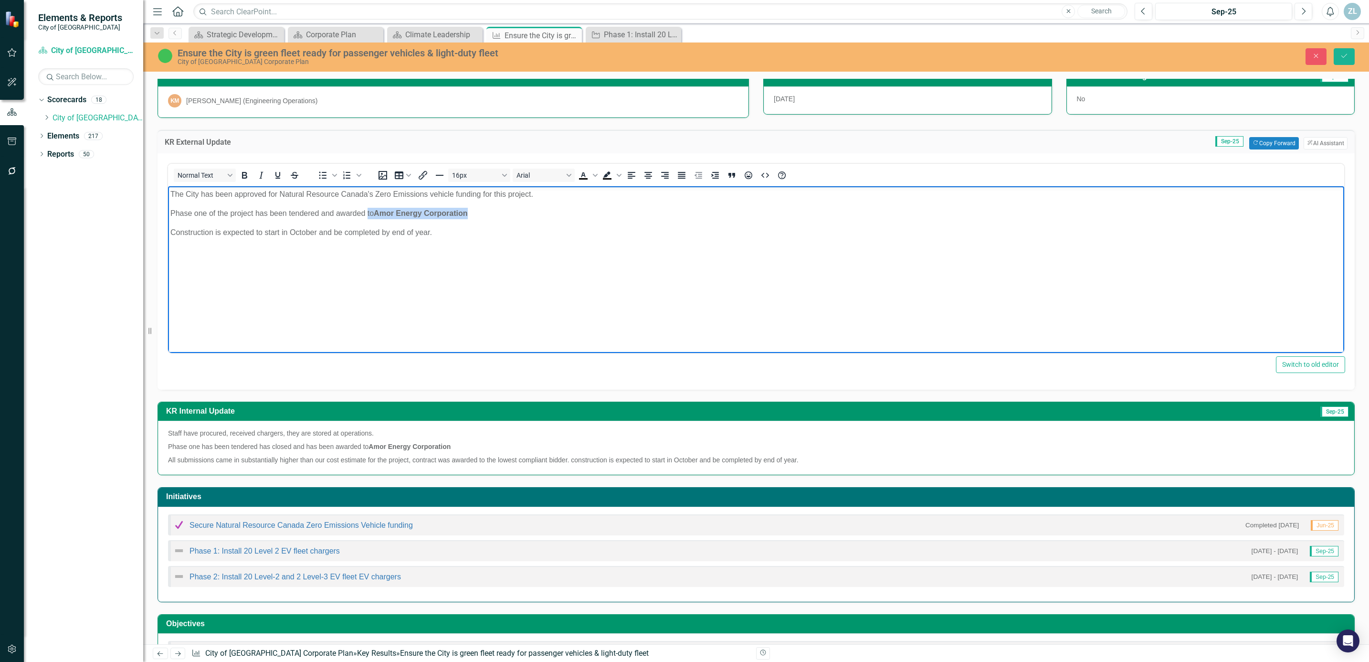
drag, startPoint x: 366, startPoint y: 211, endPoint x: 468, endPoint y: 215, distance: 102.3
click at [468, 215] on p "Phase one of the project has been tendered and awarded to Amor Energy Corporati…" at bounding box center [756, 212] width 1172 height 11
click at [444, 235] on p "Construction is expected to start in October and be completed by end of year." at bounding box center [756, 231] width 1172 height 11
click at [238, 581] on link "Phase 2: Install 20 Level-2 and 2 Level-3 EV fleet EV chargers" at bounding box center [296, 577] width 212 height 8
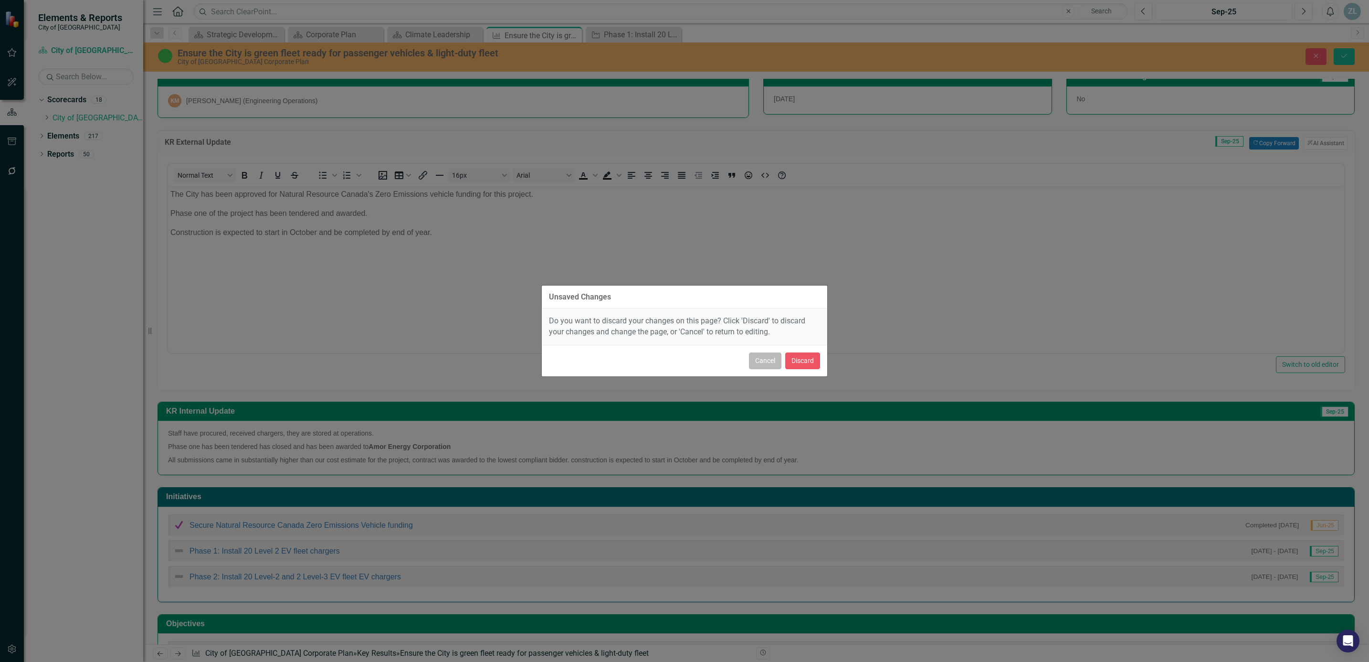
click at [758, 359] on button "Cancel" at bounding box center [765, 360] width 32 height 17
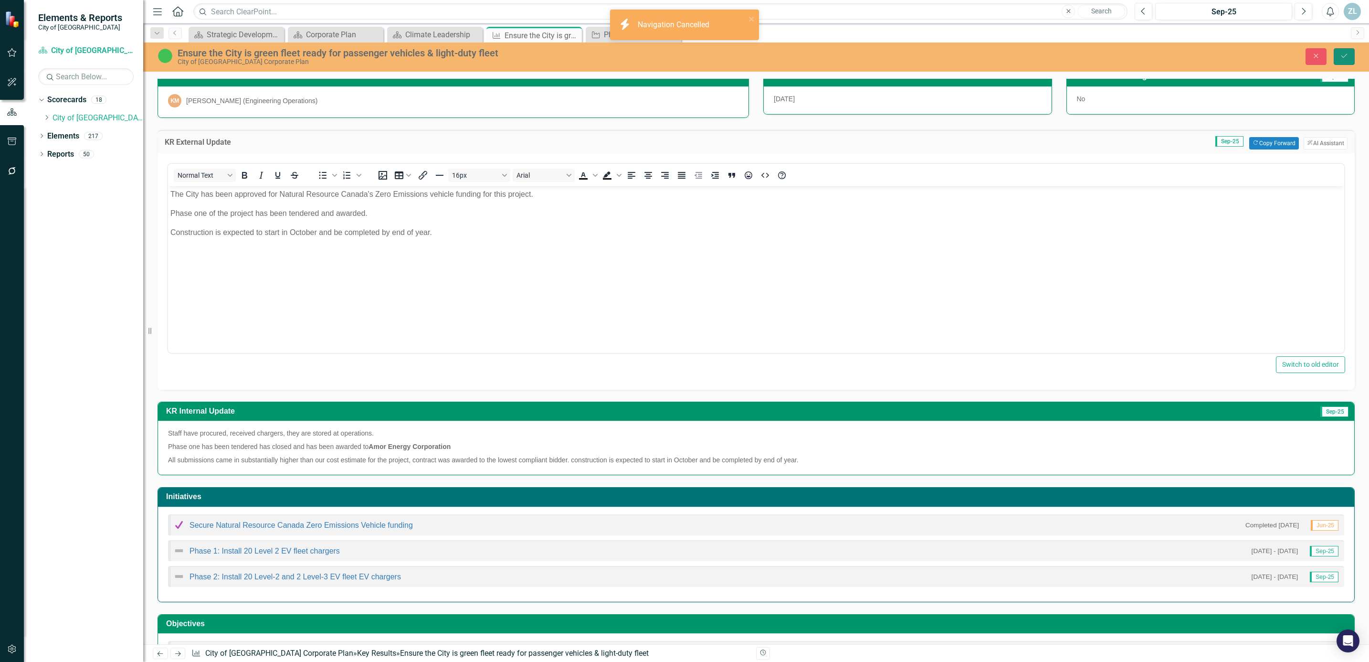
click at [1344, 50] on button "Save" at bounding box center [1344, 56] width 21 height 17
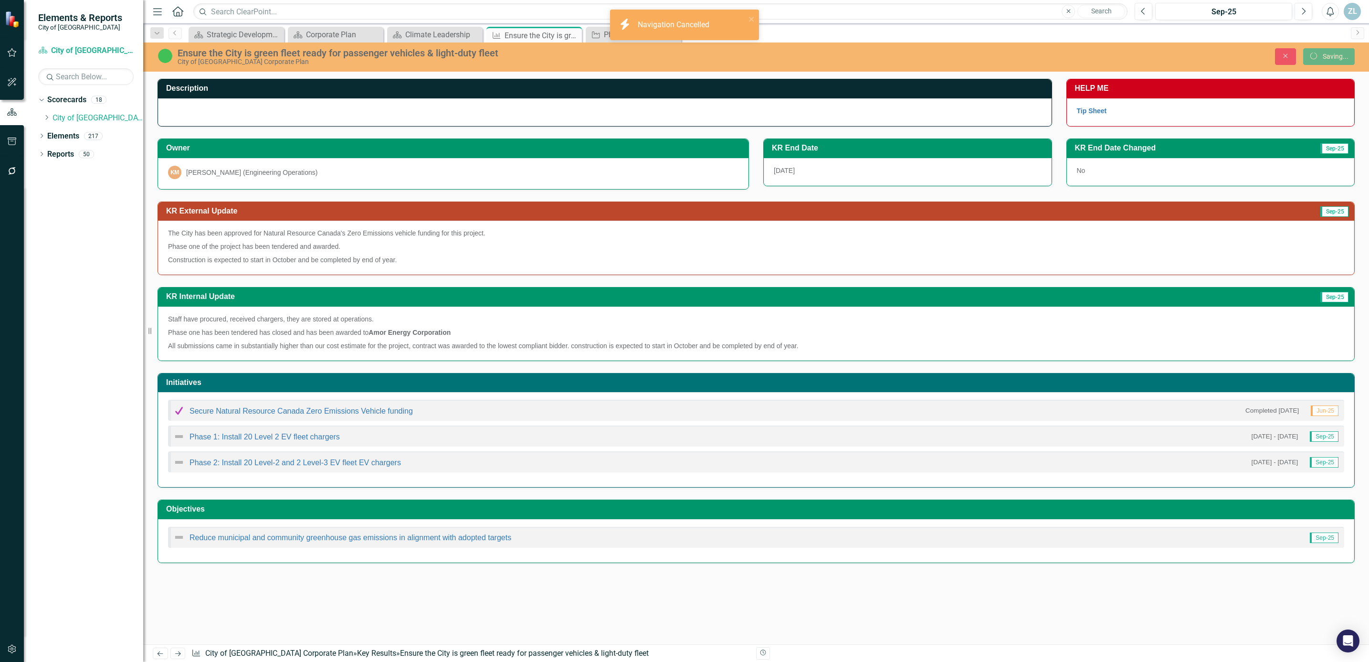
scroll to position [0, 0]
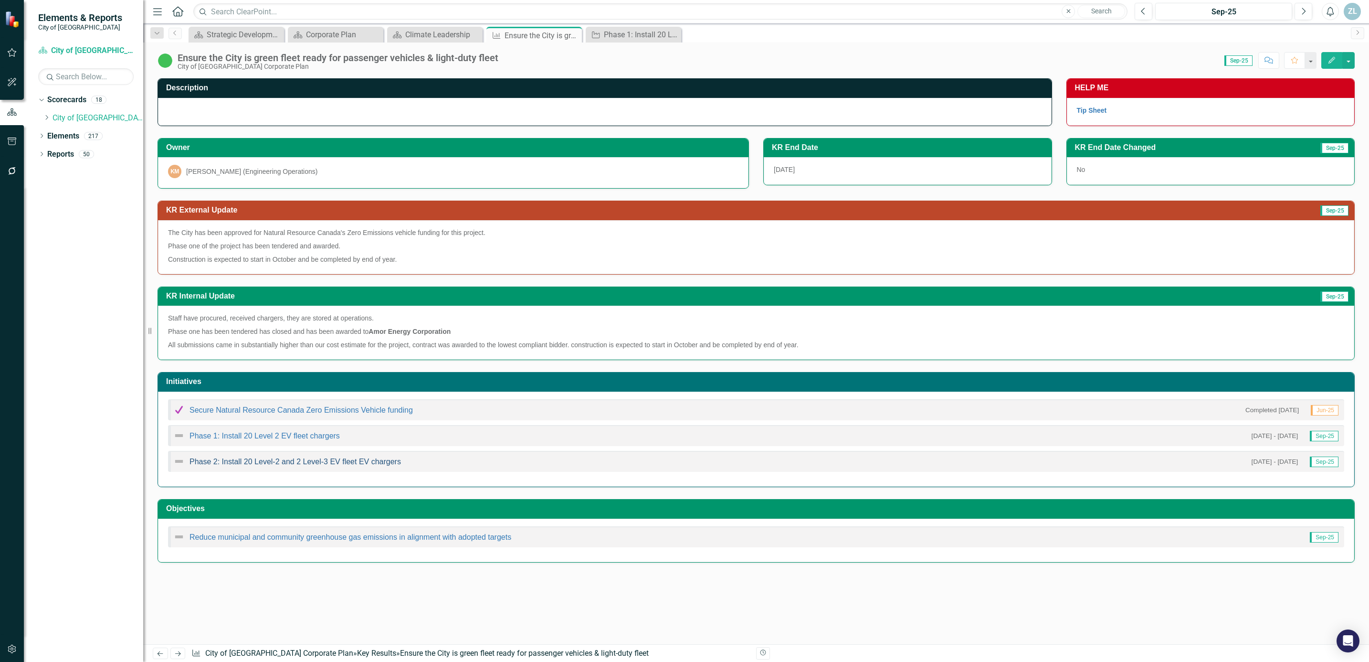
click at [299, 463] on link "Phase 2: Install 20 Level-2 and 2 Level-3 EV fleet EV chargers" at bounding box center [296, 461] width 212 height 8
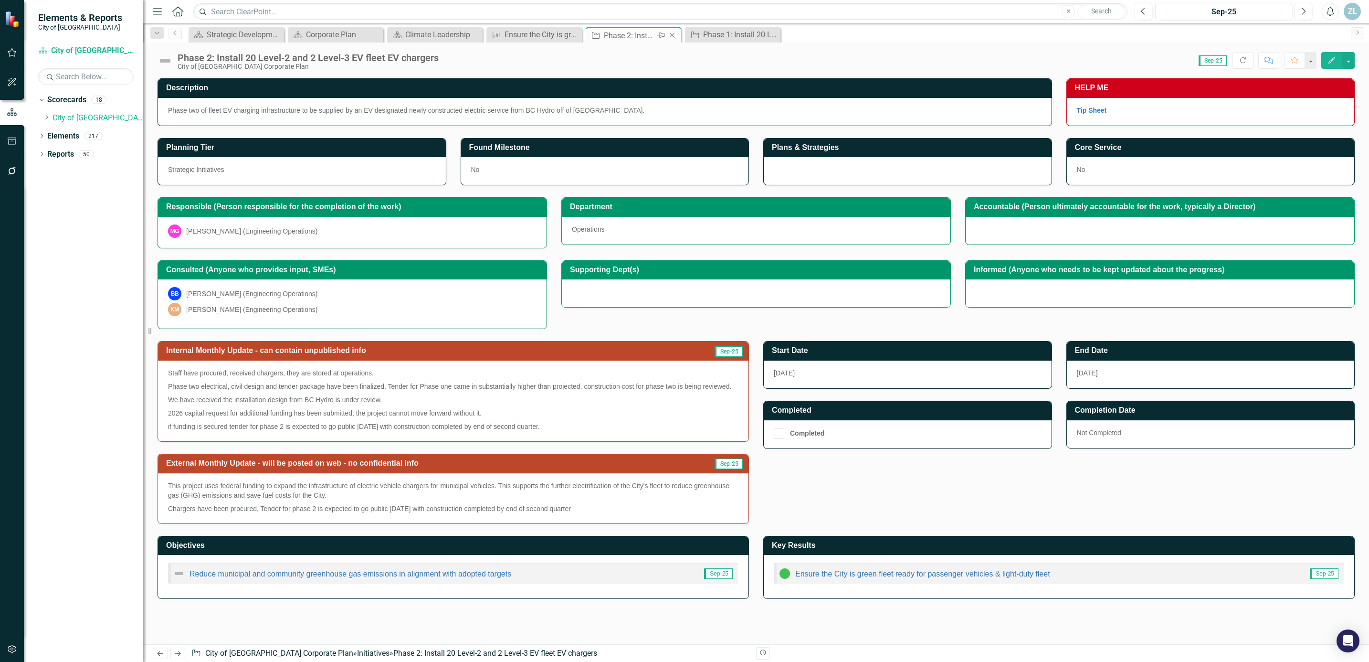
click at [672, 34] on icon "Close" at bounding box center [673, 36] width 10 height 8
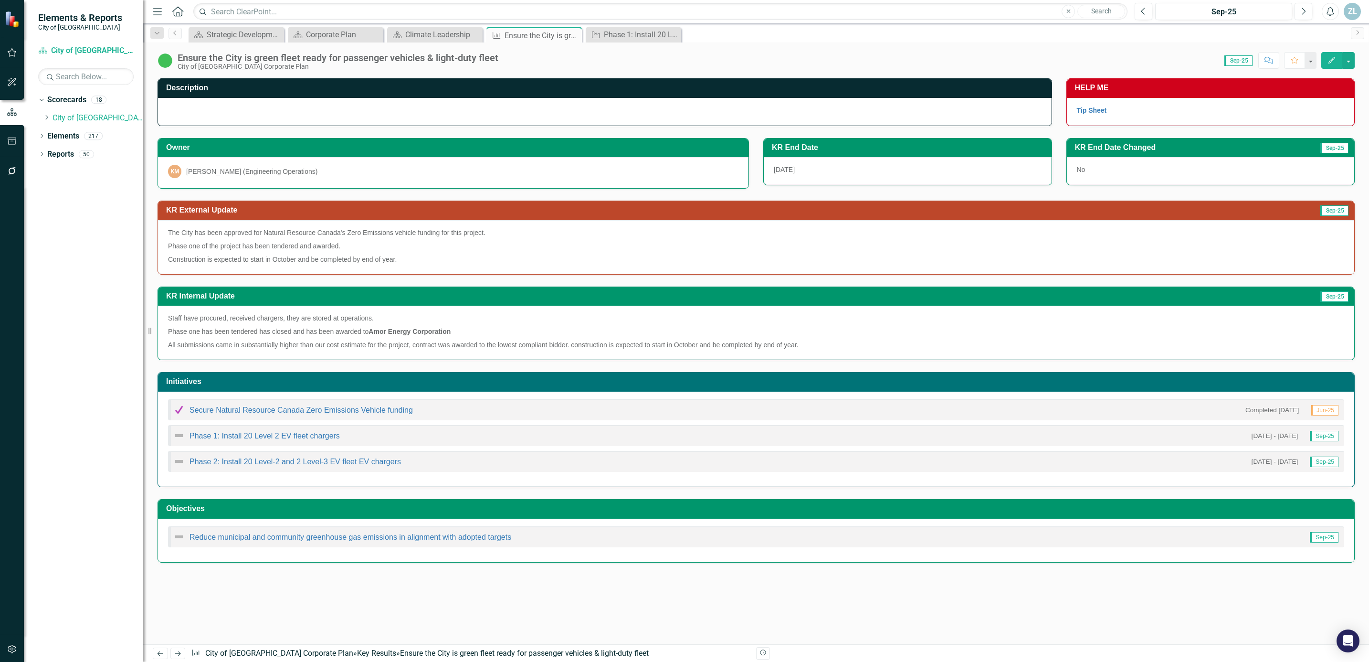
click at [260, 255] on p "Construction is expected to start in October and be completed by end of year." at bounding box center [756, 258] width 1177 height 11
click at [260, 256] on p "Construction is expected to start in October and be completed by end of year." at bounding box center [756, 258] width 1177 height 11
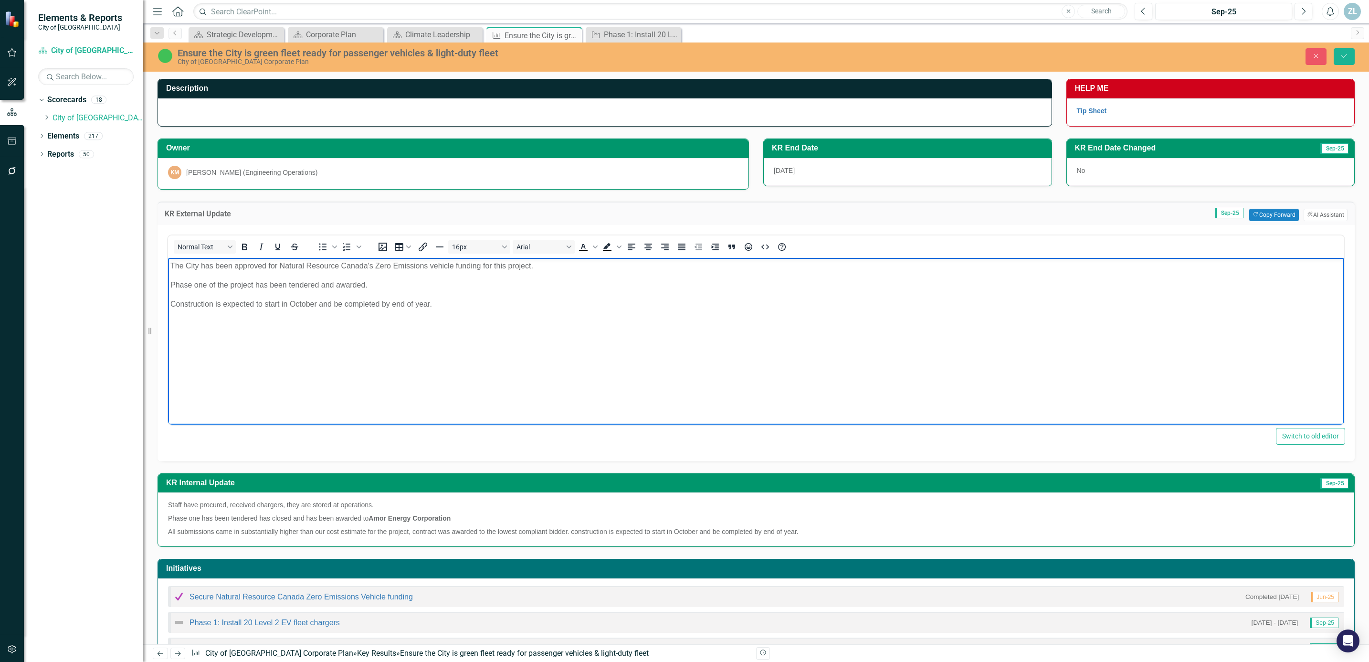
click at [448, 305] on p "Construction is expected to start in October and be completed by end of year." at bounding box center [756, 303] width 1172 height 11
click at [387, 286] on p "Phase one of the project has been tendered and awarded." at bounding box center [756, 284] width 1172 height 11
click at [265, 305] on p "Phase 2 of the project" at bounding box center [756, 303] width 1172 height 11
click at [1335, 59] on button "Save" at bounding box center [1344, 56] width 21 height 17
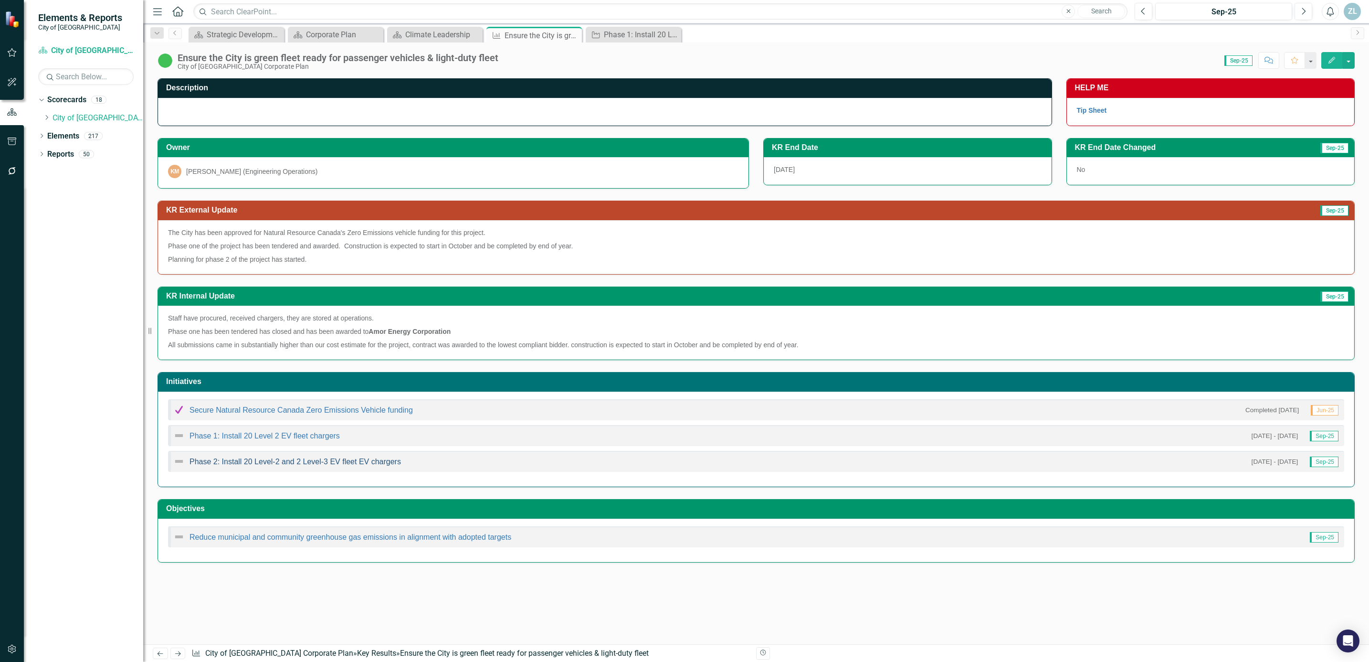
click at [313, 464] on link "Phase 2: Install 20 Level-2 and 2 Level-3 EV fleet EV chargers" at bounding box center [296, 461] width 212 height 8
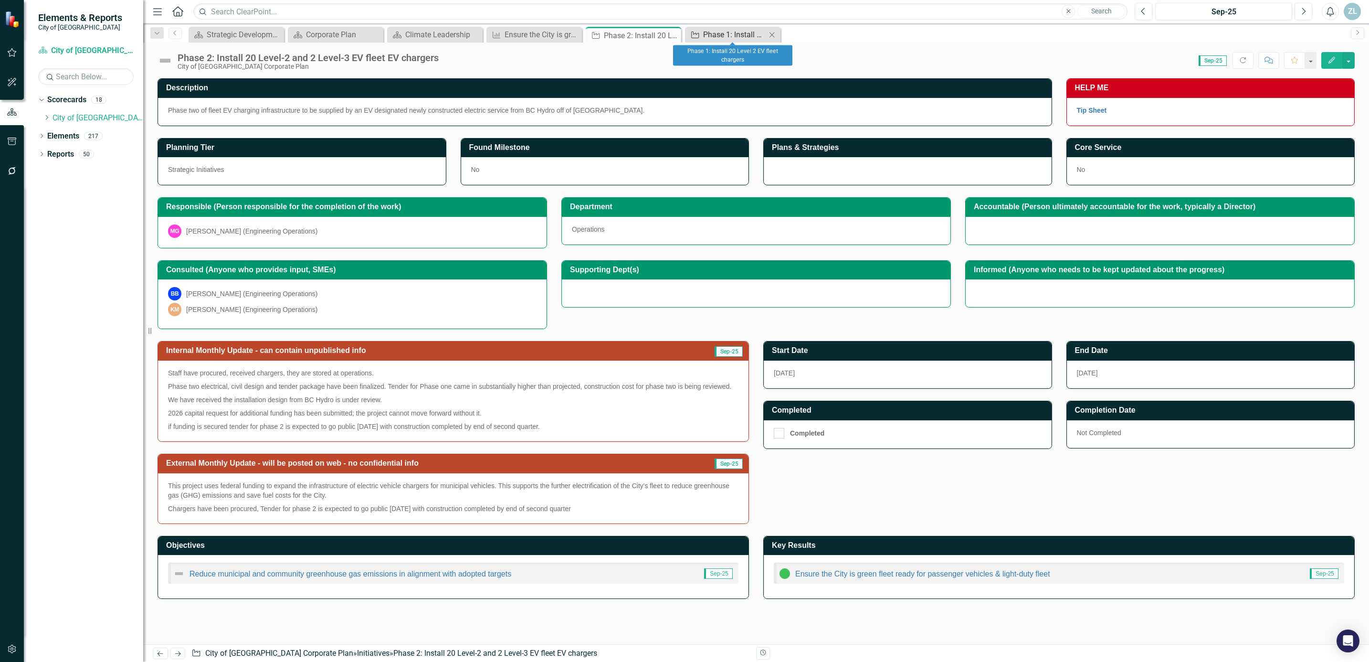
click at [713, 33] on div "Phase 1: Install 20 Level 2 EV fleet chargers" at bounding box center [734, 35] width 63 height 12
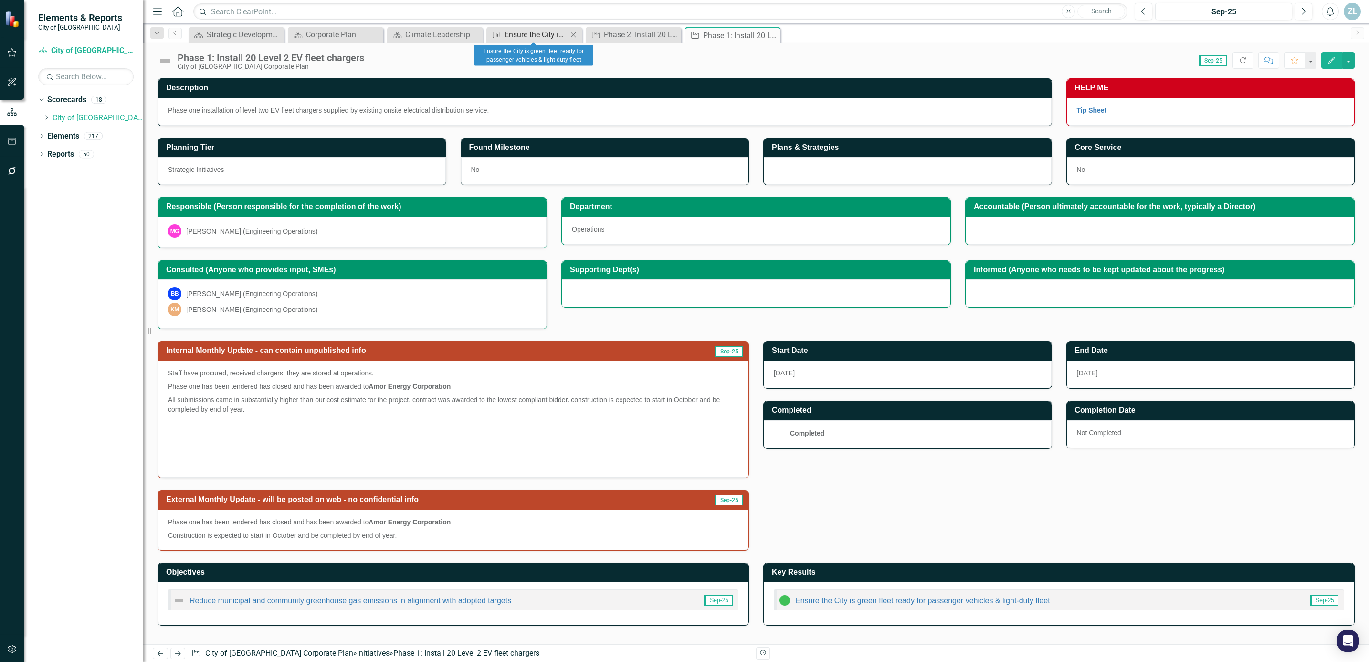
click at [534, 33] on div "Ensure the City is green fleet ready for passenger vehicles & light-duty fleet" at bounding box center [536, 35] width 63 height 12
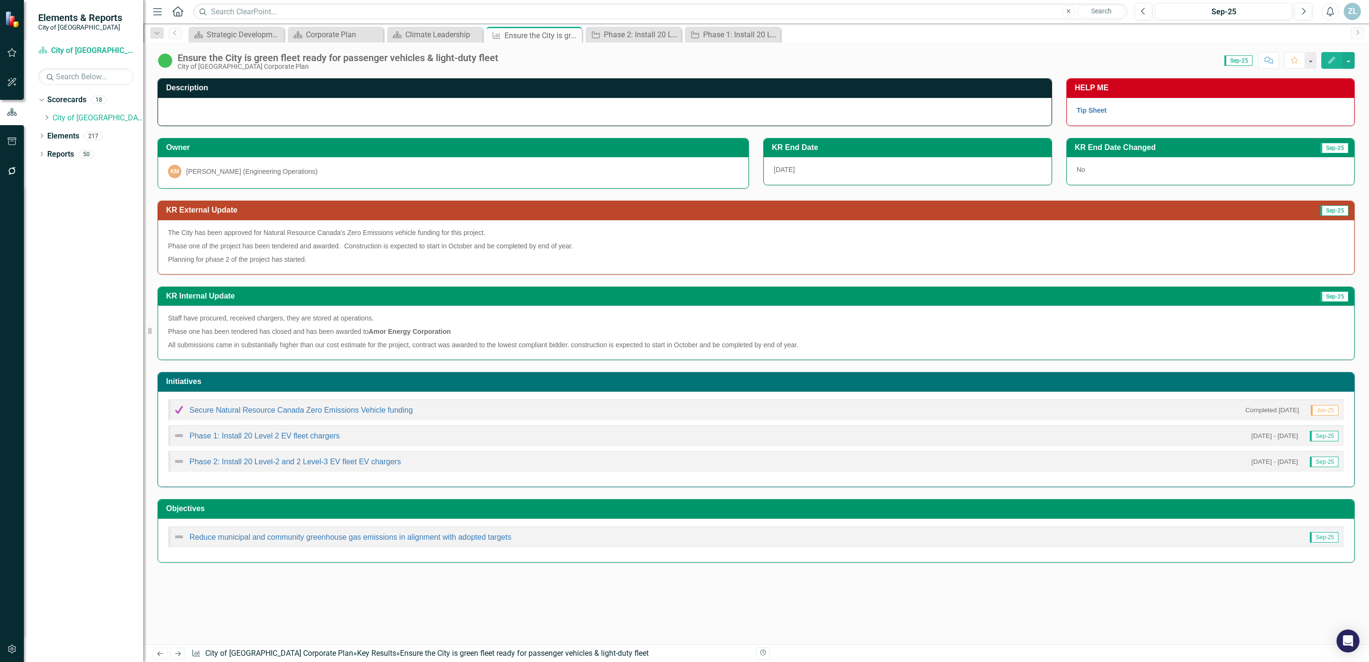
click at [321, 260] on p "Planning for phase 2 of the project has started." at bounding box center [756, 258] width 1177 height 11
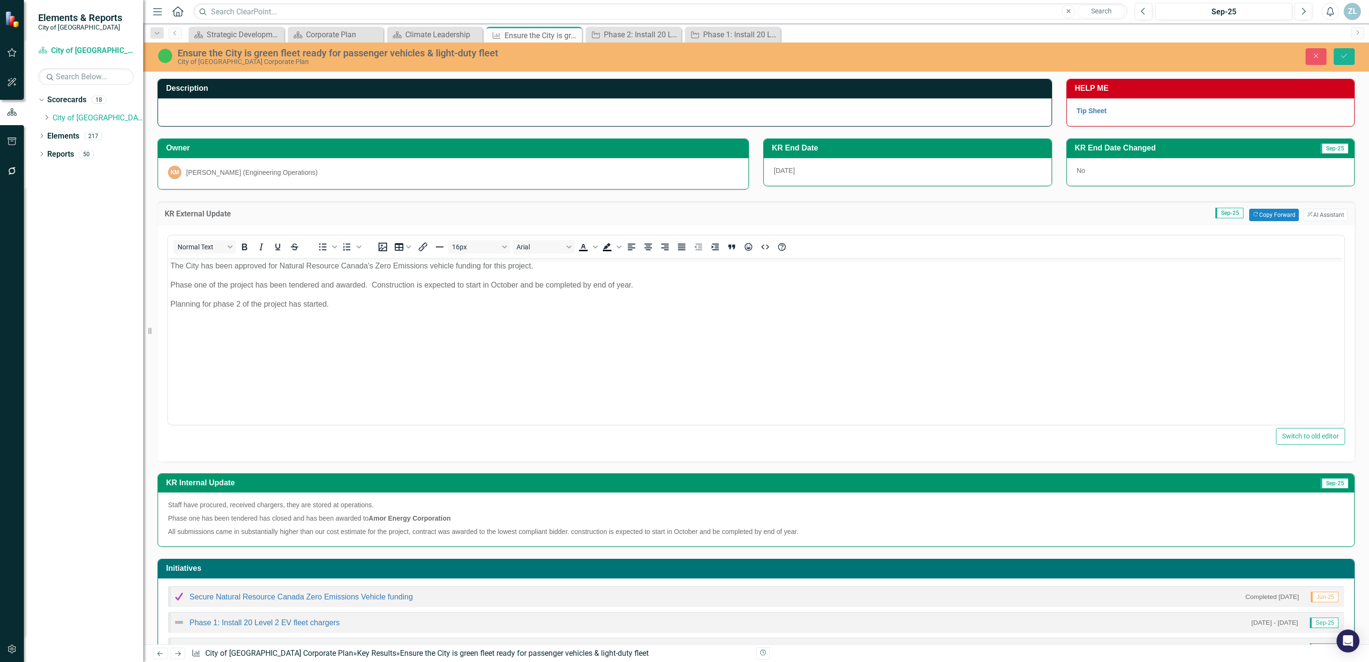
click at [328, 302] on p "Planning for phase 2 of the project has started." at bounding box center [756, 303] width 1172 height 11
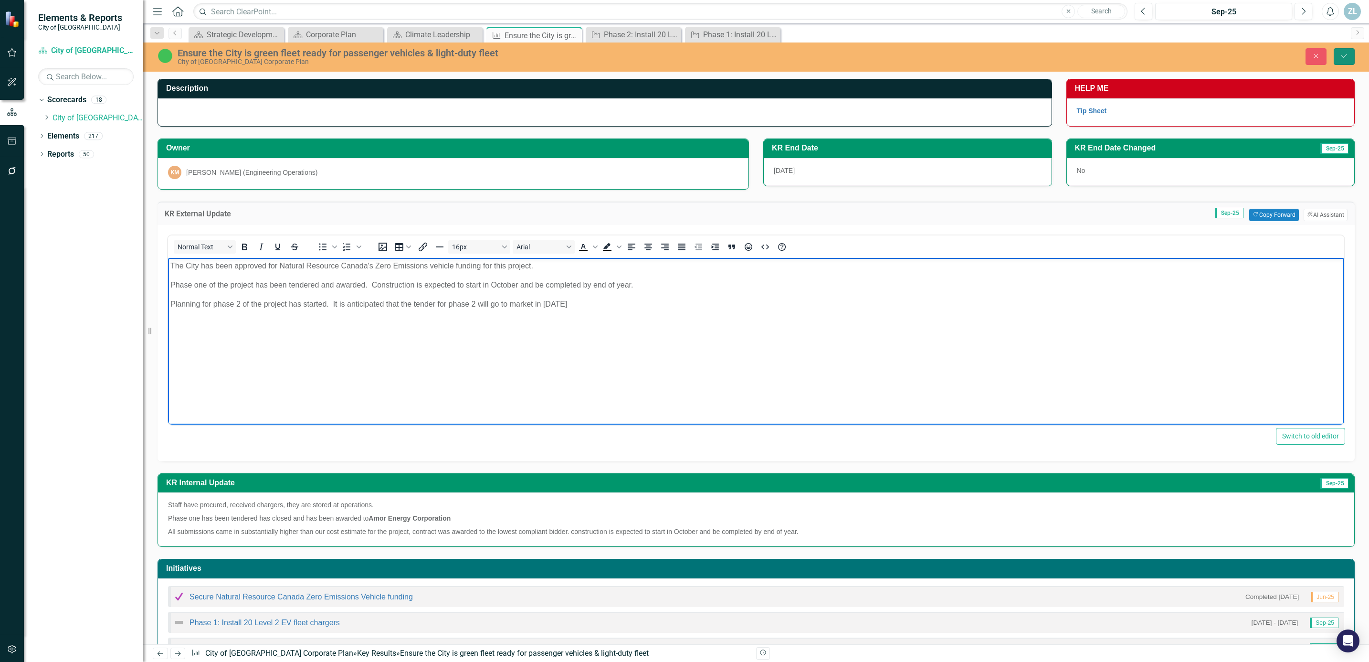
click at [1336, 58] on button "Save" at bounding box center [1344, 56] width 21 height 17
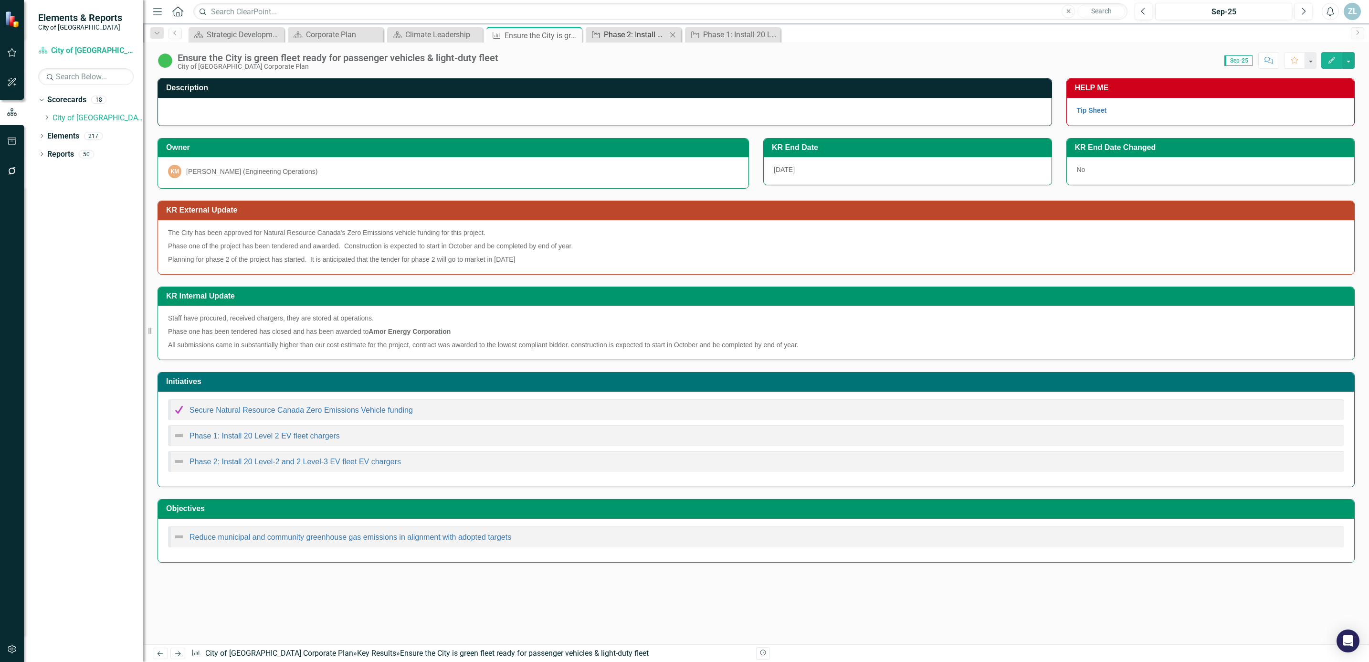
click at [628, 34] on div "Phase 2: Install 20 Level-2 and 2 Level-3 EV fleet EV chargers" at bounding box center [635, 35] width 63 height 12
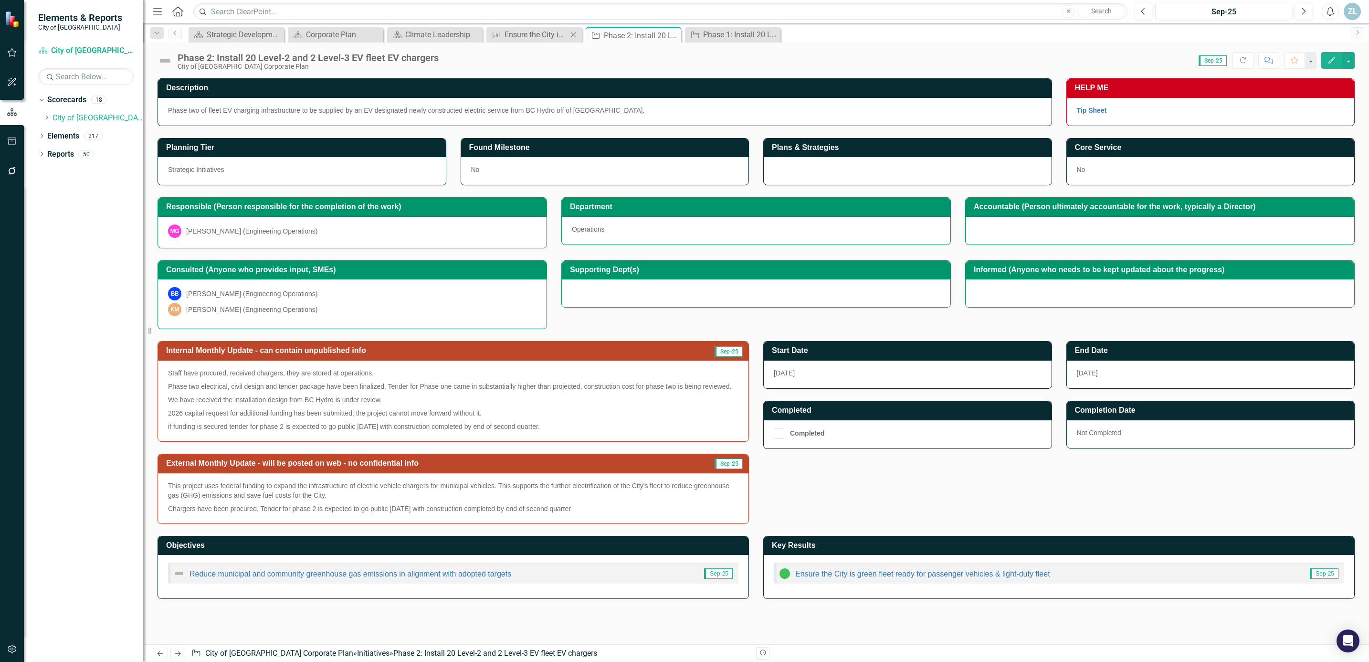
click at [553, 42] on div "Key Result Ensure the City is green fleet ready for passenger vehicles & light-…" at bounding box center [534, 35] width 95 height 16
click at [553, 33] on div "Ensure the City is green fleet ready for passenger vehicles & light-duty fleet" at bounding box center [536, 35] width 63 height 12
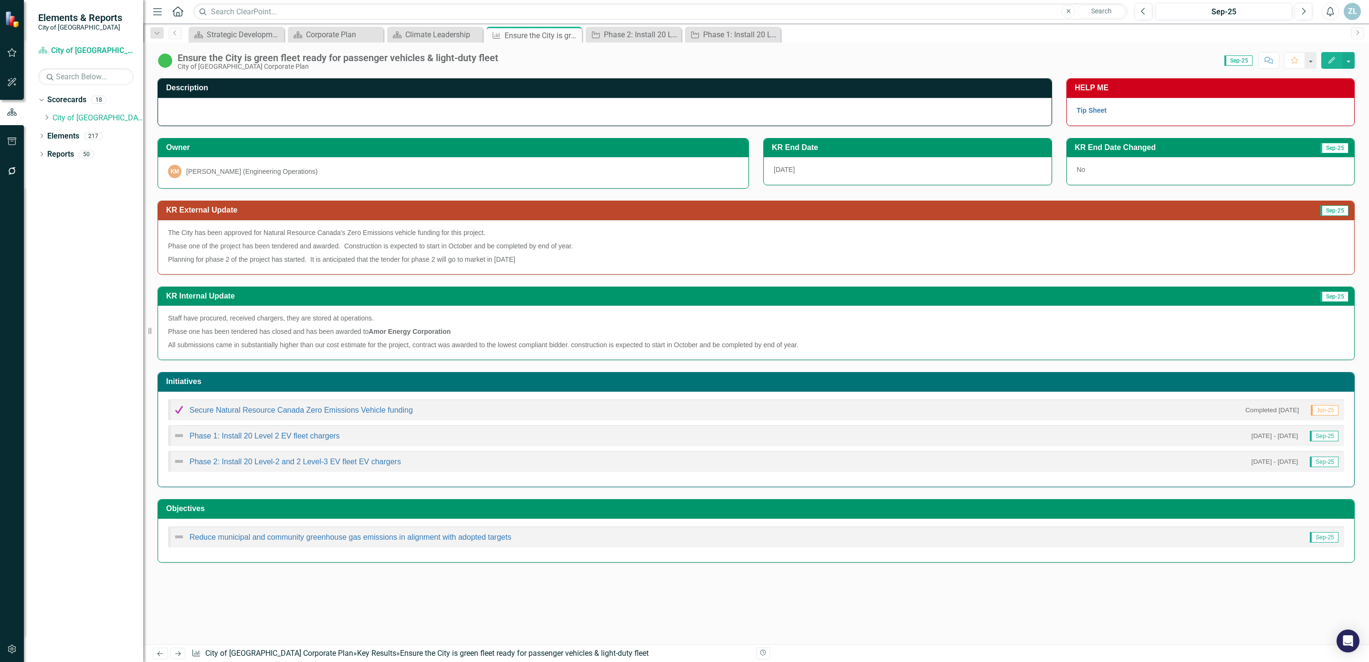
click at [318, 263] on p "Planning for phase 2 of the project has started. It is anticipated that the ten…" at bounding box center [756, 258] width 1177 height 11
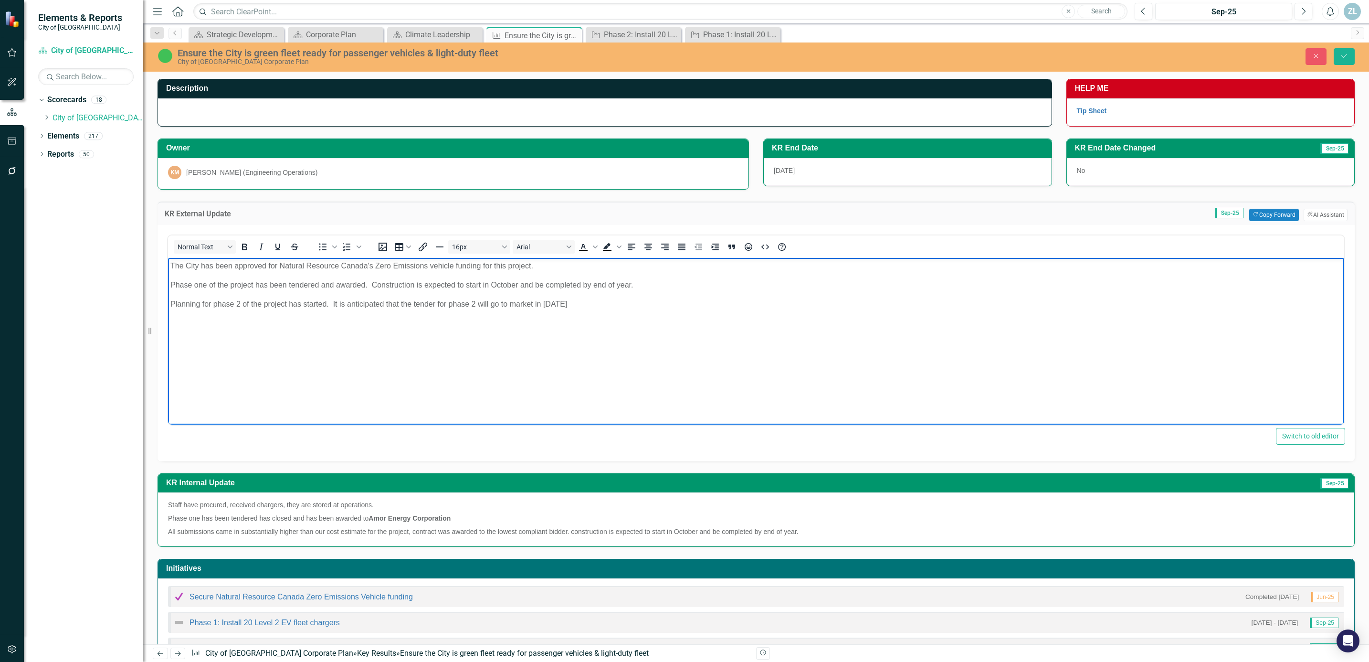
drag, startPoint x: 612, startPoint y: 301, endPoint x: 326, endPoint y: 305, distance: 285.6
click at [326, 305] on p "Planning for phase 2 of the project has started. It is anticipated that the ten…" at bounding box center [756, 303] width 1172 height 11
click at [1344, 55] on icon "Save" at bounding box center [1344, 56] width 9 height 7
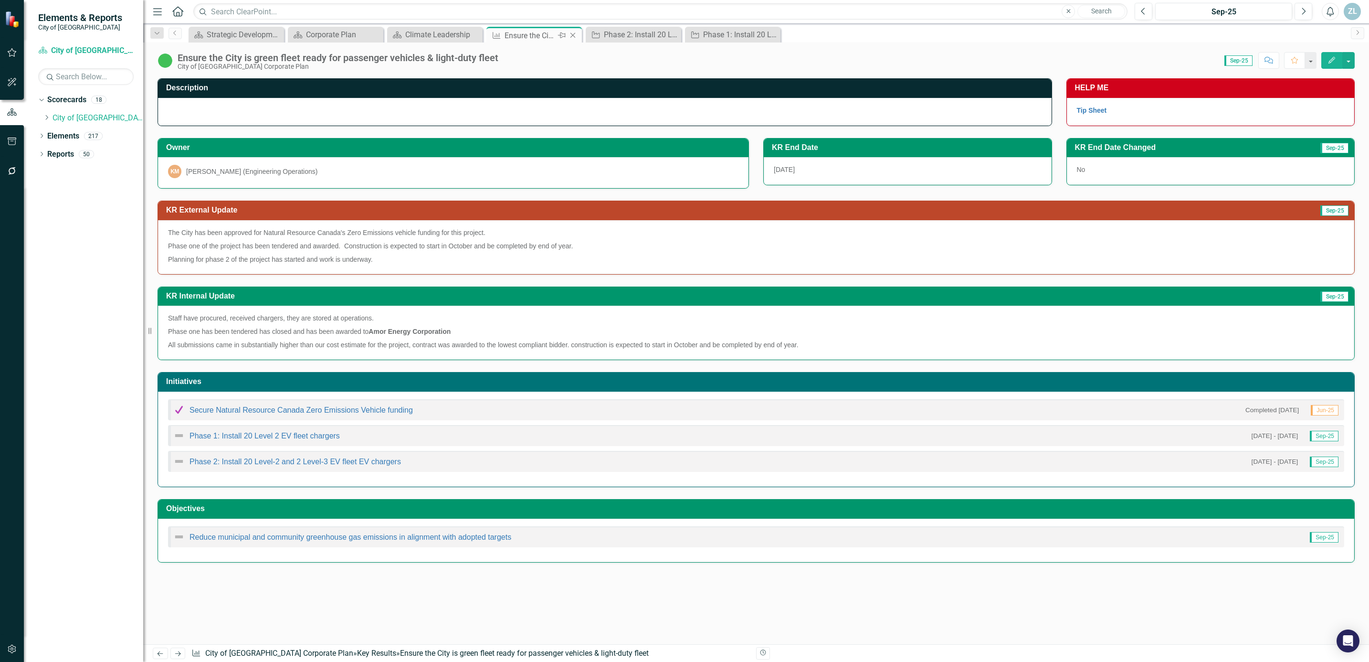
click at [572, 32] on icon "Close" at bounding box center [573, 36] width 10 height 8
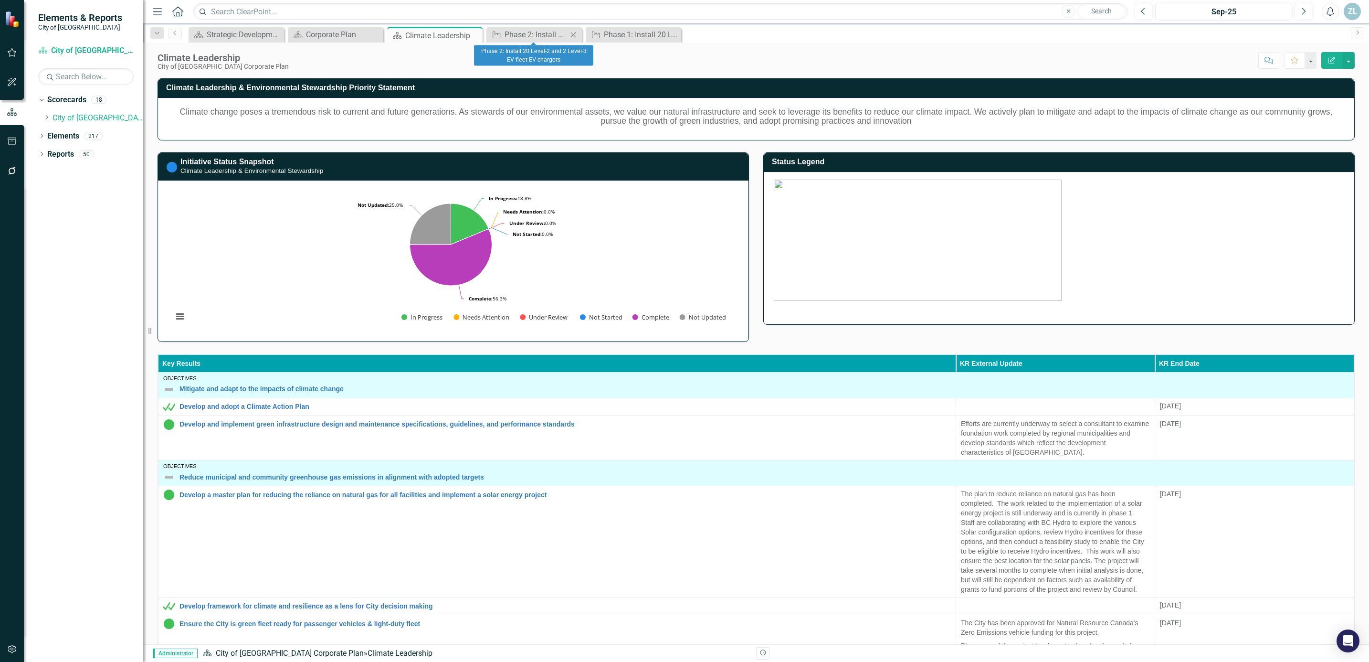
click at [574, 33] on icon at bounding box center [573, 34] width 5 height 5
click at [578, 35] on icon "Close" at bounding box center [574, 35] width 10 height 8
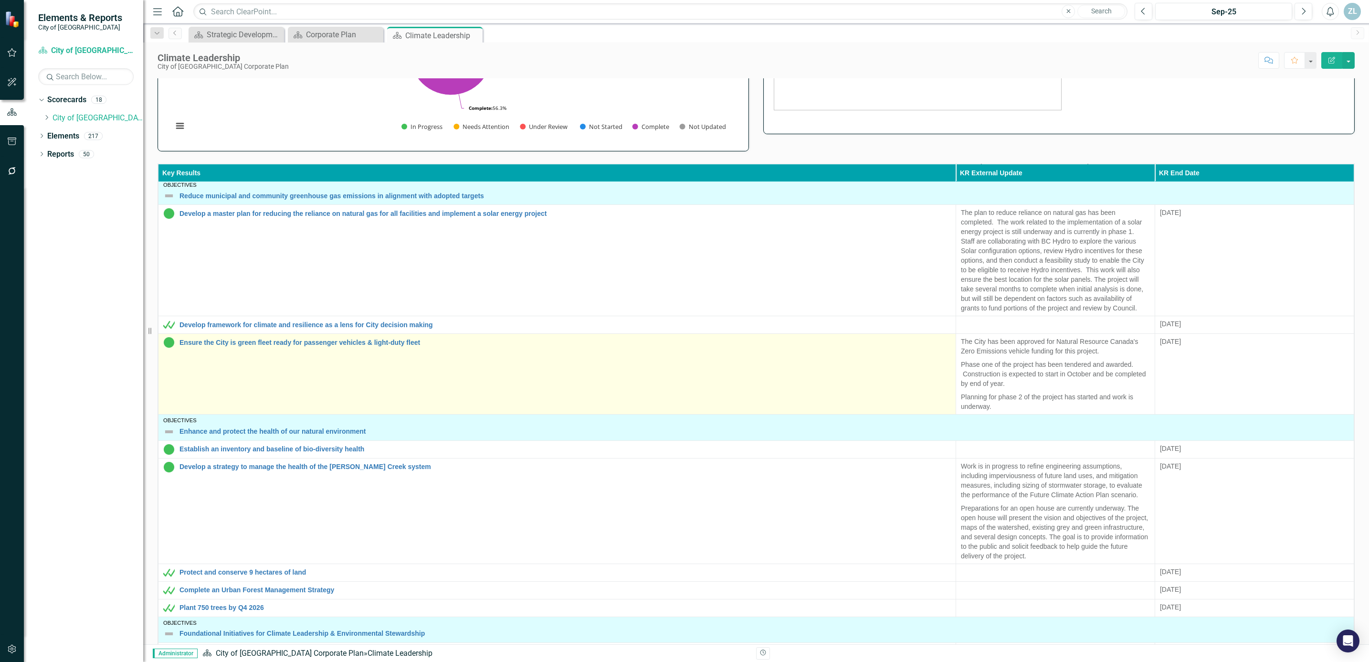
scroll to position [215, 0]
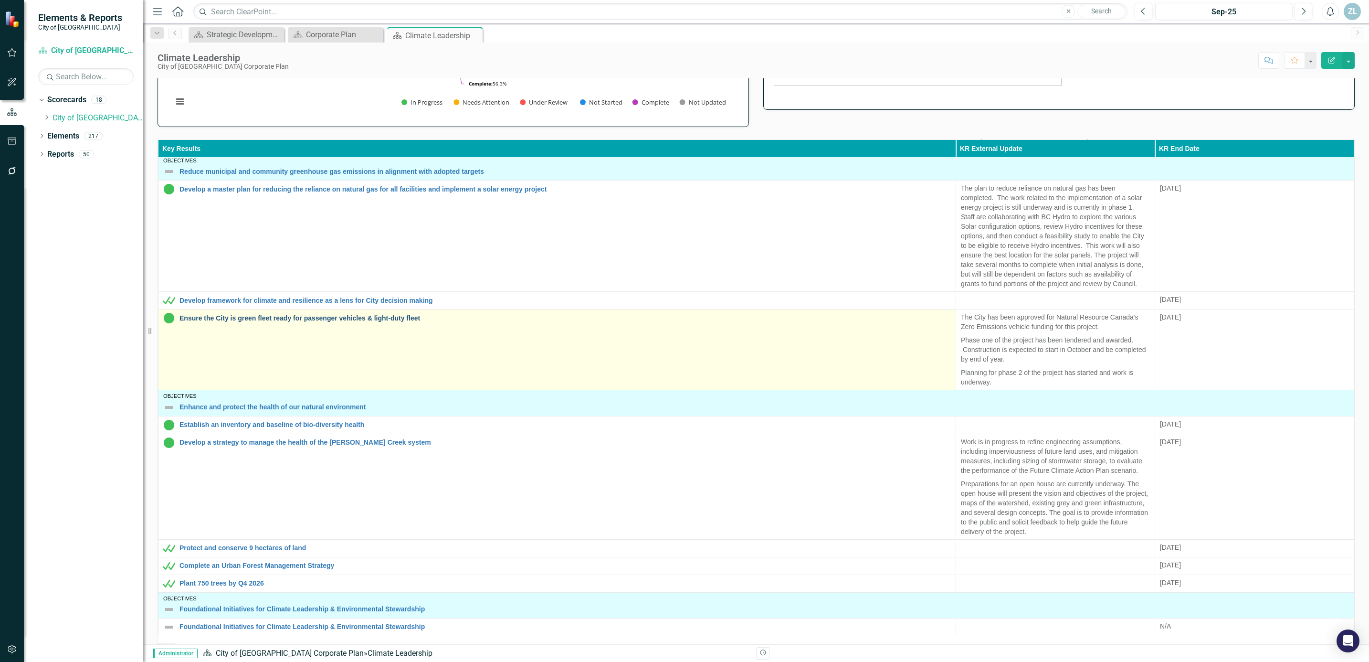
click at [342, 318] on link "Ensure the City is green fleet ready for passenger vehicles & light-duty fleet" at bounding box center [566, 318] width 772 height 7
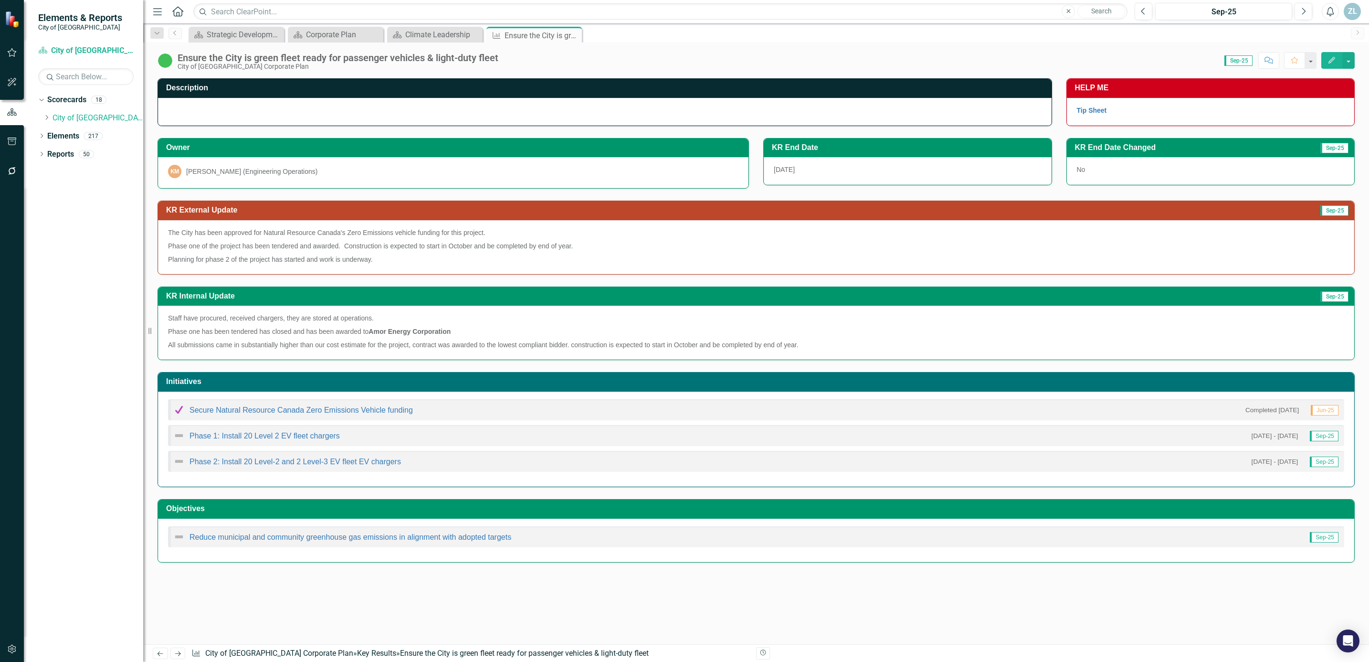
click at [1270, 59] on icon "Comment" at bounding box center [1269, 60] width 9 height 7
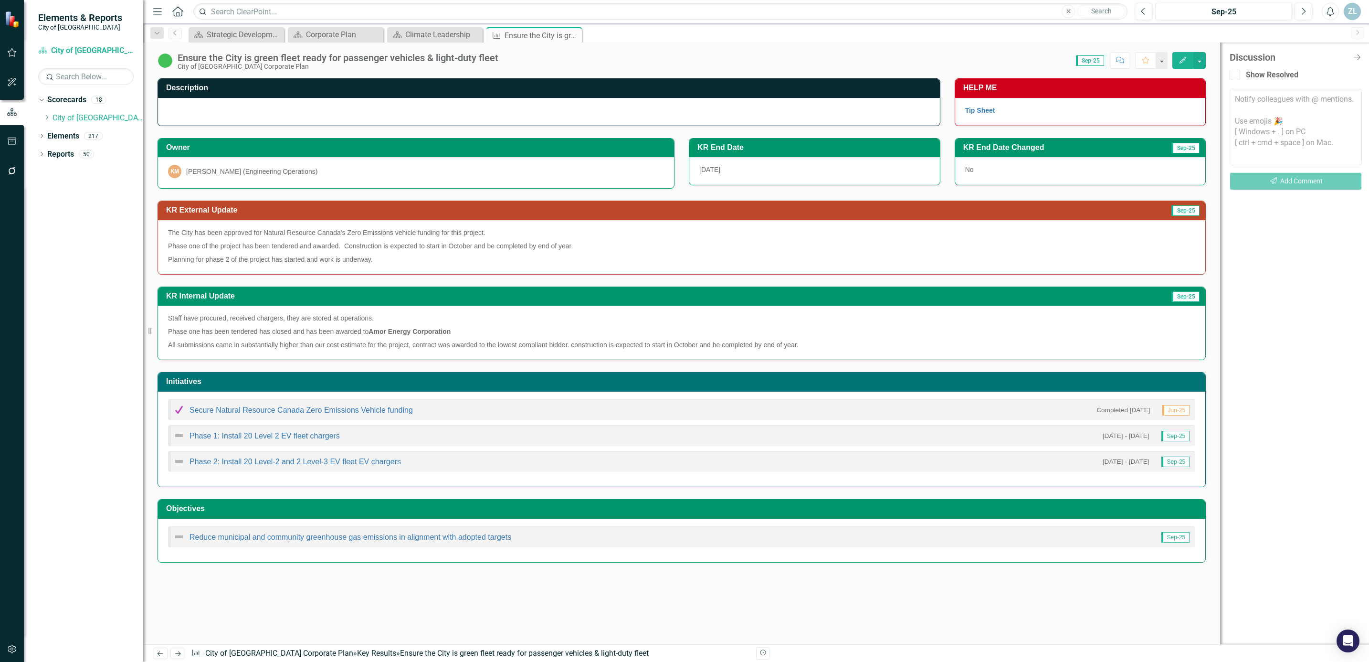
click at [1256, 102] on textarea at bounding box center [1296, 127] width 132 height 76
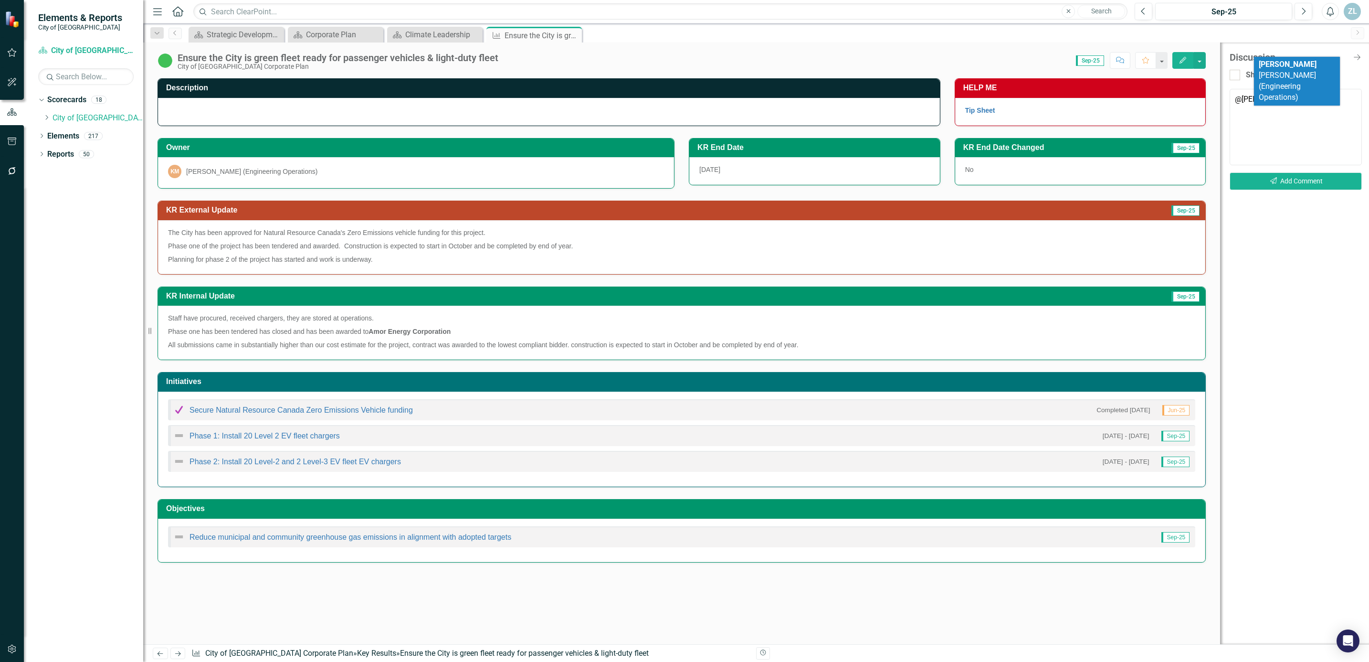
click at [1279, 65] on span "[PERSON_NAME] (Engineering Operations)" at bounding box center [1288, 81] width 58 height 42
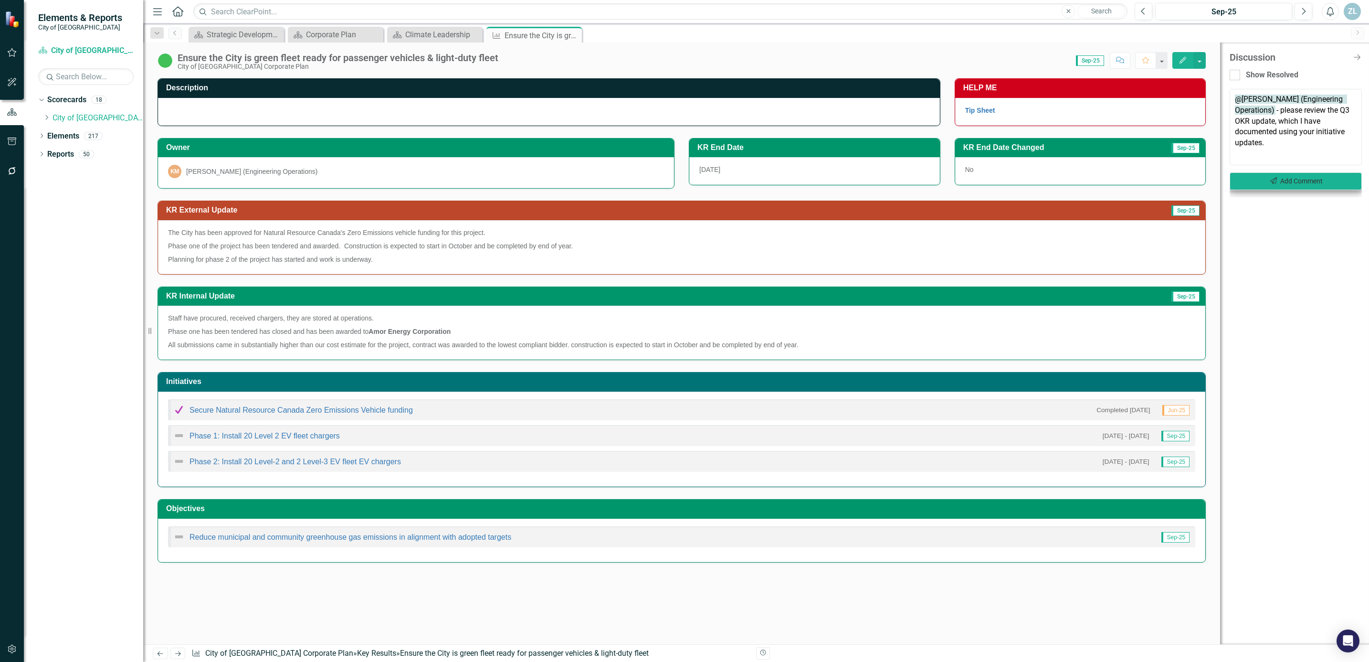
type textarea "@[PERSON_NAME] (Engineering Operations) - please review the Q3 OKR update, whic…"
click at [1285, 186] on button "Send Add Comment" at bounding box center [1296, 181] width 132 height 18
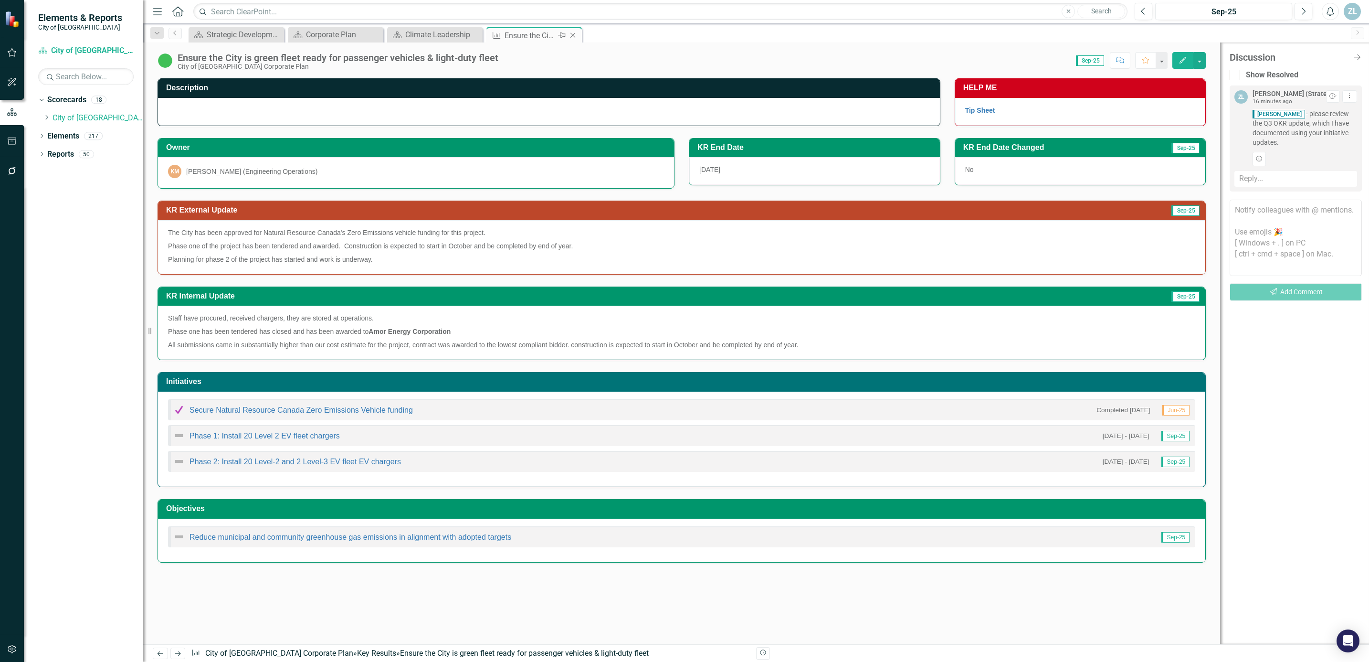
click at [575, 36] on icon "Close" at bounding box center [573, 36] width 10 height 8
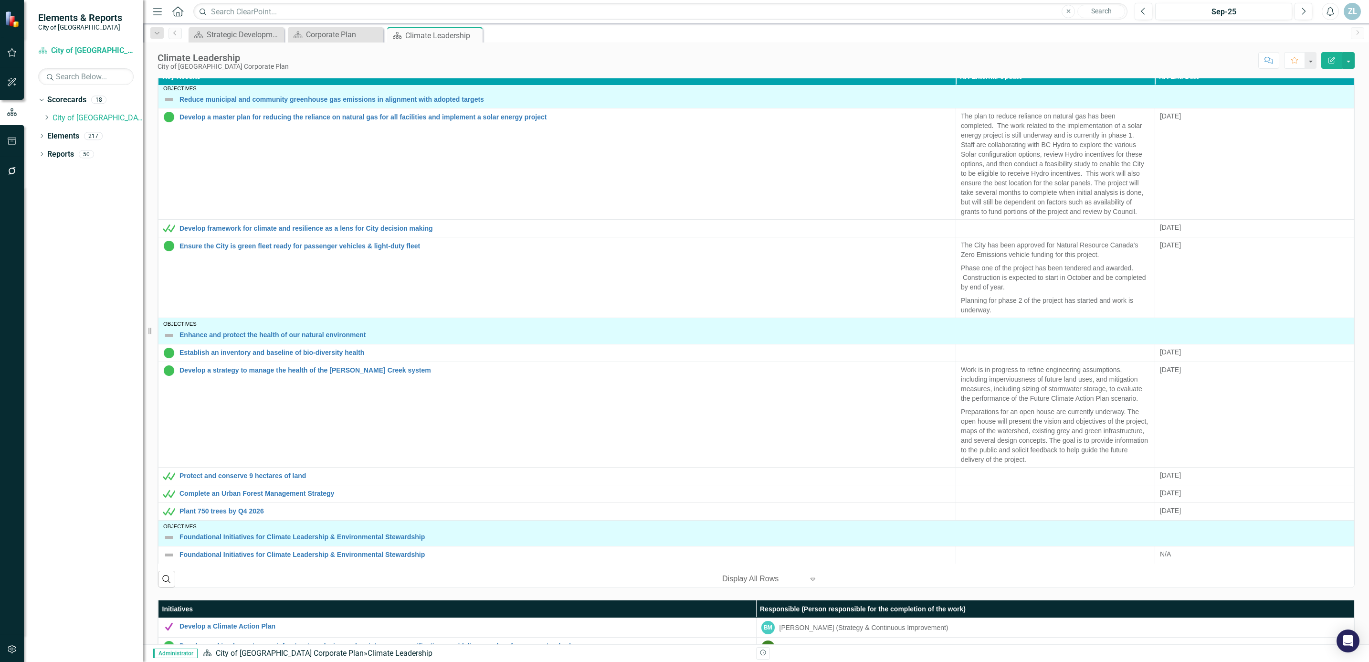
scroll to position [215, 0]
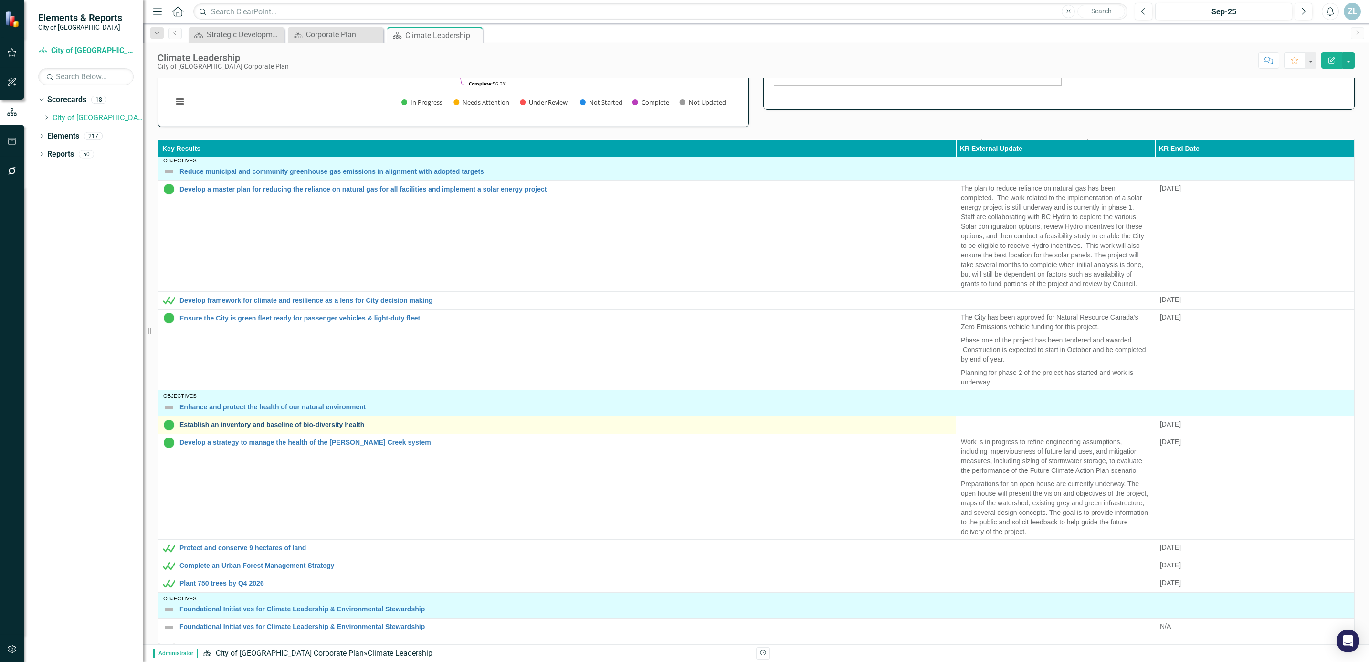
click at [327, 426] on link "Establish an inventory and baseline of bio-diversity health" at bounding box center [566, 424] width 772 height 7
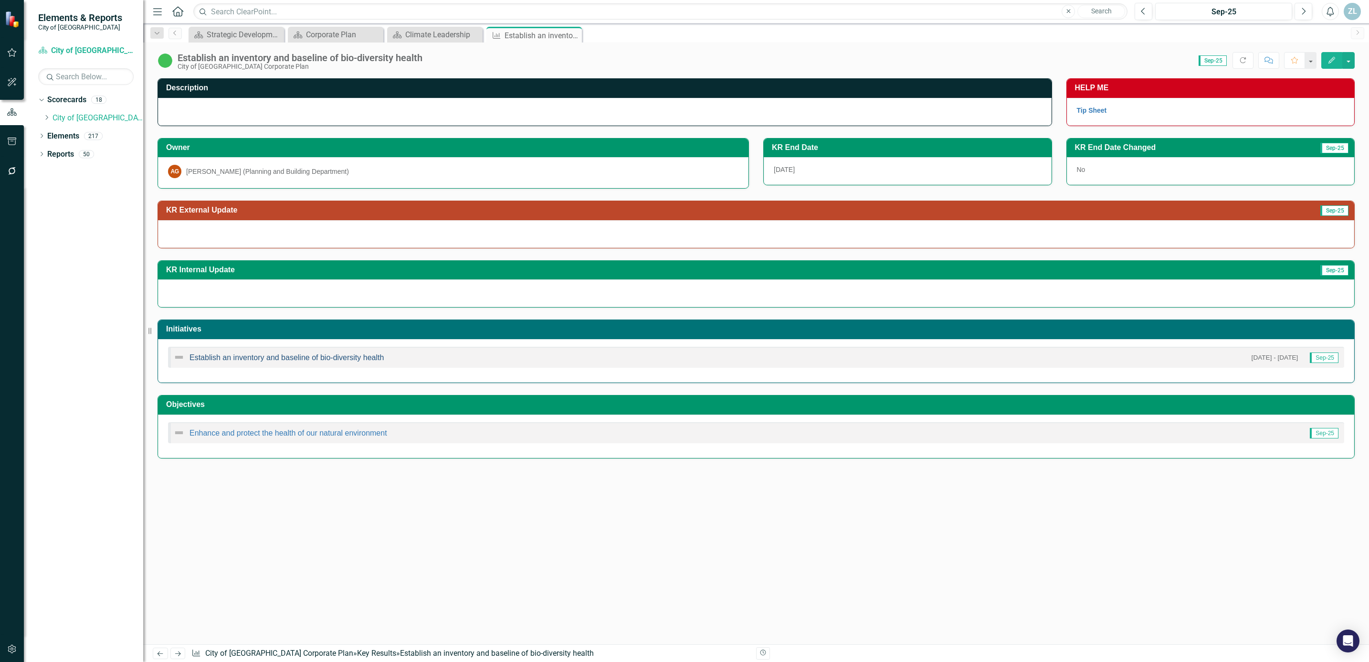
click at [360, 360] on link "Establish an inventory and baseline of bio-diversity health" at bounding box center [287, 357] width 194 height 8
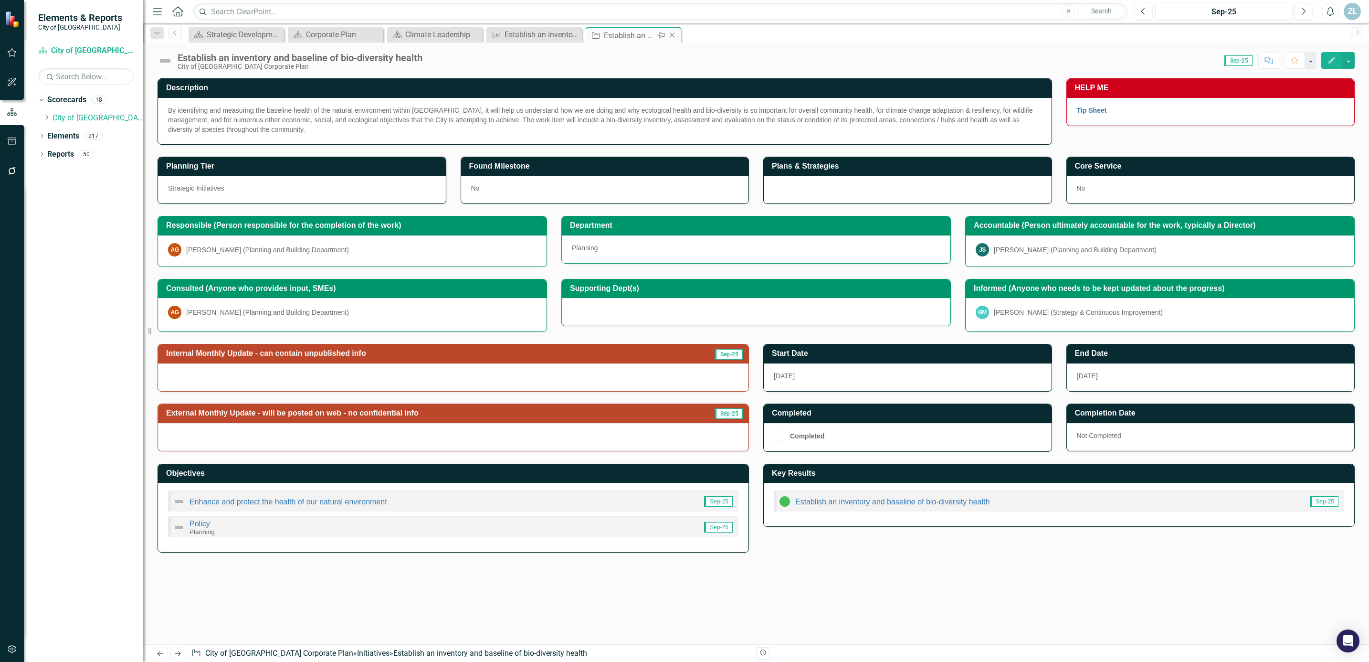
click at [676, 36] on icon "Close" at bounding box center [673, 36] width 10 height 8
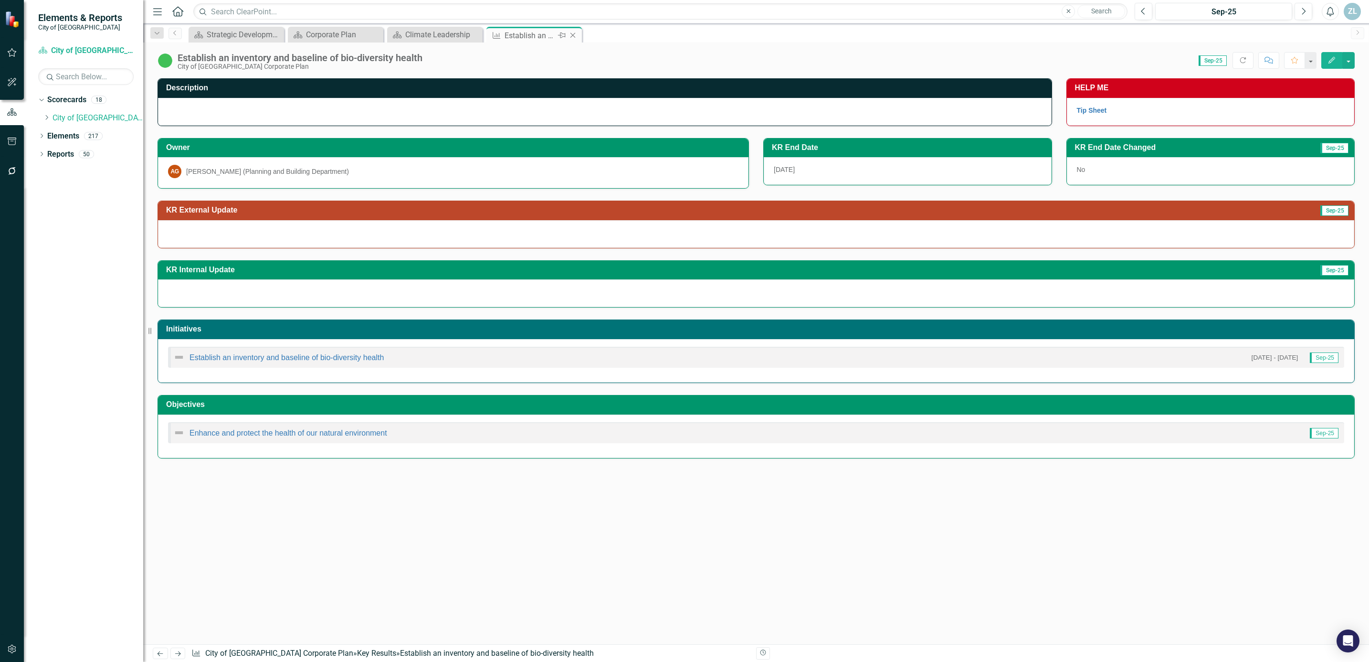
click at [573, 36] on icon "Close" at bounding box center [573, 36] width 10 height 8
